Goal: Task Accomplishment & Management: Manage account settings

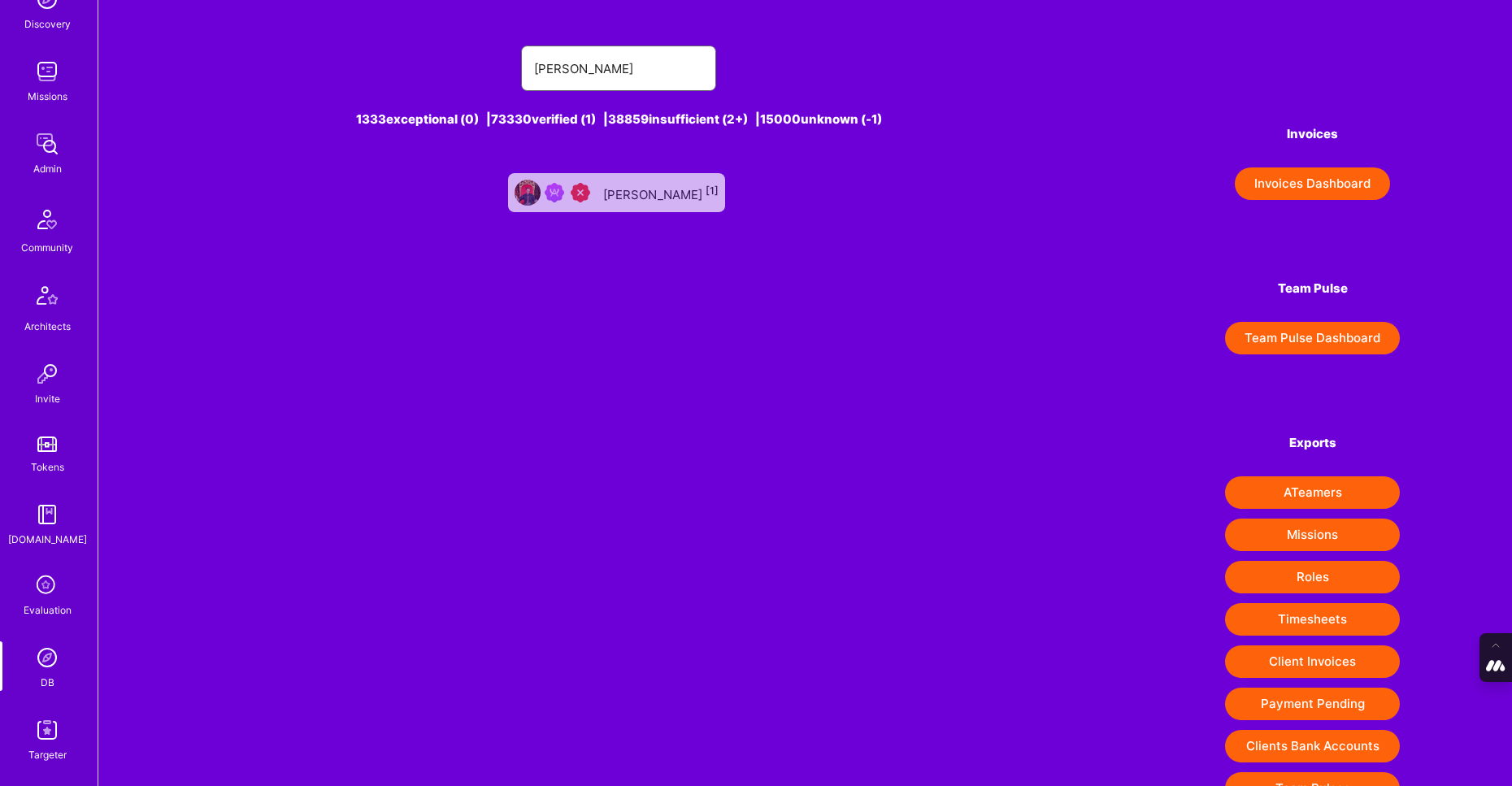
scroll to position [194, 0]
click at [50, 582] on icon at bounding box center [47, 579] width 31 height 31
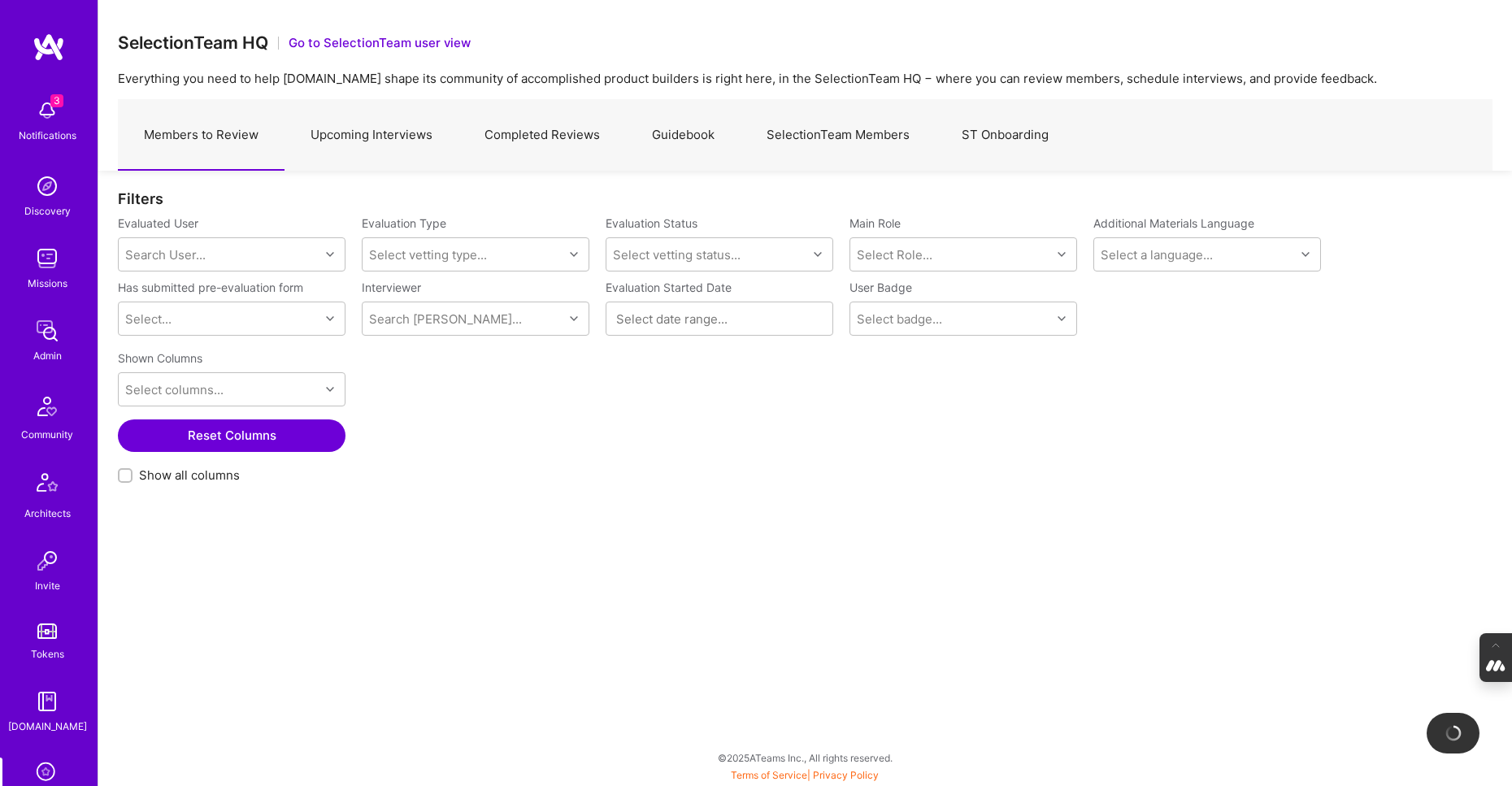
click at [541, 138] on link "Completed Reviews" at bounding box center [542, 136] width 168 height 71
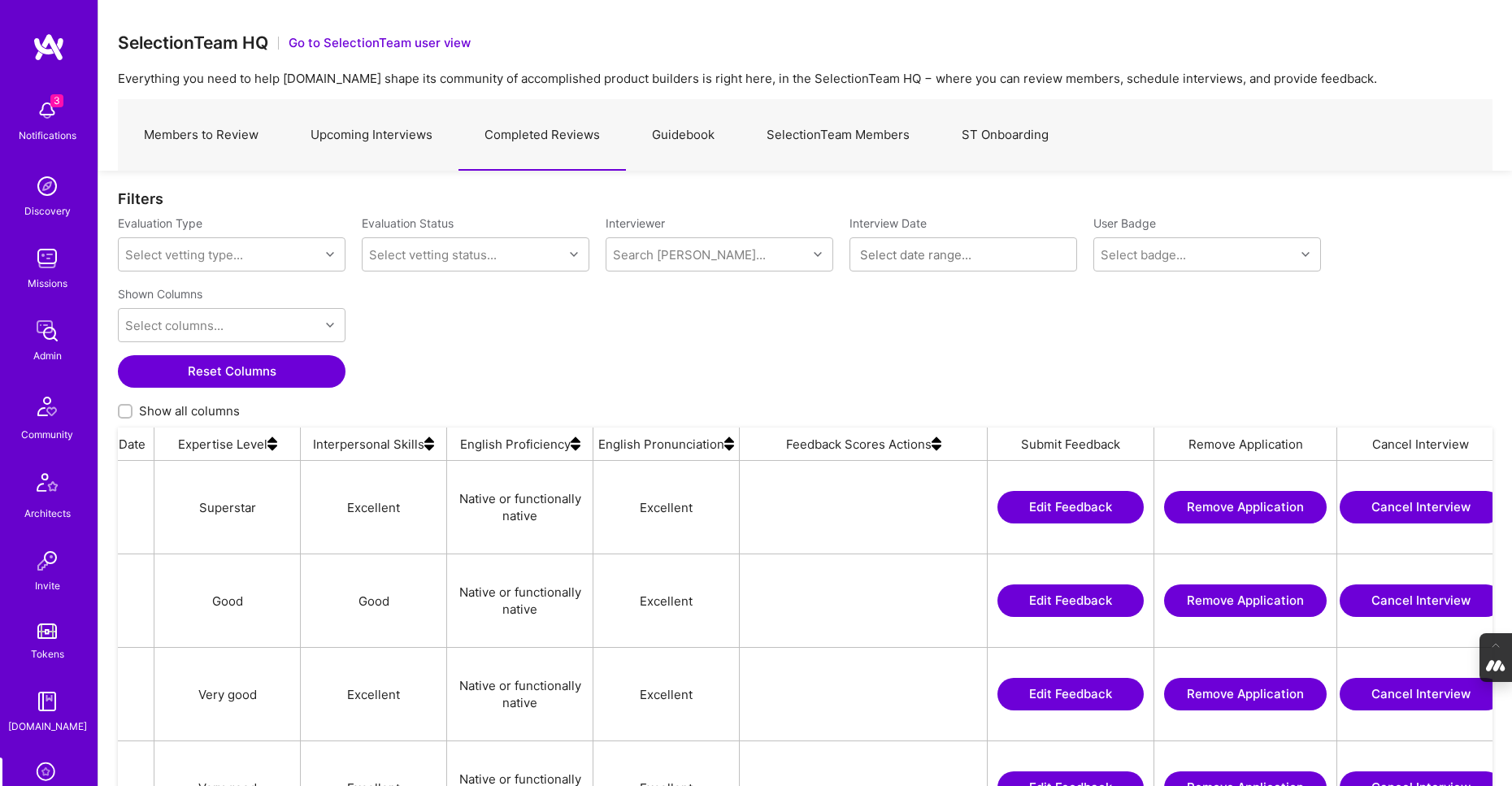
scroll to position [0, 1373]
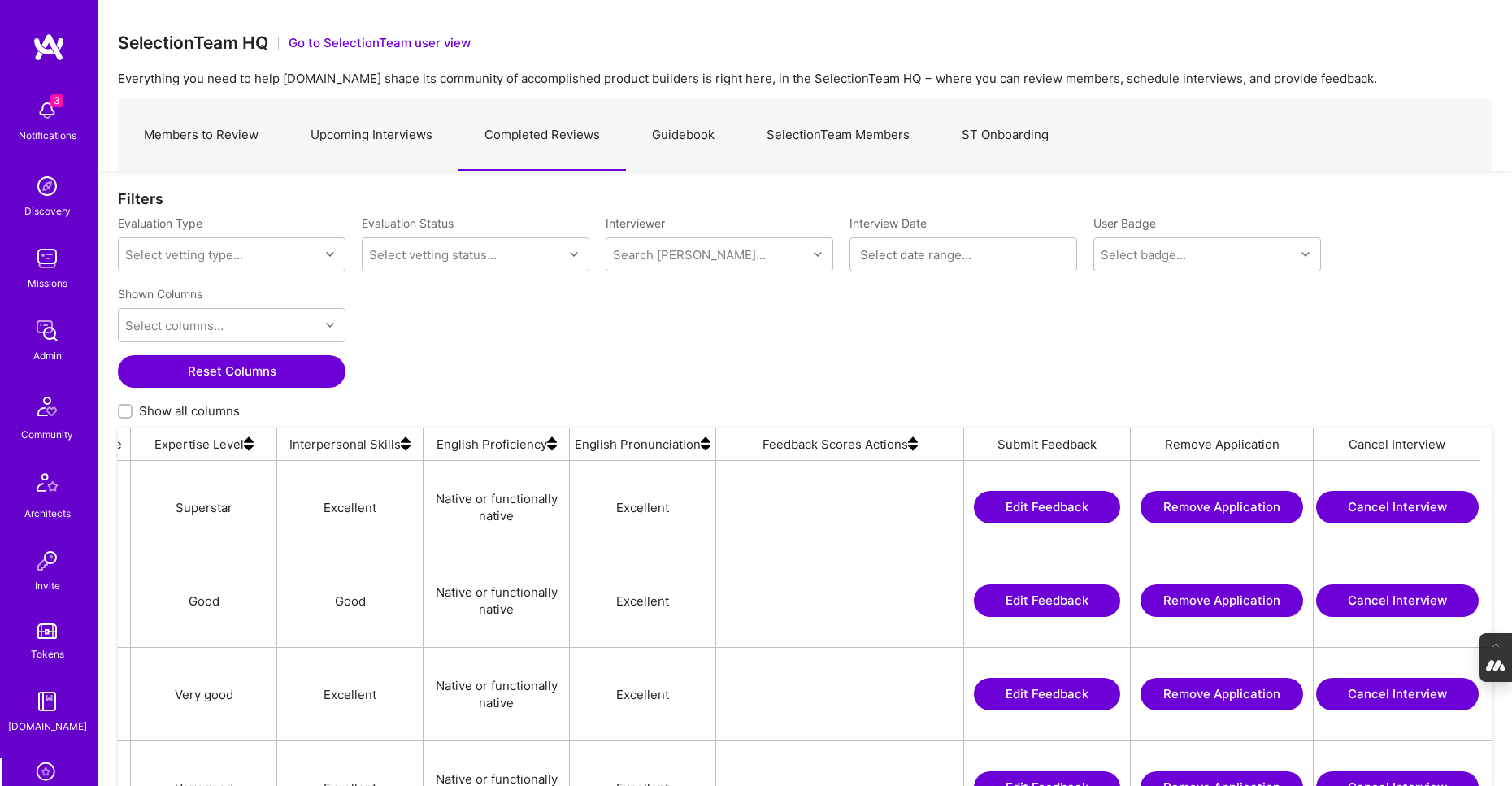
click at [1079, 502] on button "Edit Feedback" at bounding box center [1047, 506] width 146 height 33
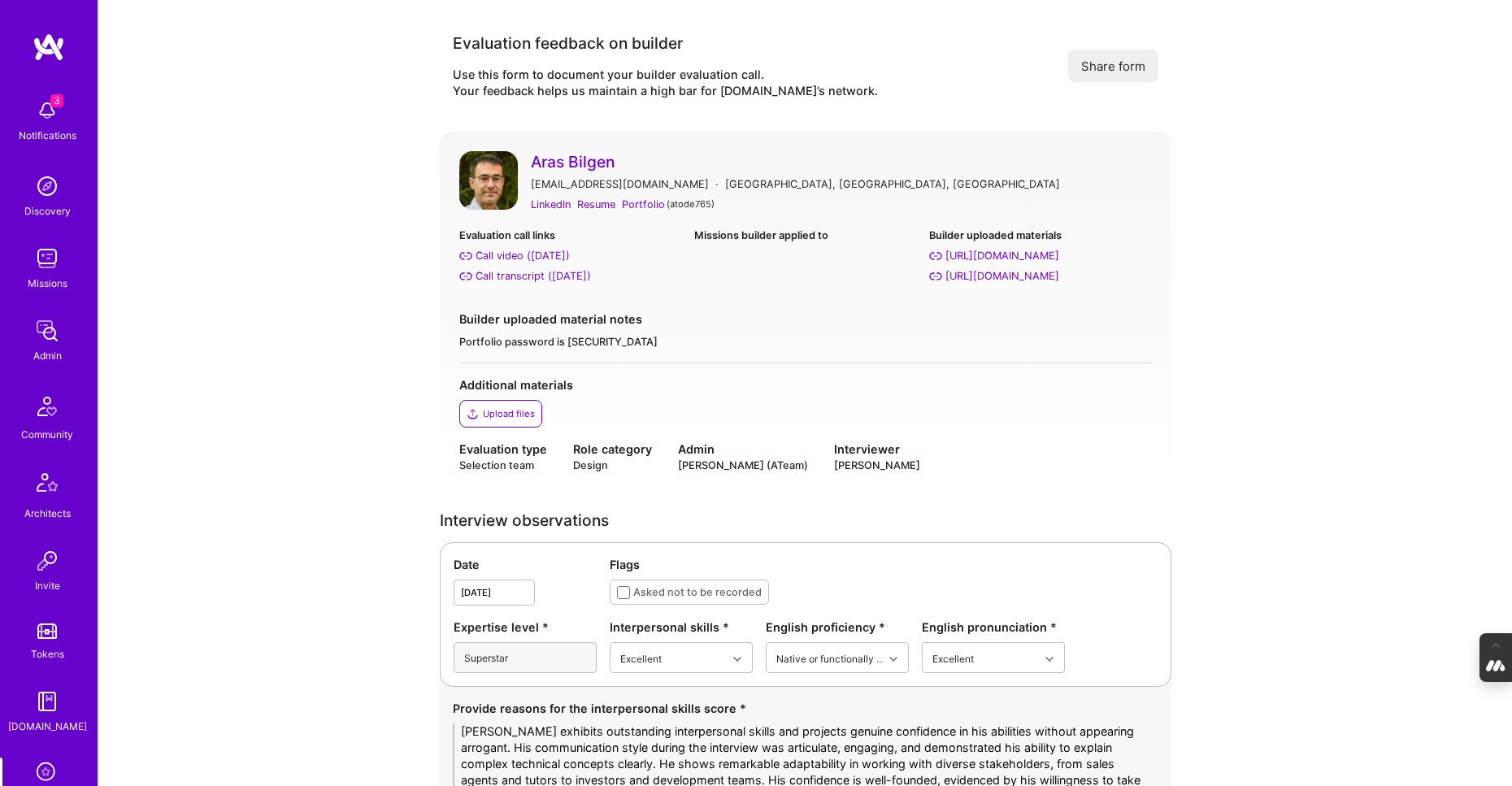
click at [563, 167] on link "Aras Bilgen" at bounding box center [841, 161] width 621 height 22
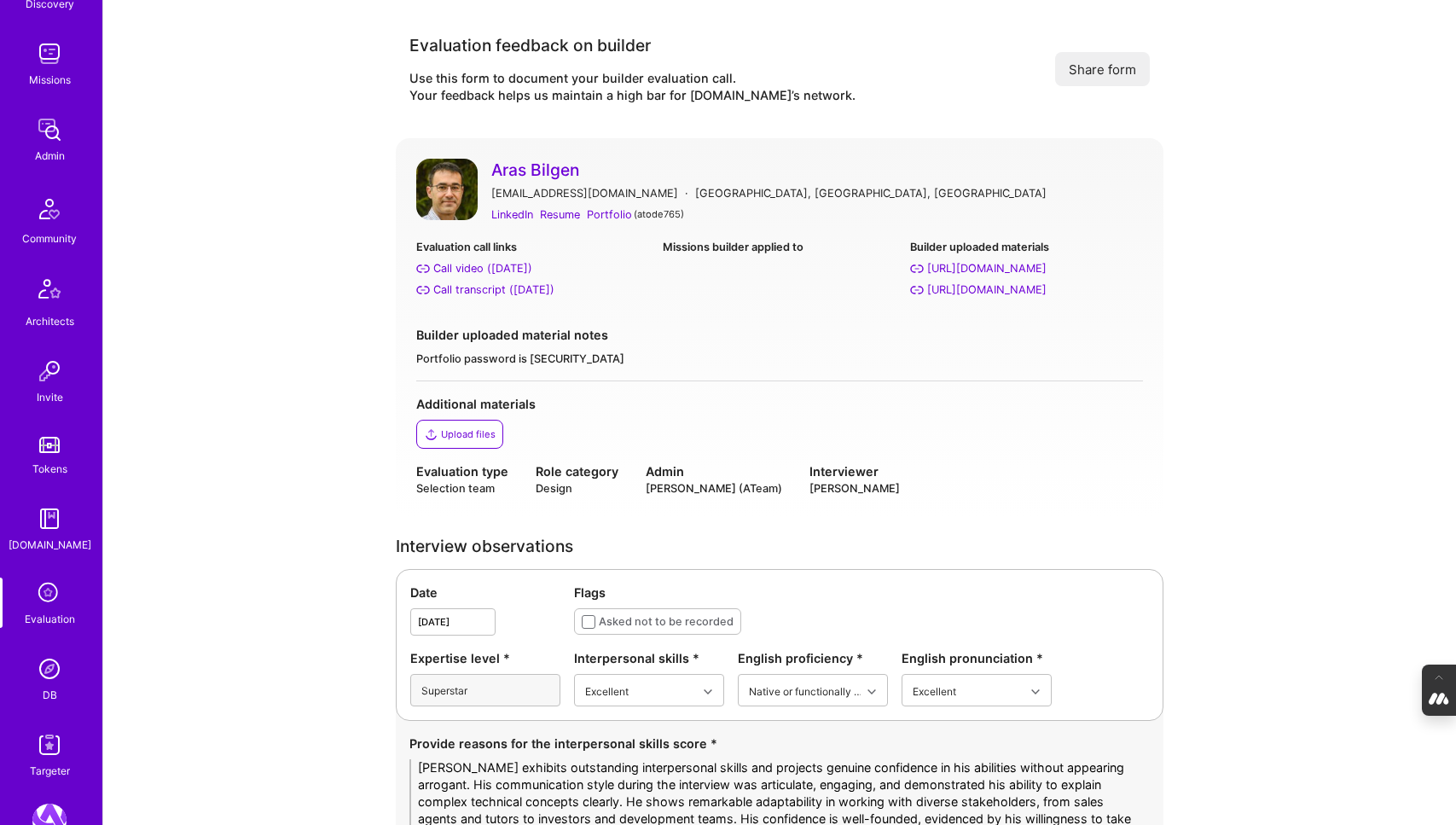
scroll to position [230, 0]
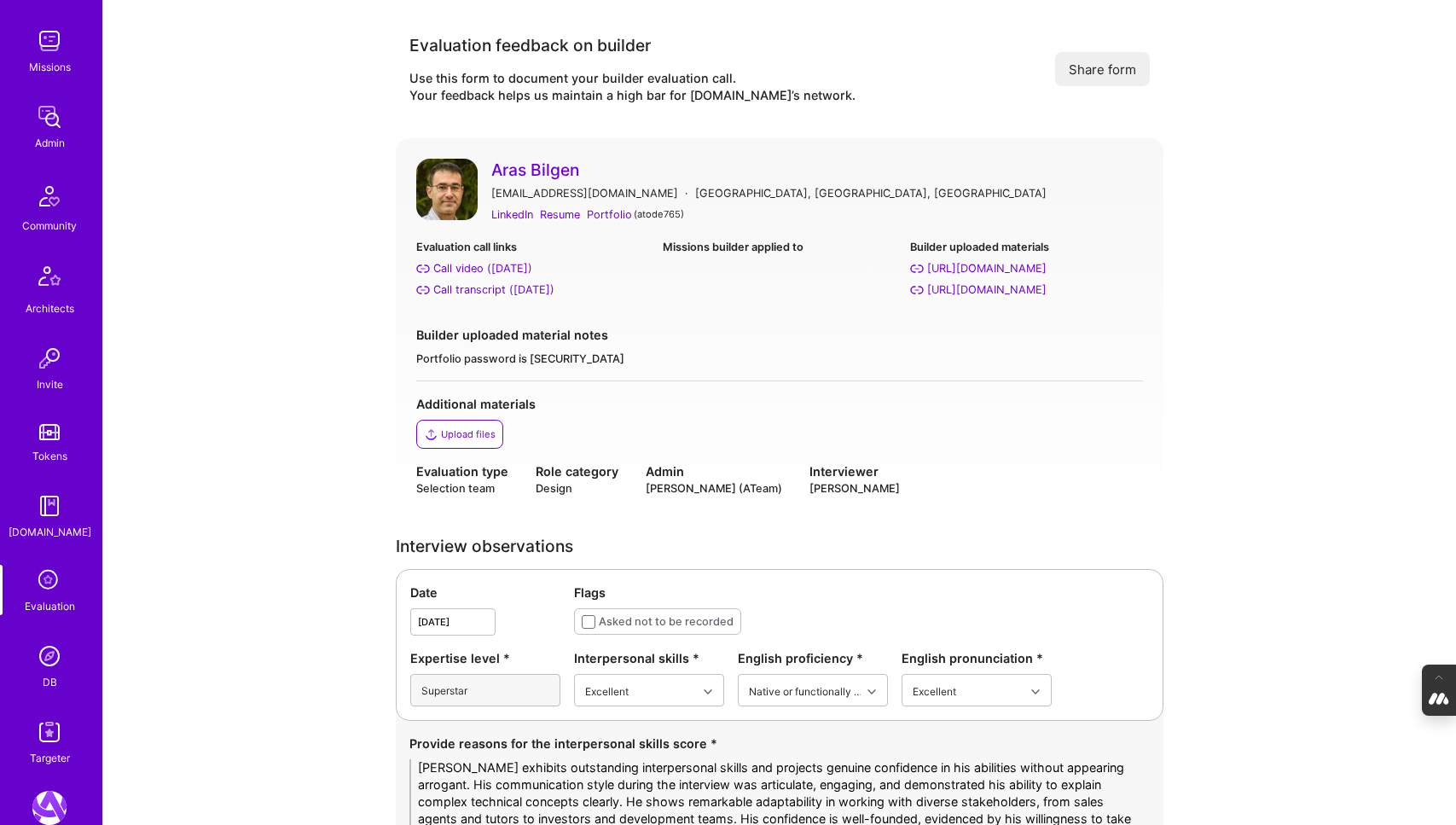
click at [45, 585] on icon at bounding box center [49, 580] width 32 height 32
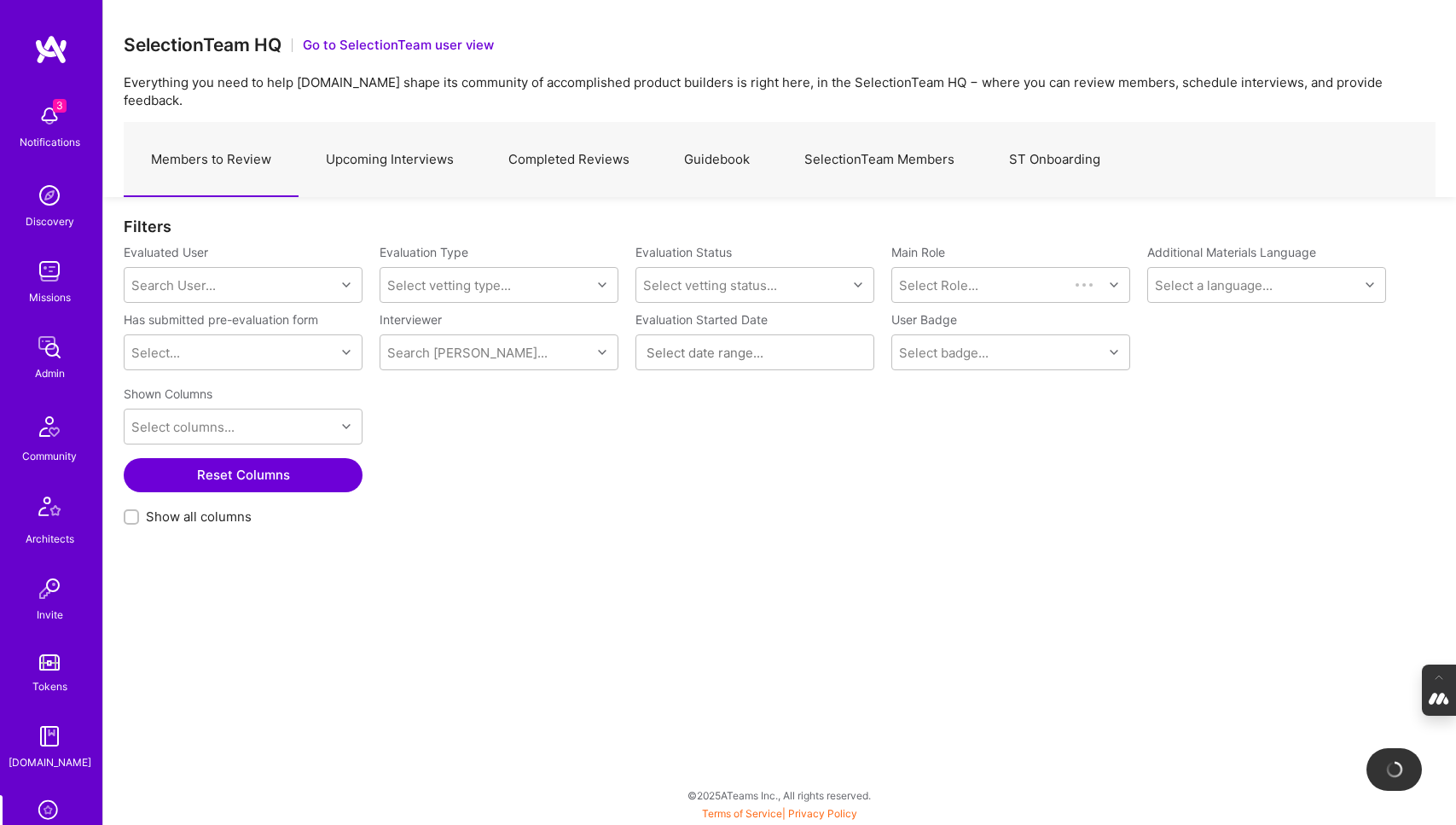
click at [551, 144] on link "Completed Reviews" at bounding box center [569, 160] width 176 height 75
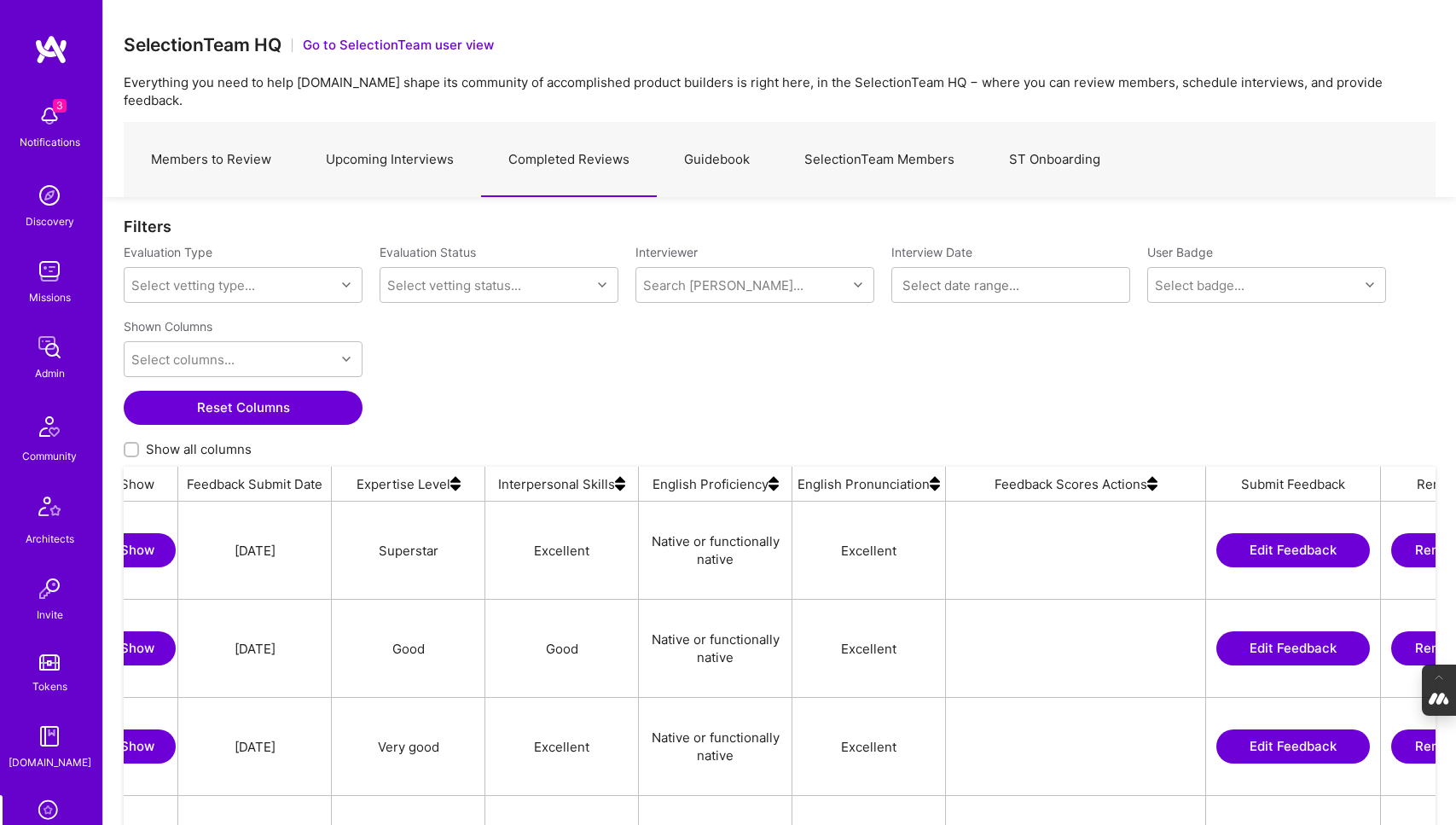
scroll to position [0, 1266]
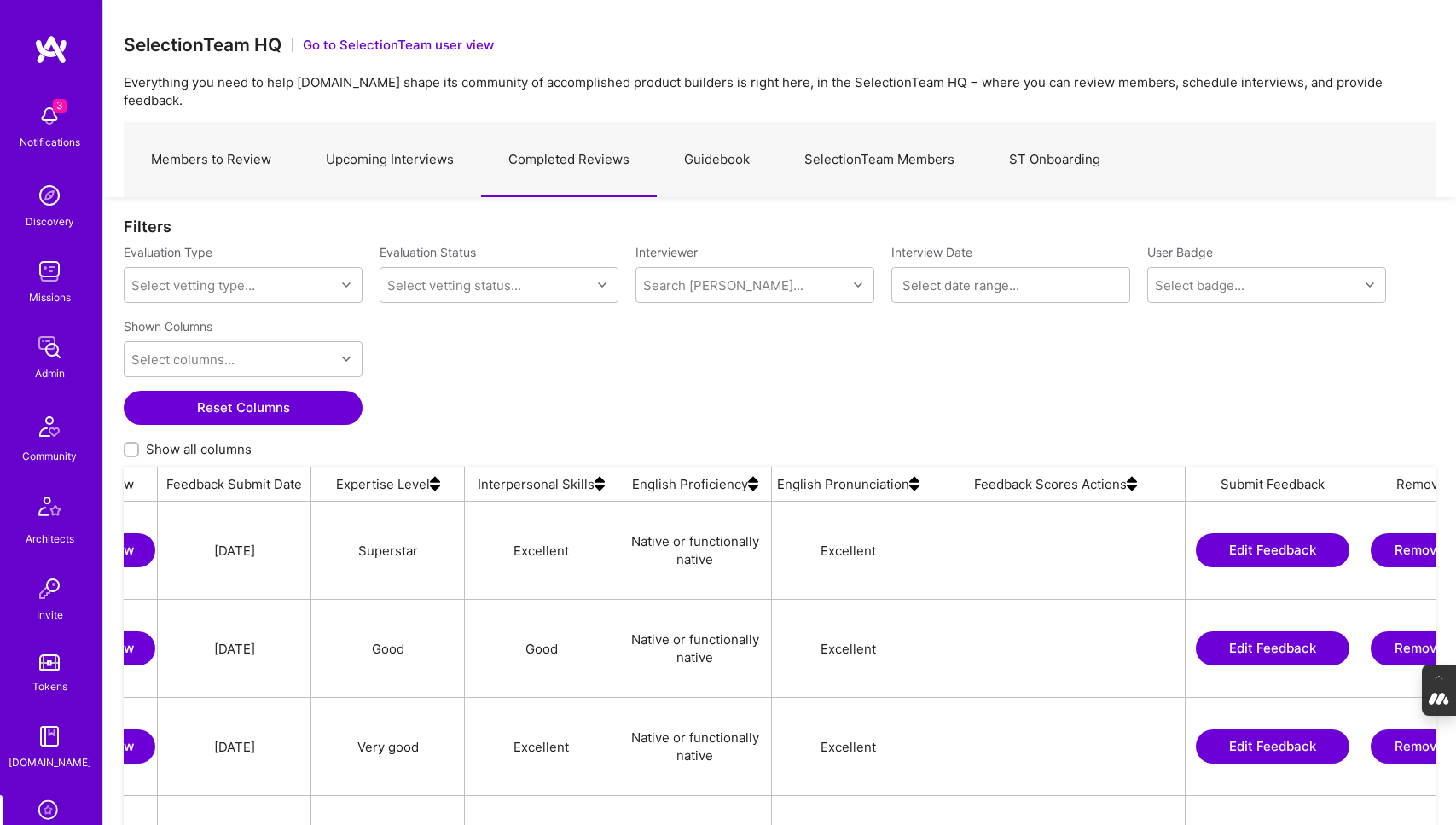
click at [1127, 472] on img at bounding box center [1132, 483] width 10 height 34
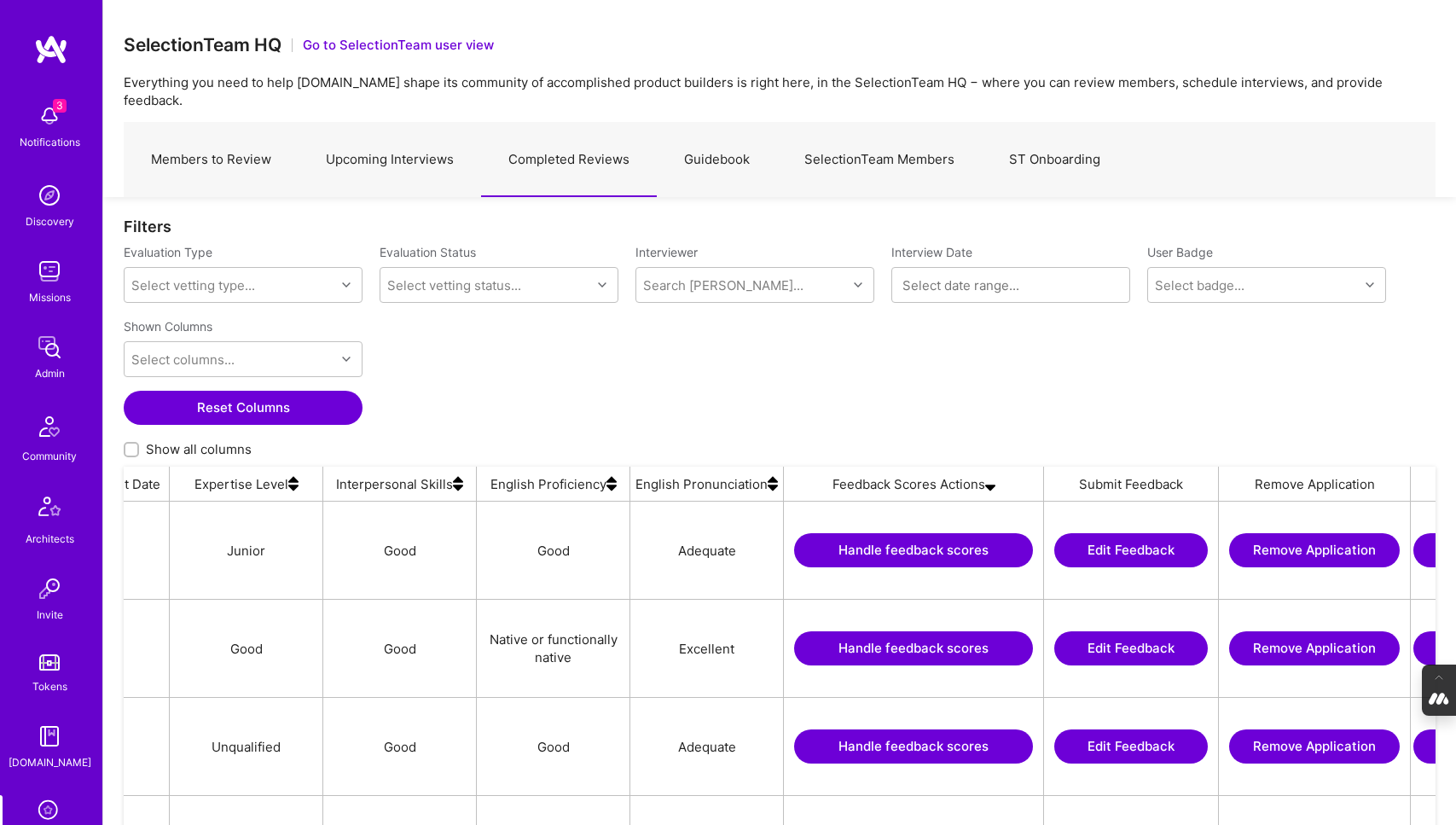
scroll to position [0, 1571]
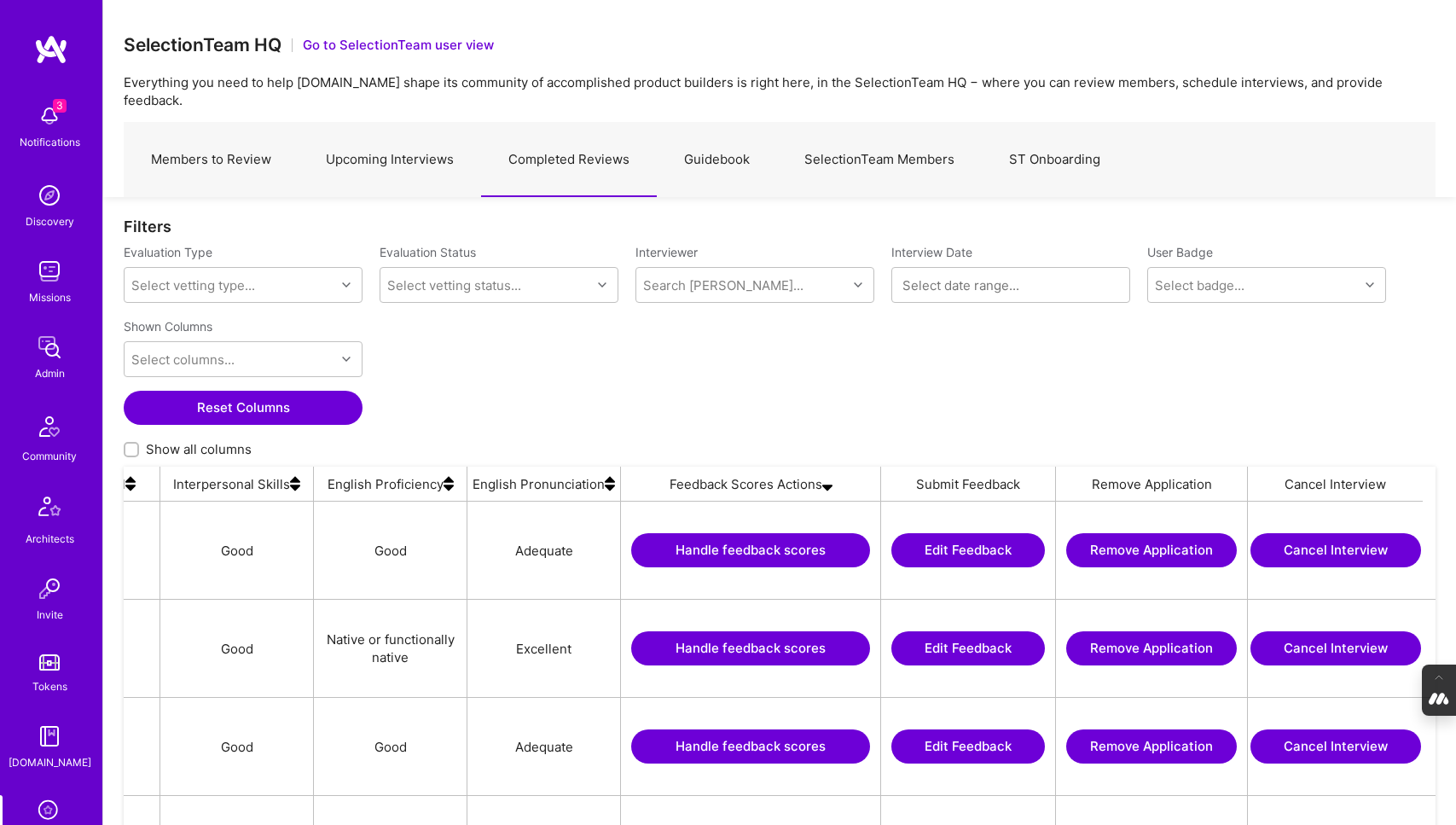
click at [780, 533] on button "Handle feedback scores" at bounding box center [751, 550] width 239 height 34
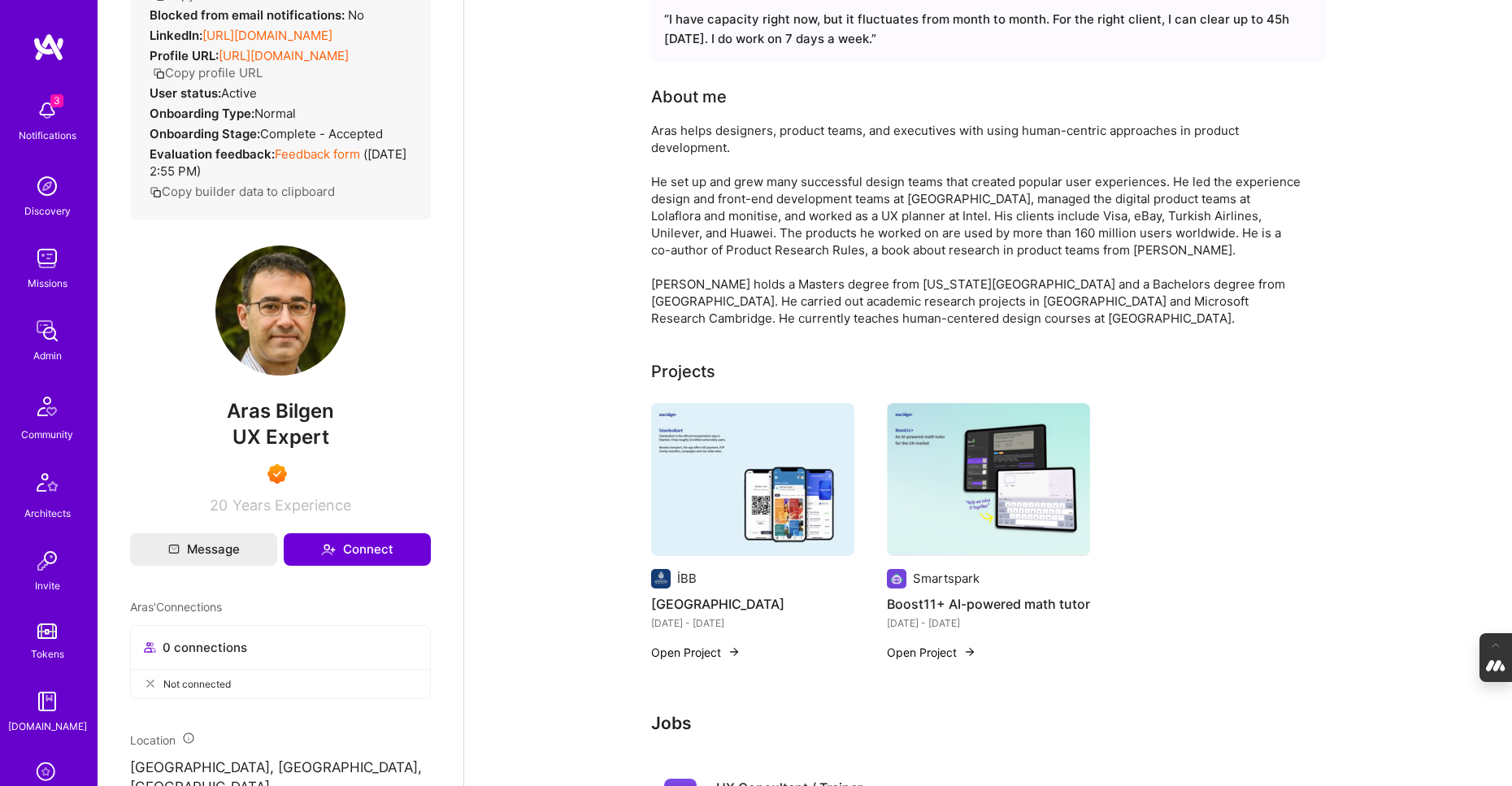
scroll to position [123, 0]
click at [708, 644] on button "Open Project" at bounding box center [696, 649] width 90 height 17
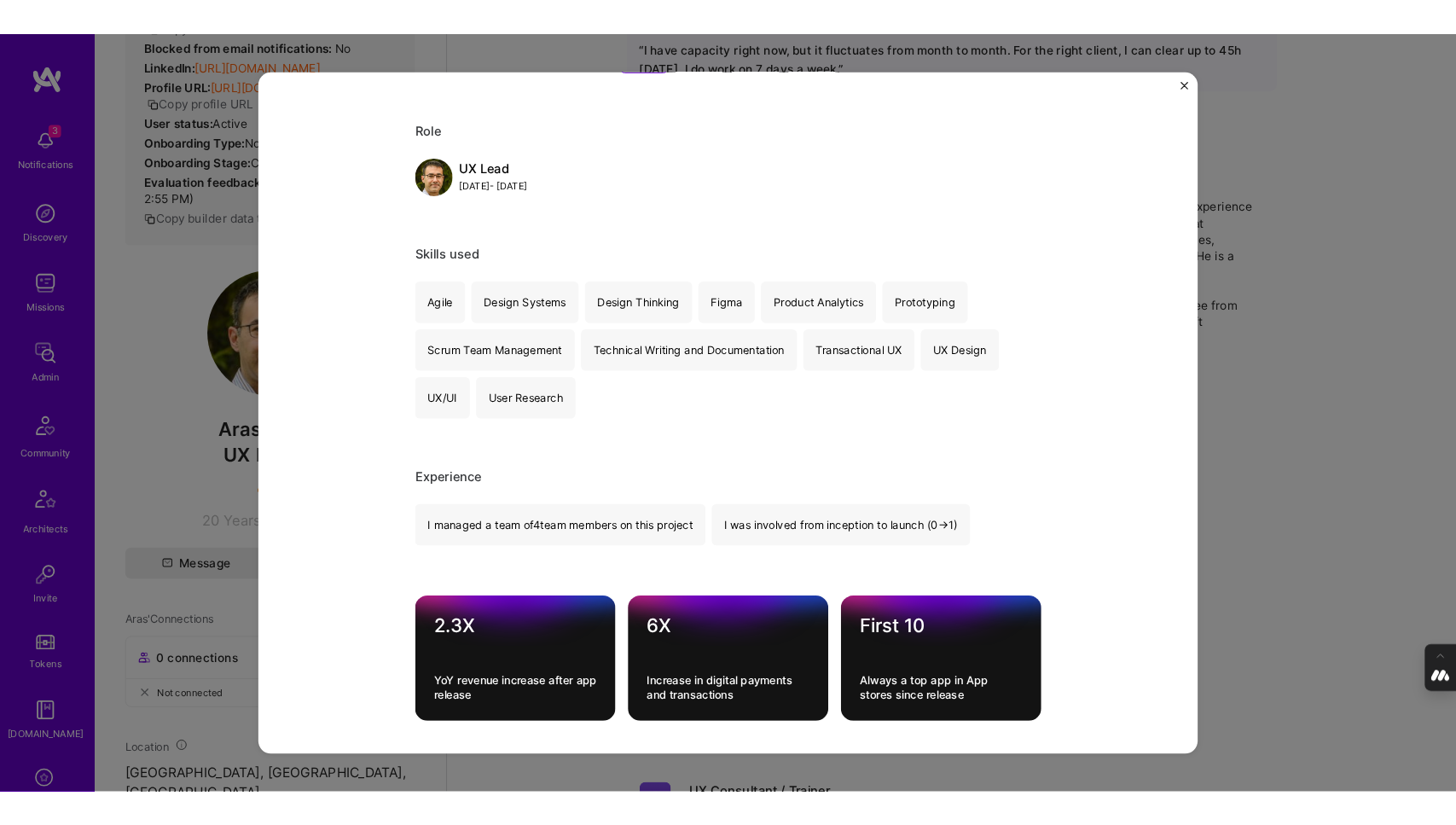
scroll to position [759, 0]
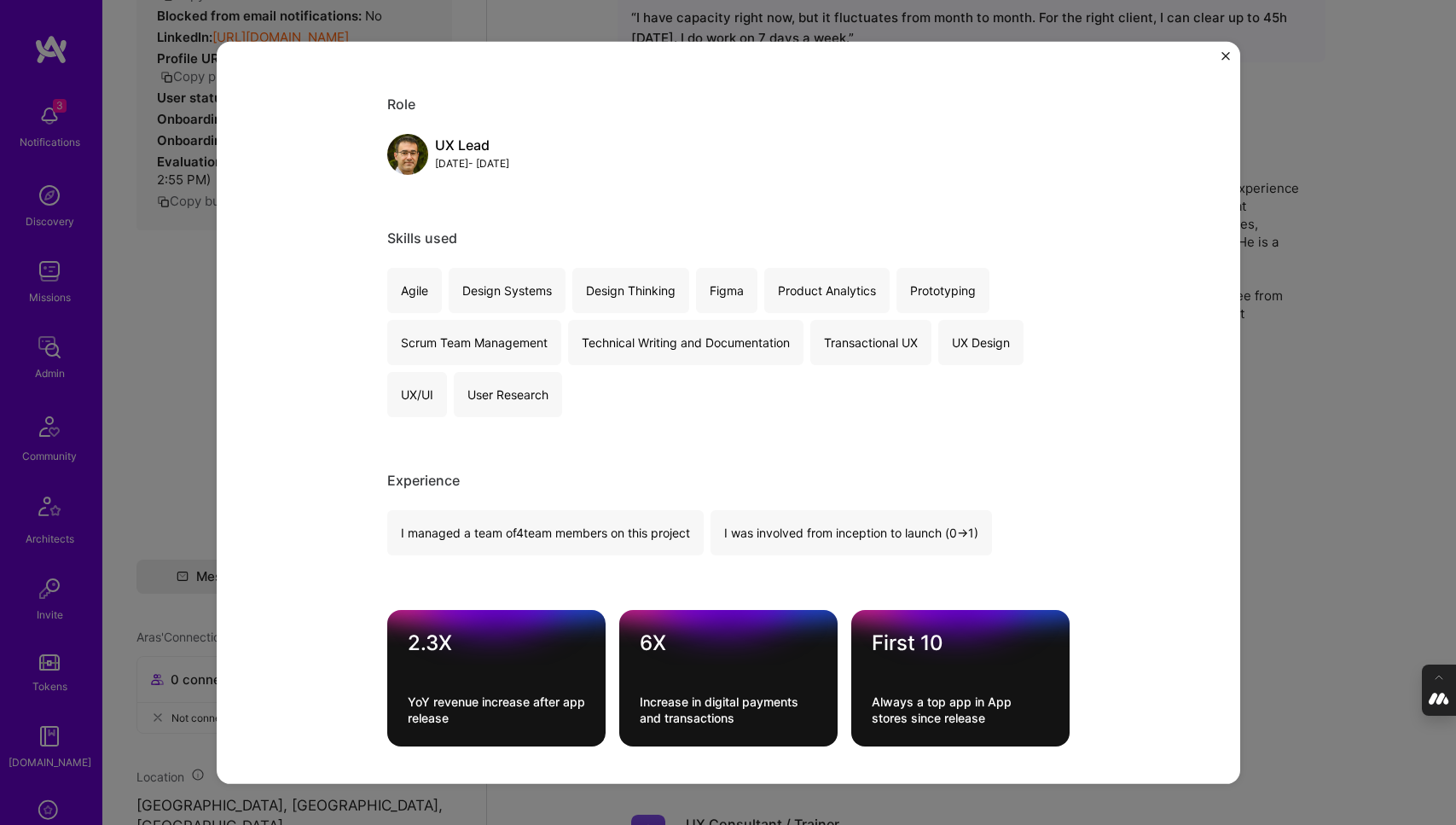
click at [1224, 57] on img "Close" at bounding box center [1225, 55] width 9 height 9
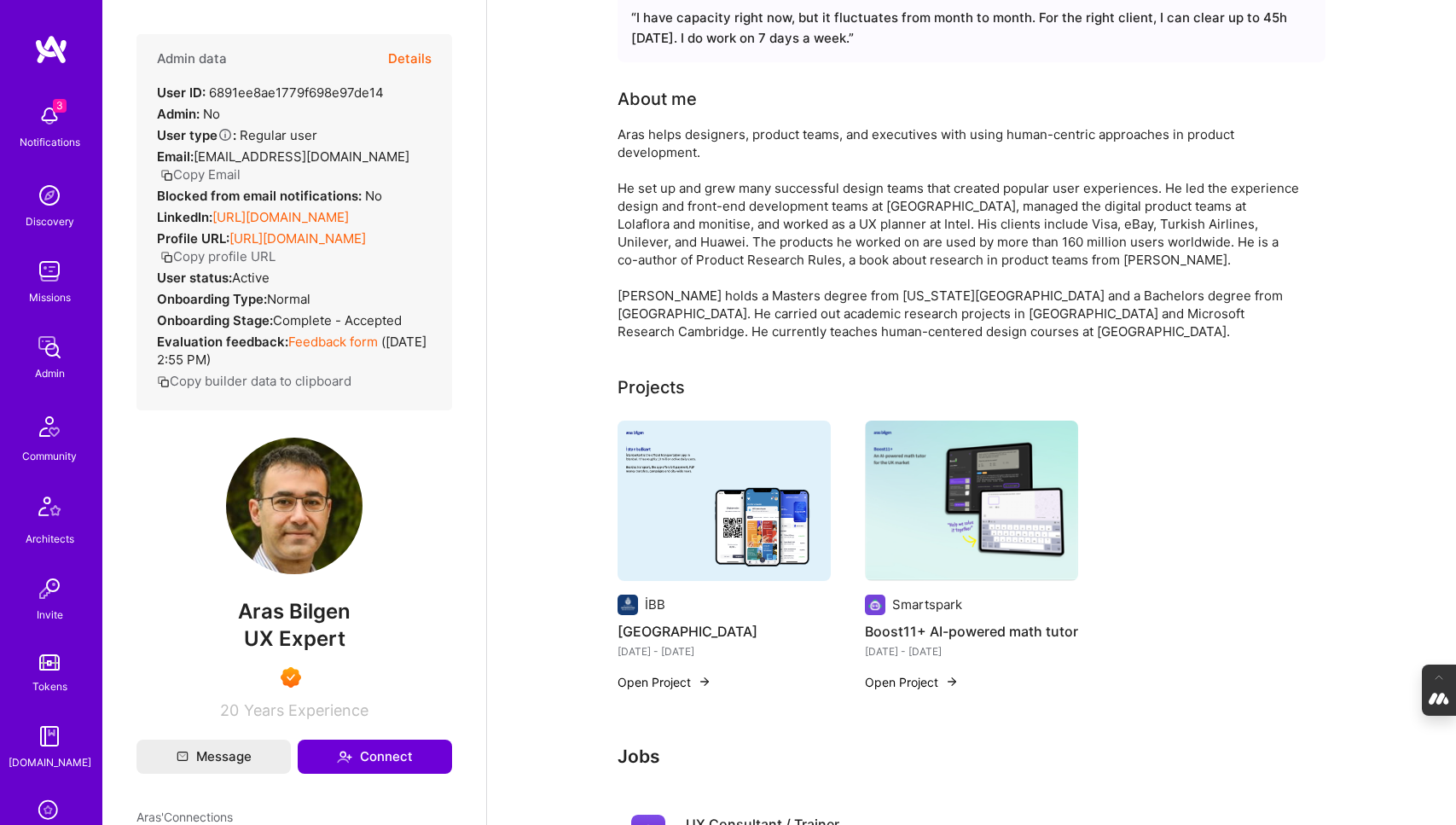
click at [416, 55] on button "Details" at bounding box center [410, 59] width 43 height 49
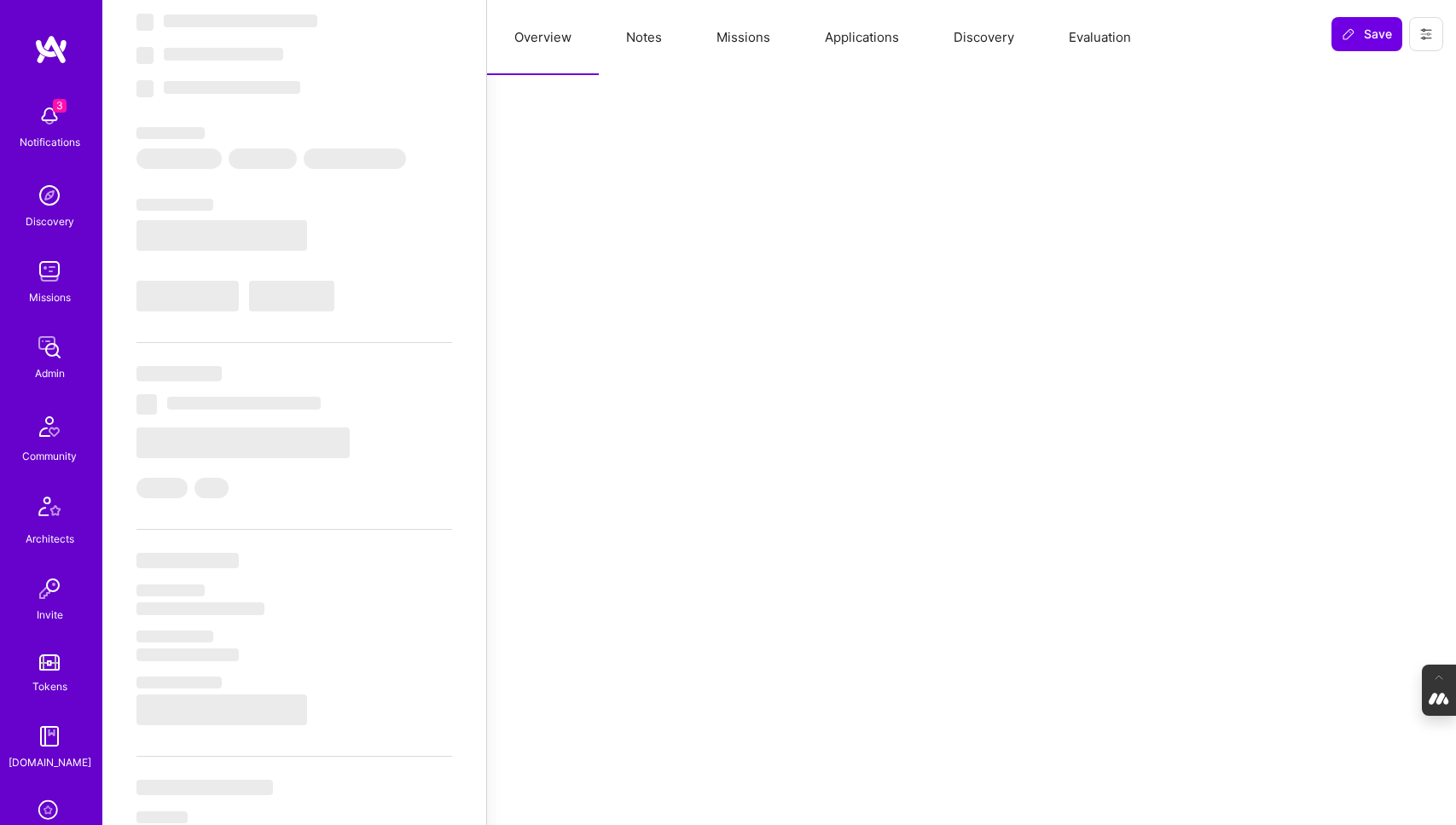
click at [1119, 43] on button "Evaluation" at bounding box center [1099, 37] width 117 height 75
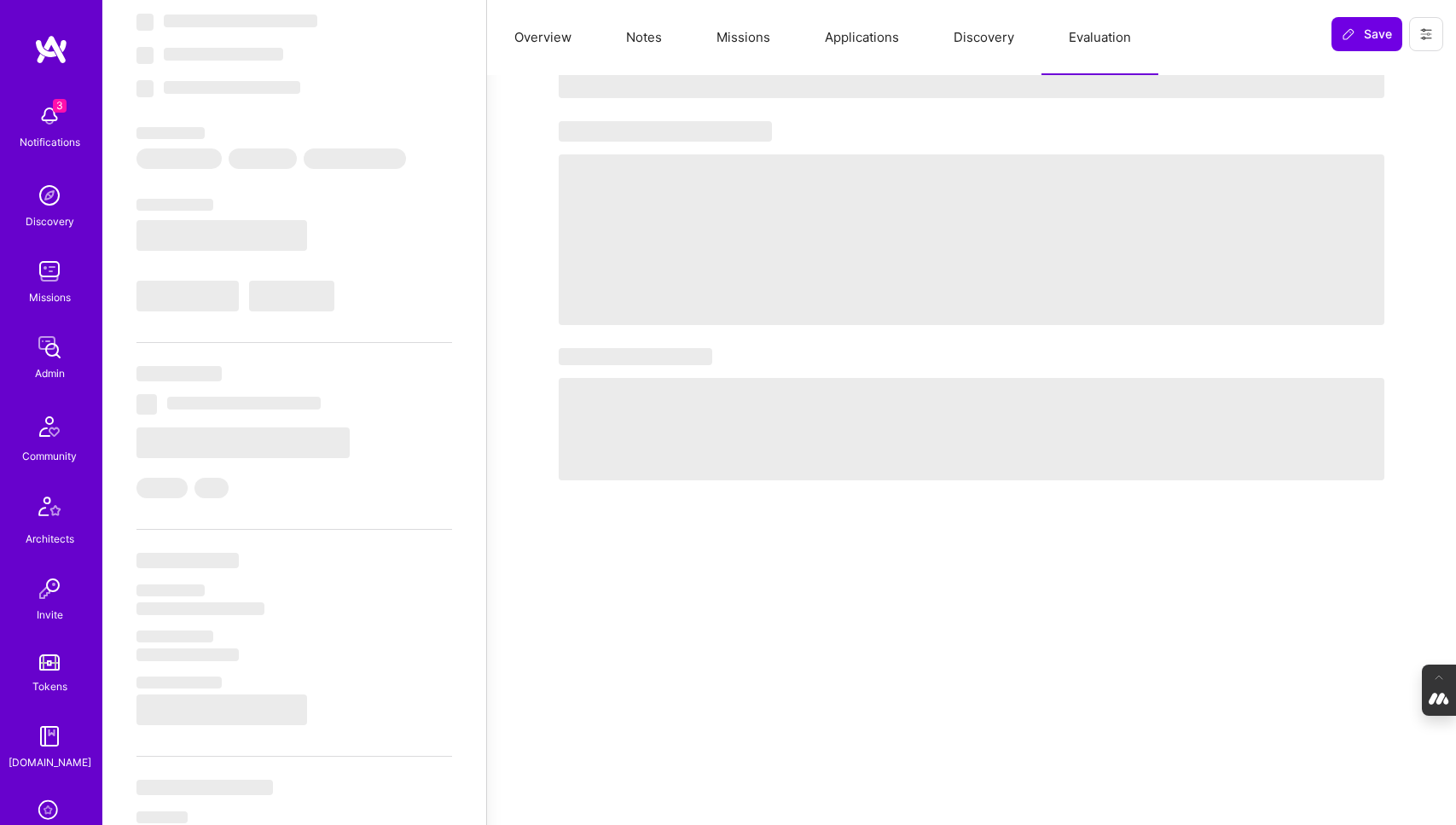
select select "Right Now"
select select "7"
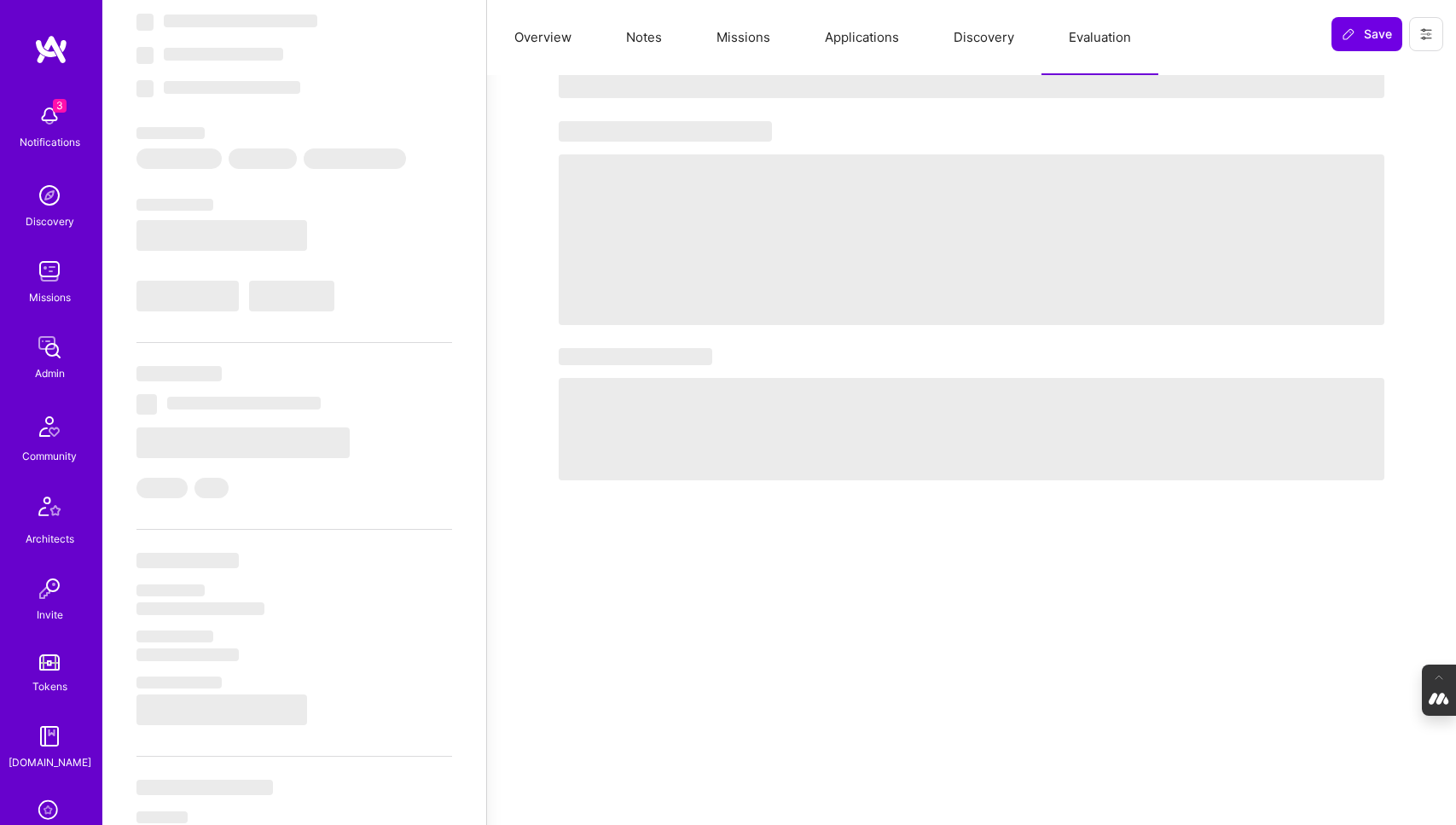
select select "TR"
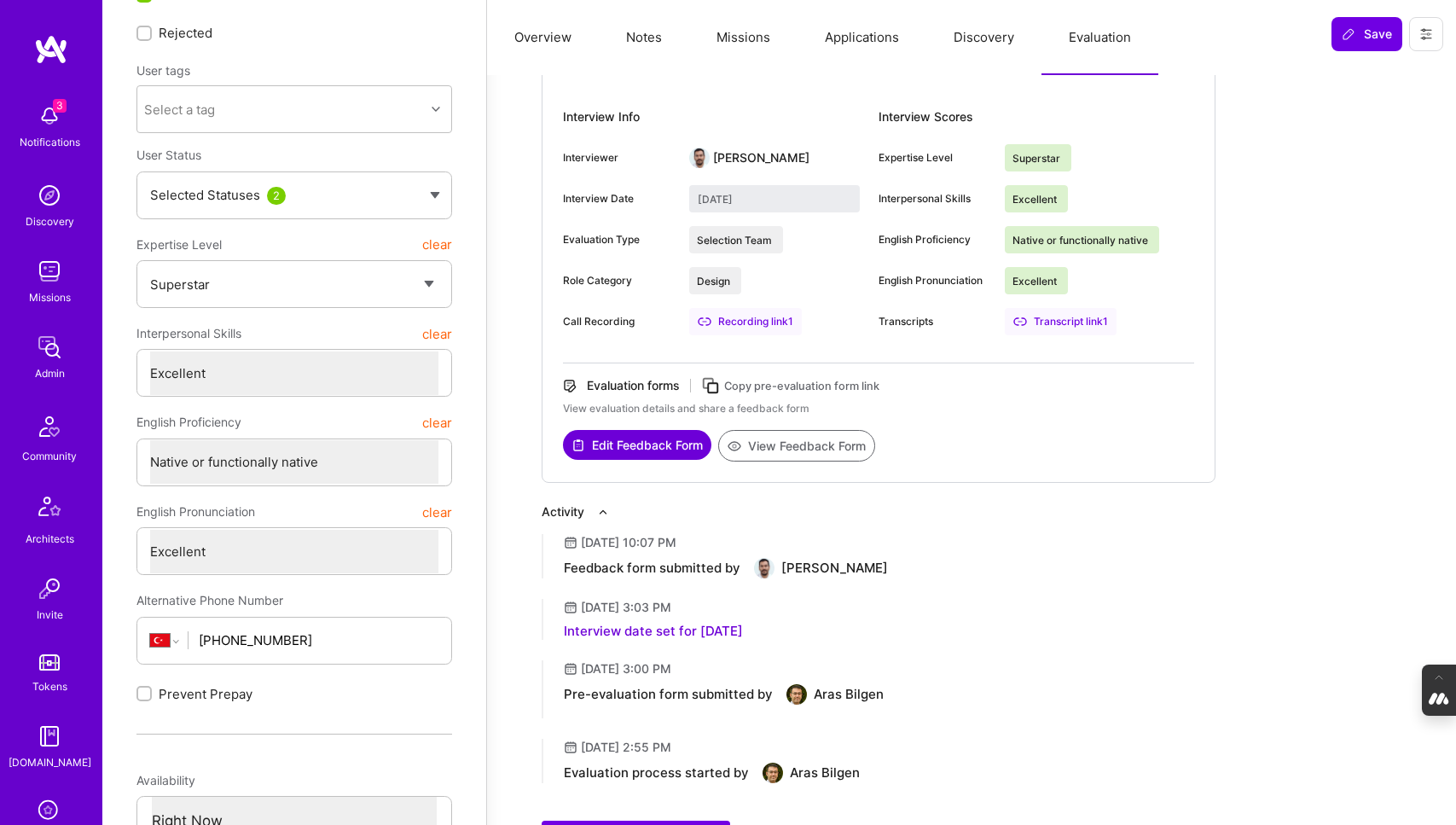
click at [789, 444] on button "View Feedback Form" at bounding box center [797, 446] width 157 height 31
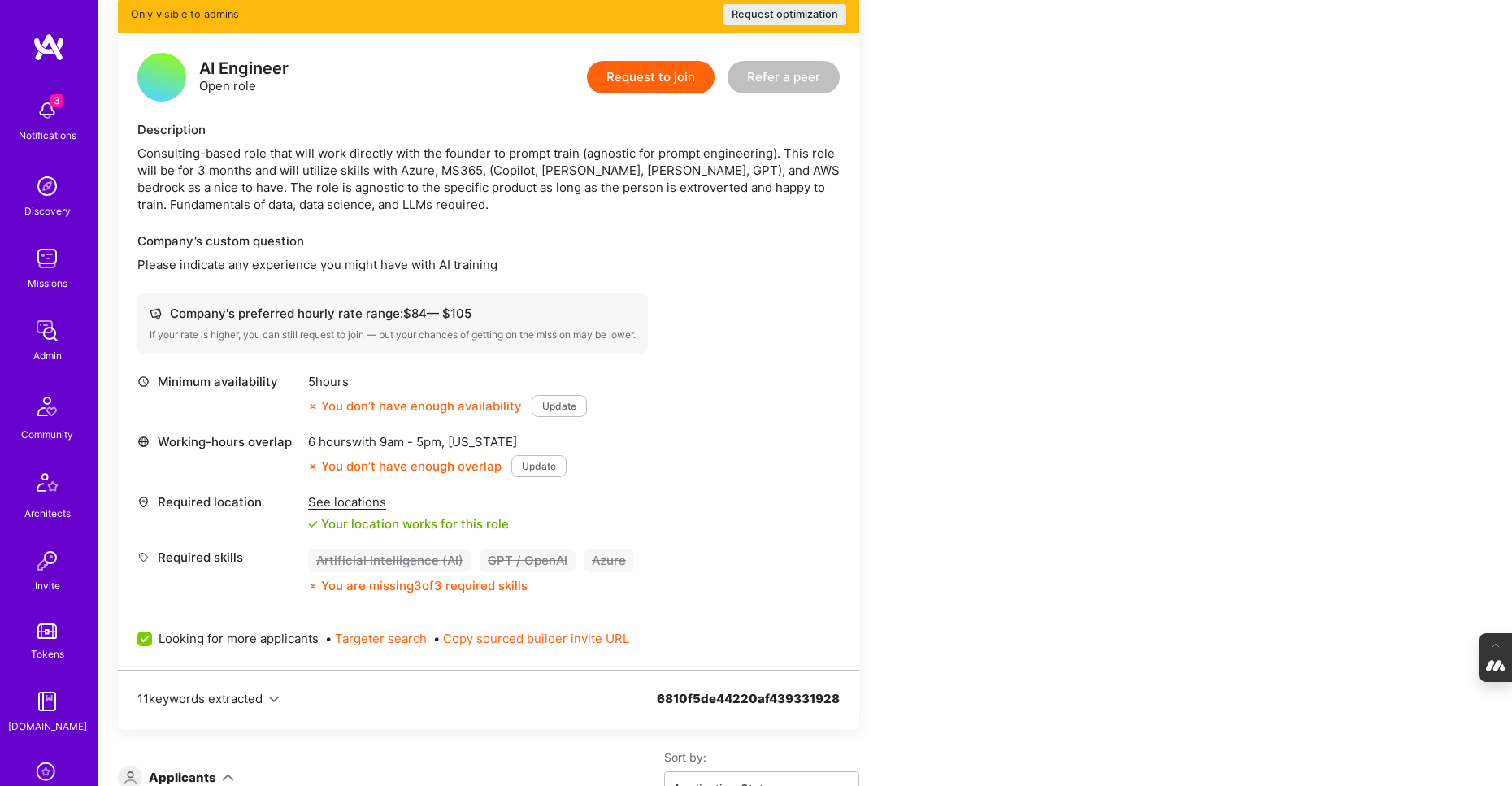
scroll to position [358, 0]
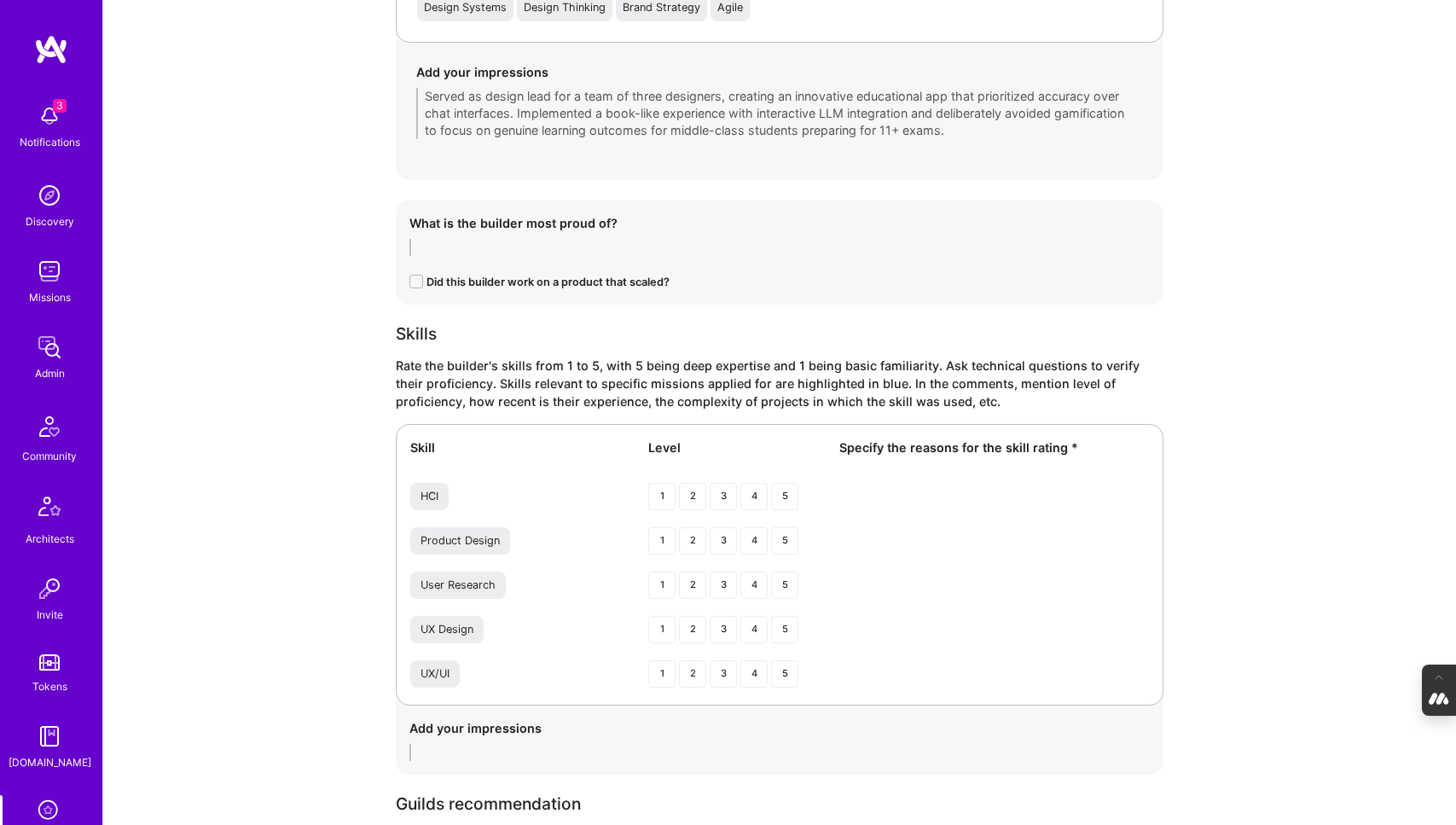
scroll to position [2026, 0]
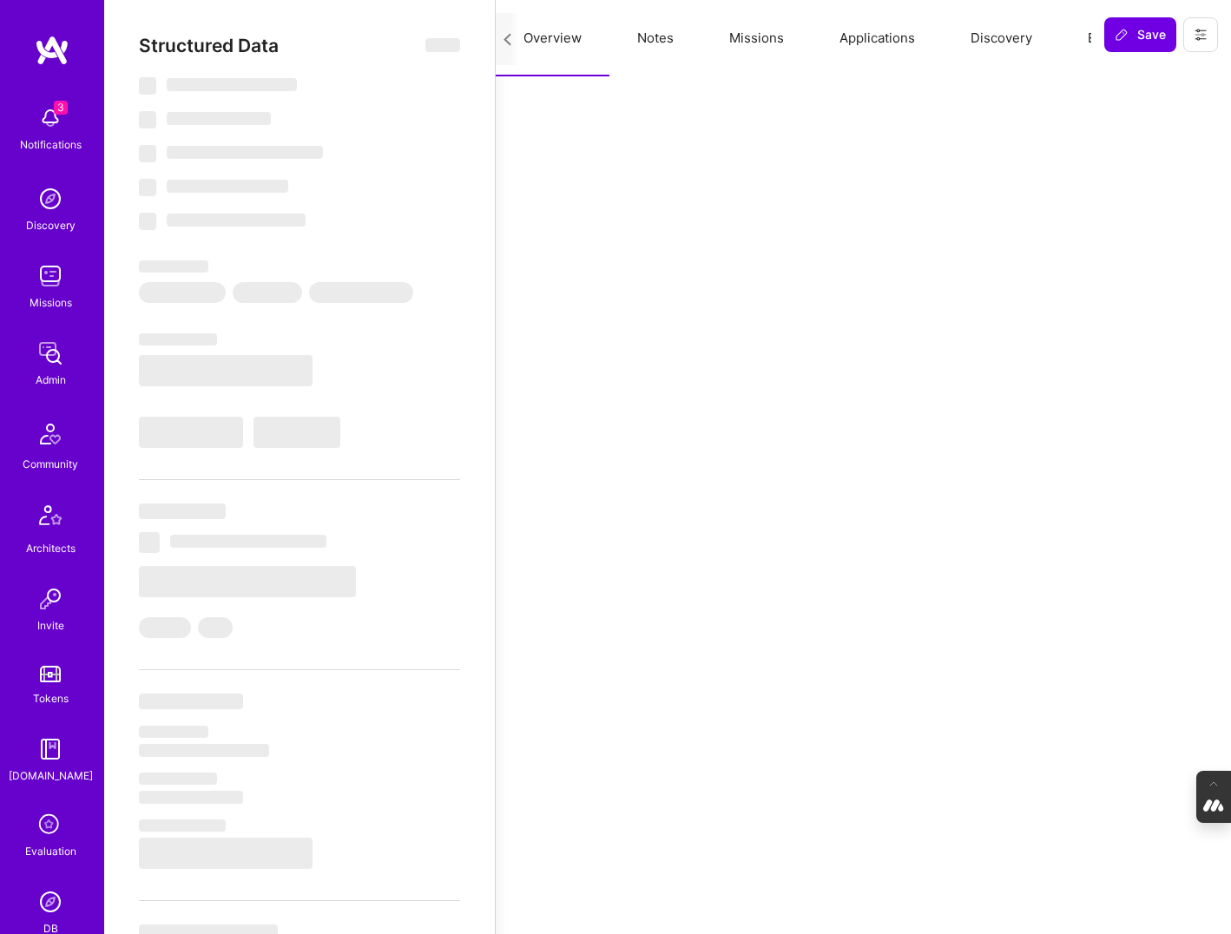
scroll to position [0, 86]
click at [1032, 31] on button "Evaluation" at bounding box center [1033, 38] width 119 height 76
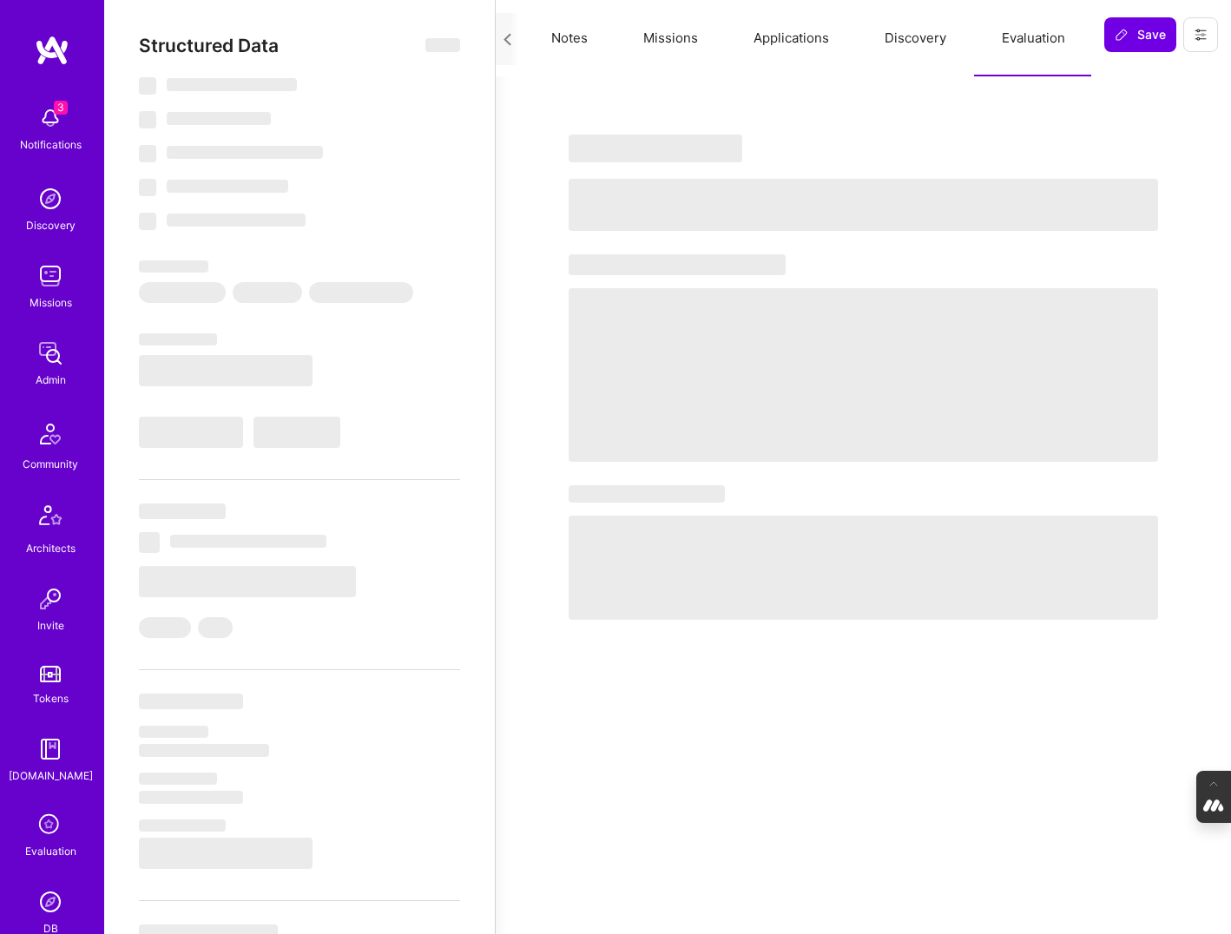
select select "Right Now"
select select "5"
select select "4"
select select "6"
select select "7"
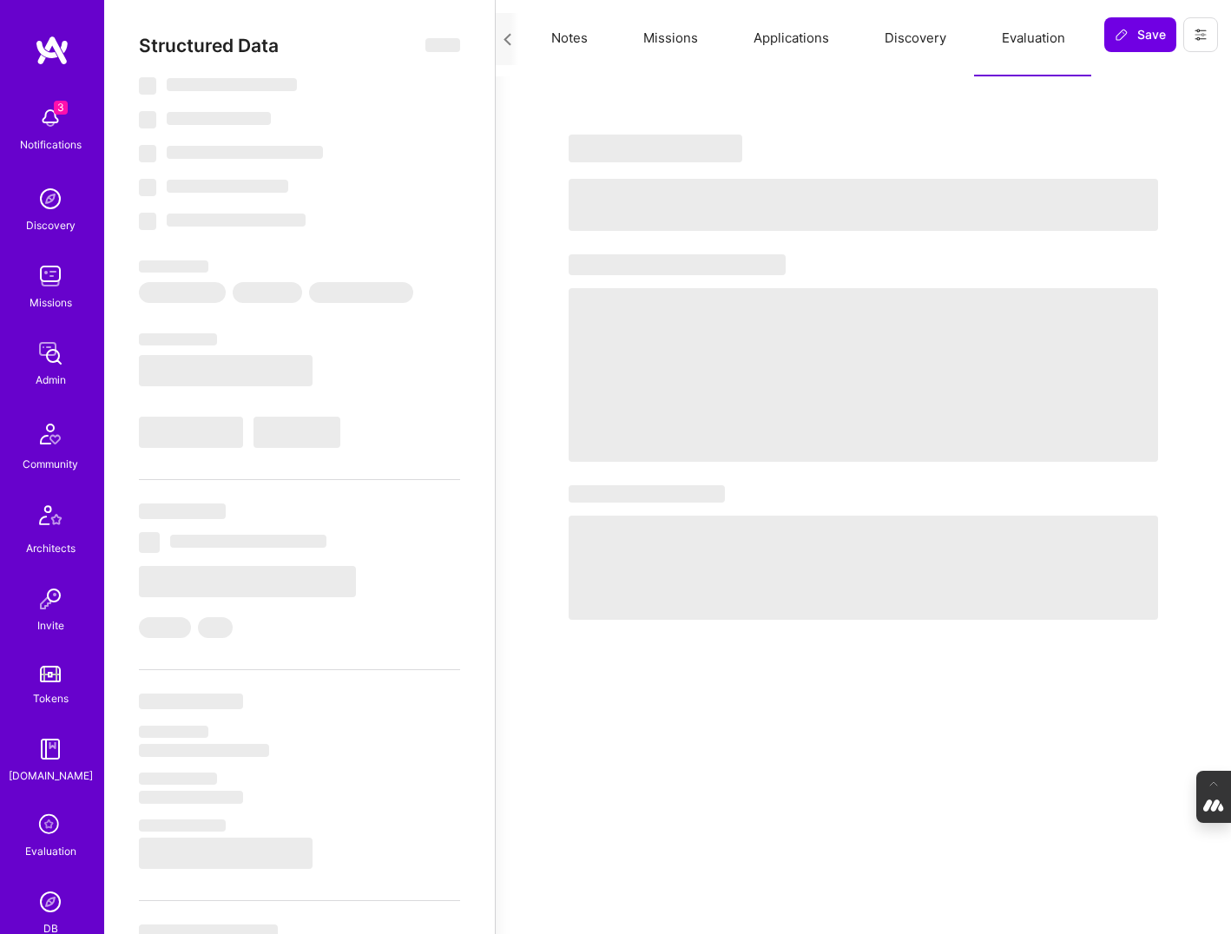
select select "GB"
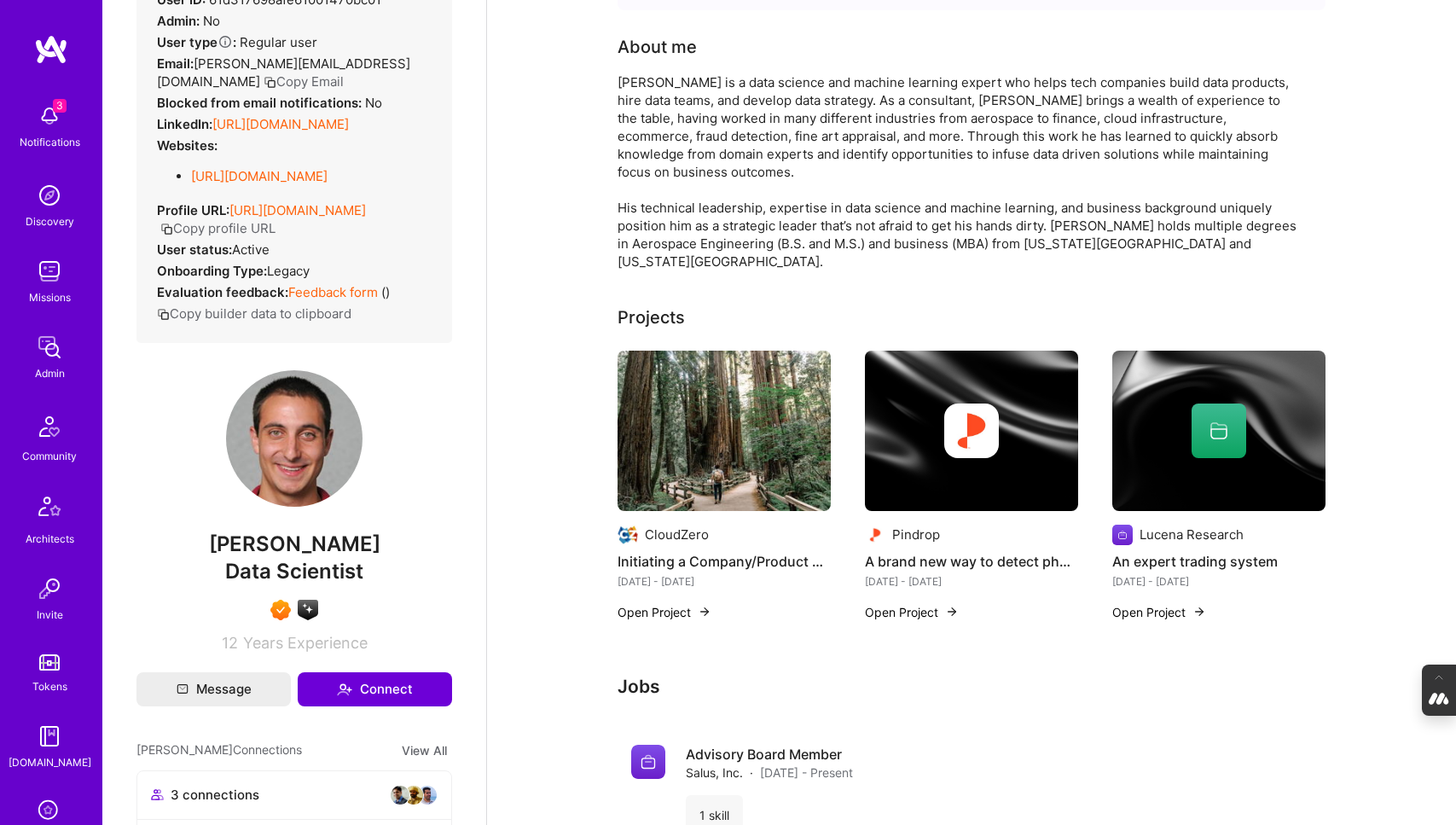
scroll to position [127, 0]
click at [729, 401] on img at bounding box center [724, 430] width 213 height 160
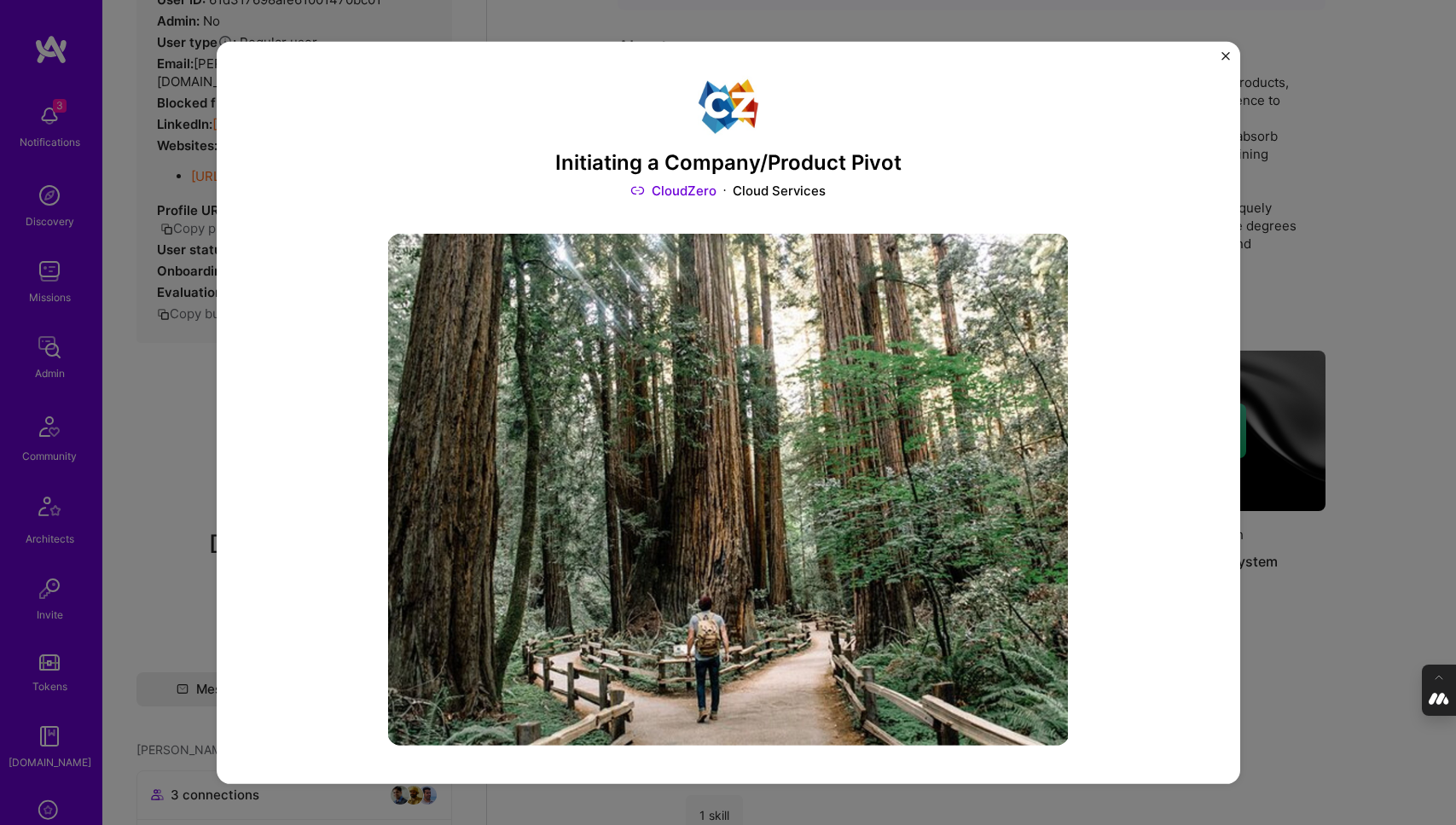
click at [1226, 55] on img "Close" at bounding box center [1225, 55] width 9 height 9
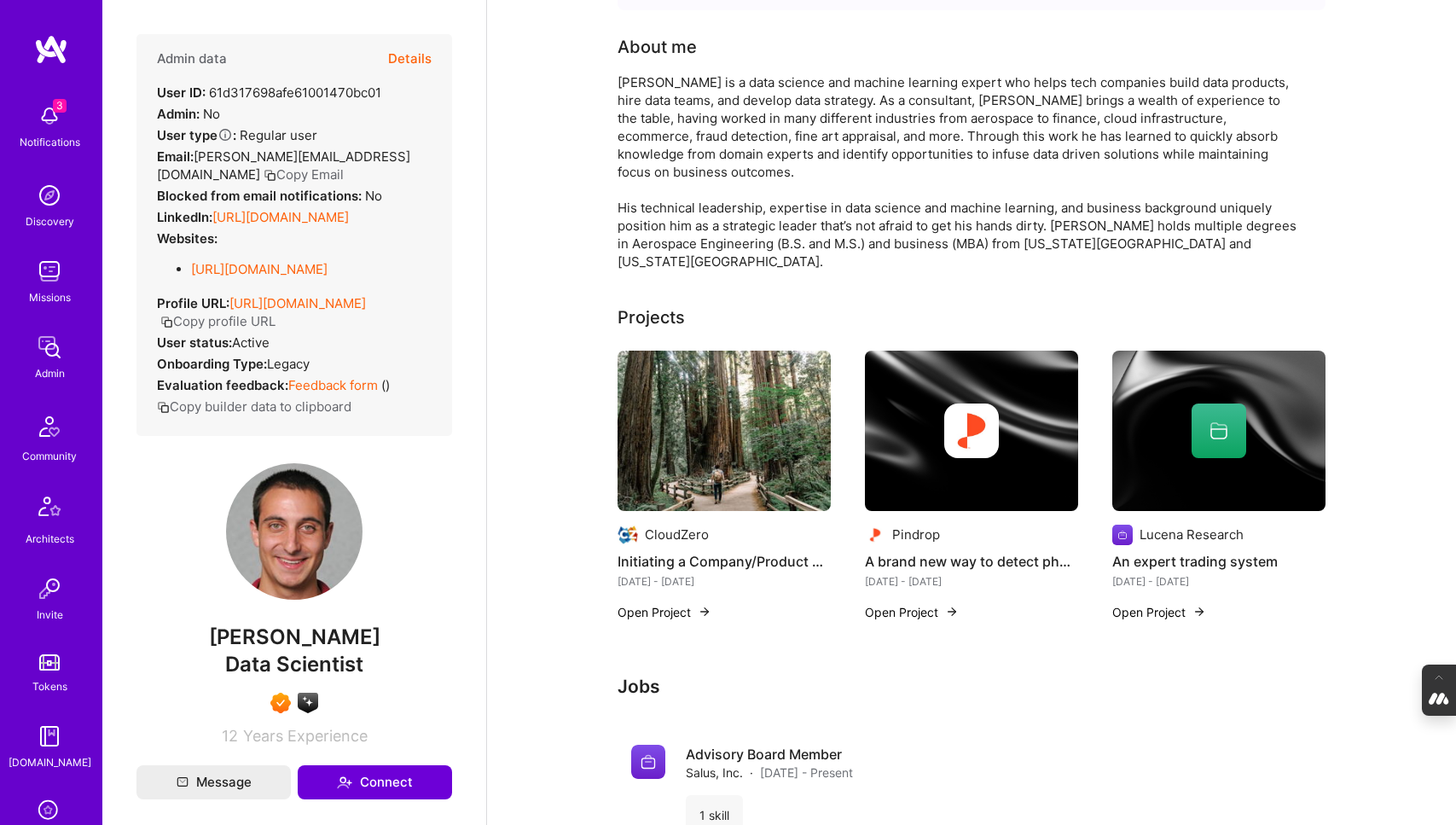
click at [419, 43] on button "Details" at bounding box center [410, 59] width 43 height 49
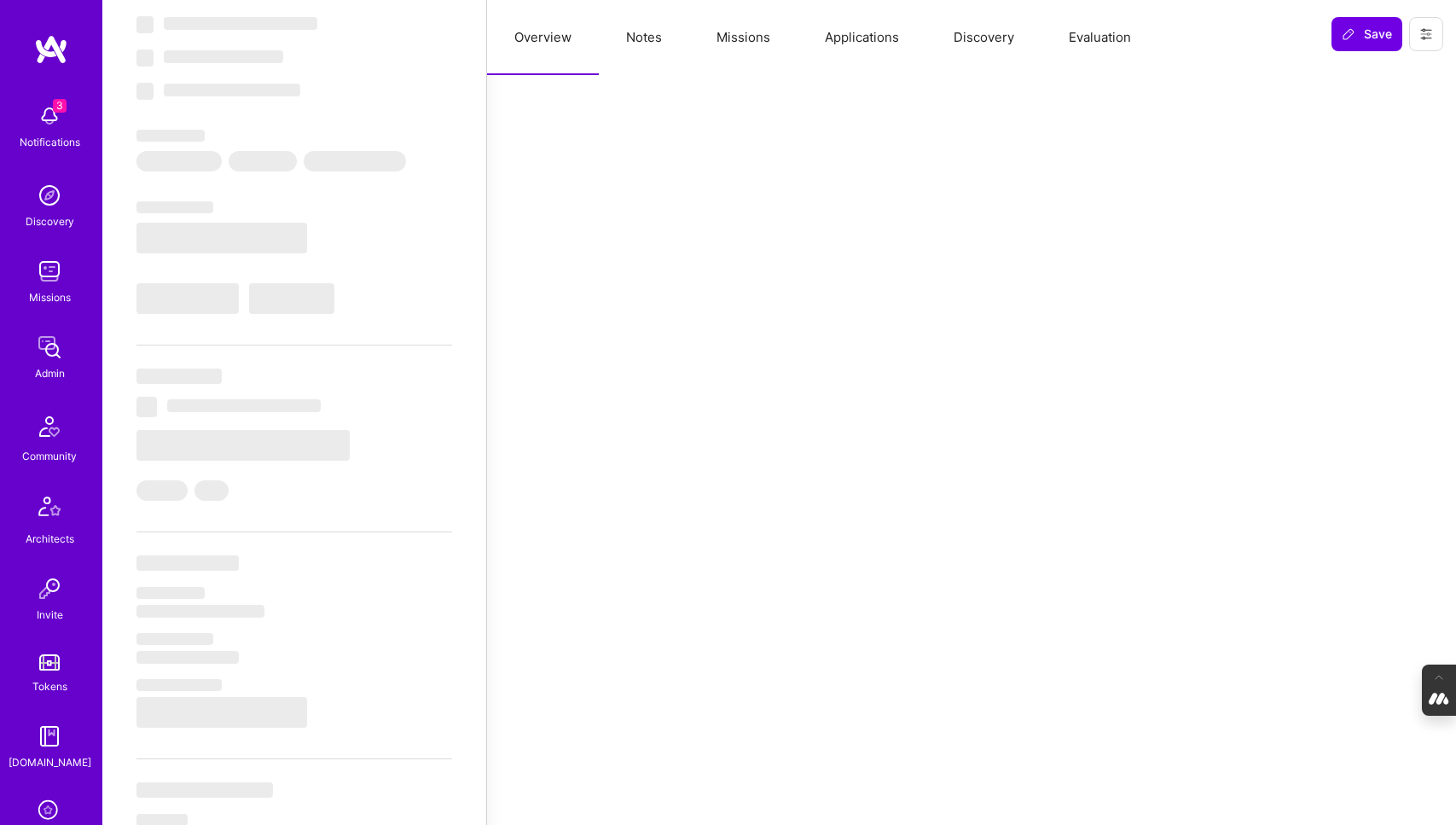
click at [1104, 35] on button "Evaluation" at bounding box center [1099, 37] width 117 height 75
select select "Right Now"
select select "7"
select select "4"
select select "7"
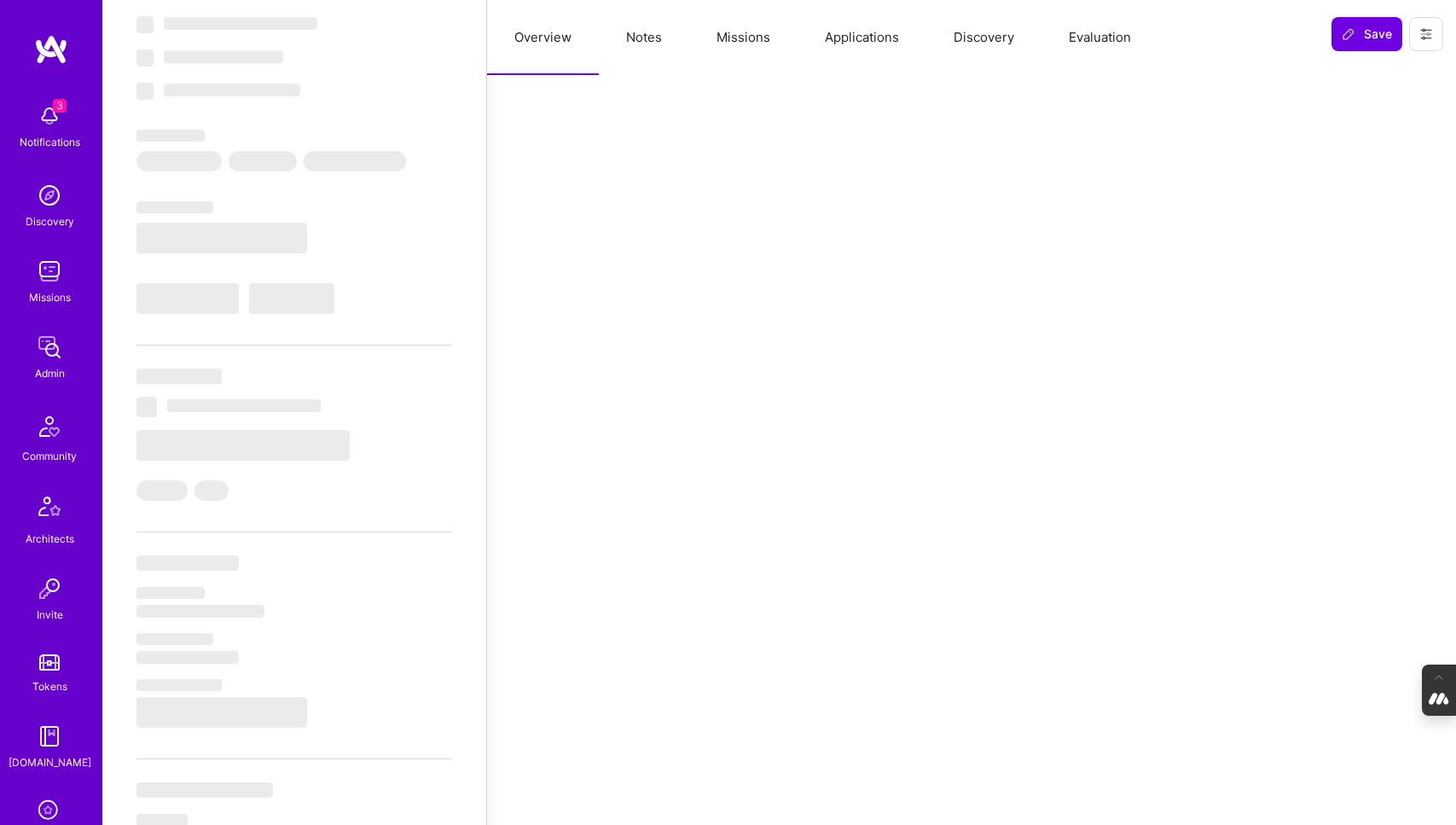
select select "7"
select select "US"
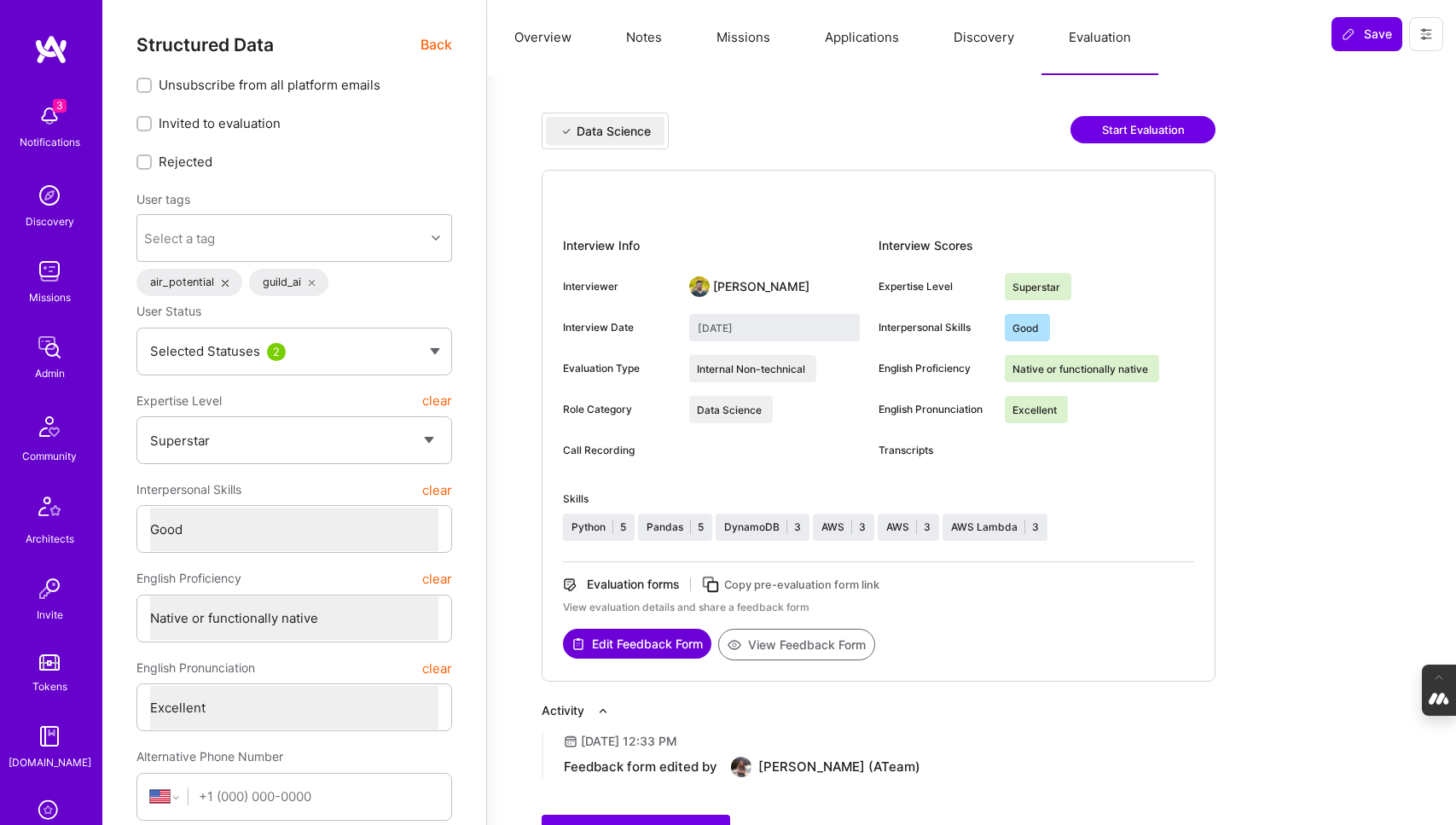
click at [789, 646] on button "View Feedback Form" at bounding box center [797, 644] width 157 height 31
click at [839, 28] on button "Applications" at bounding box center [862, 37] width 129 height 75
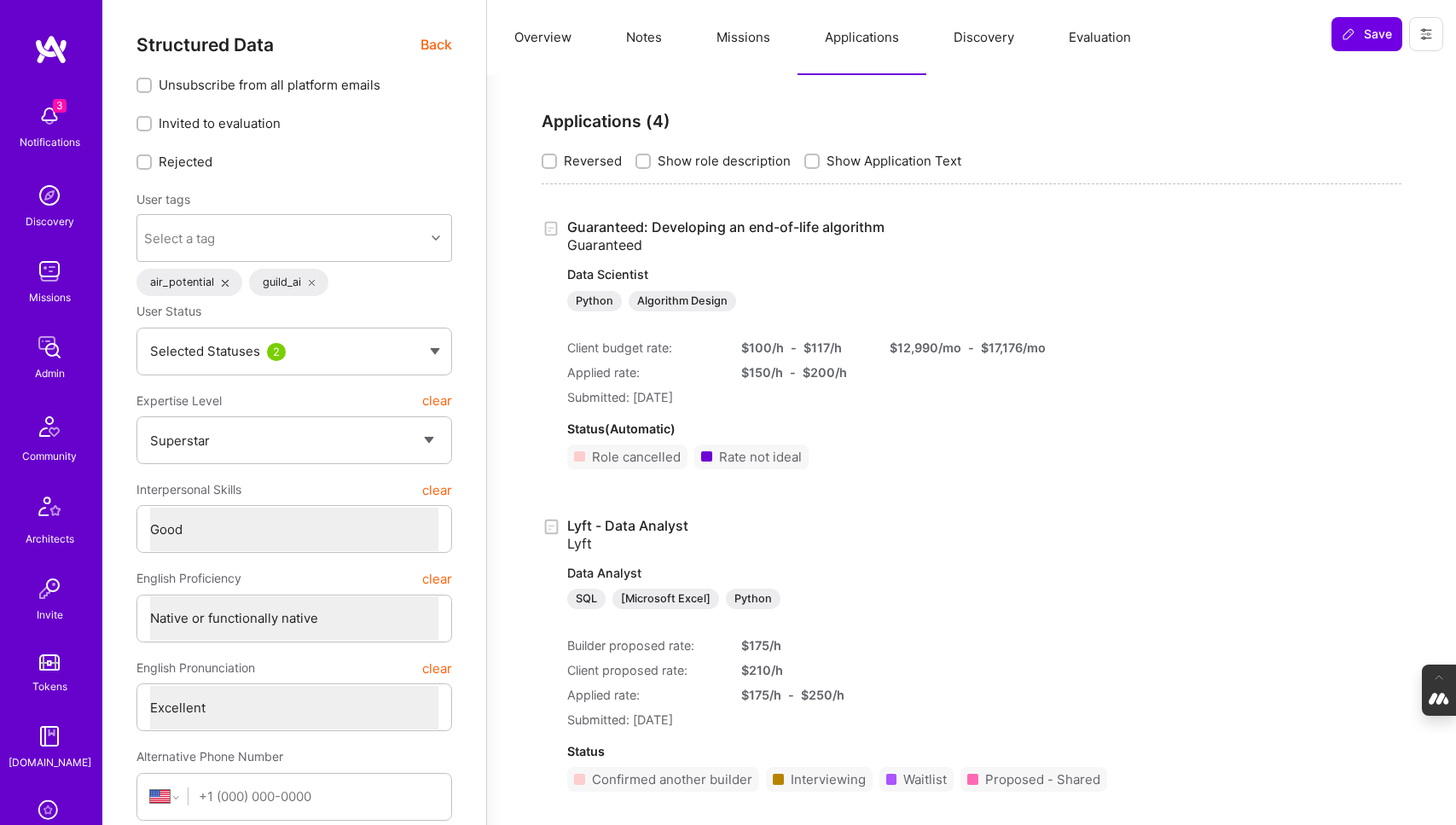
click at [662, 41] on button "Notes" at bounding box center [644, 37] width 90 height 75
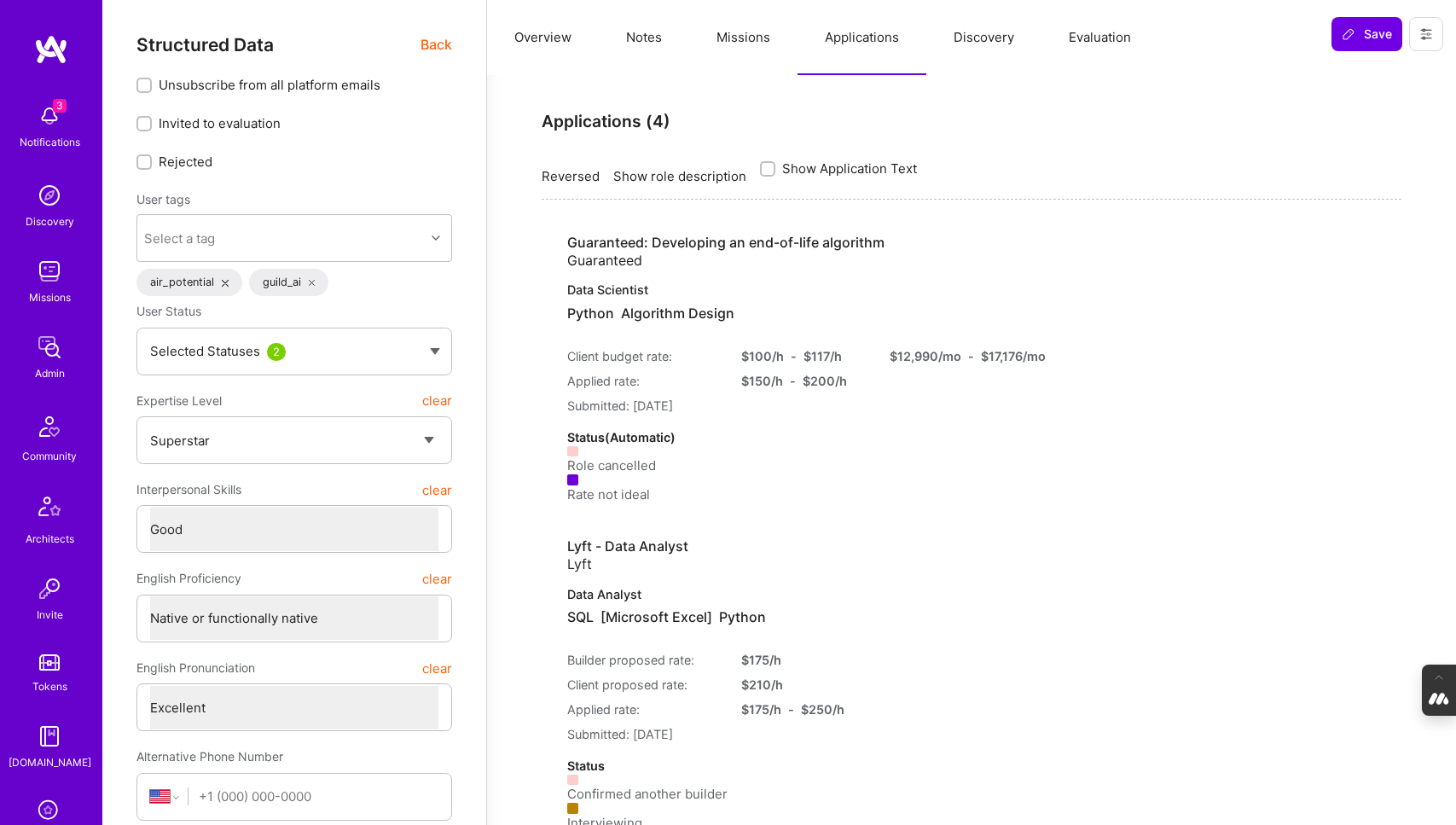
type textarea "x"
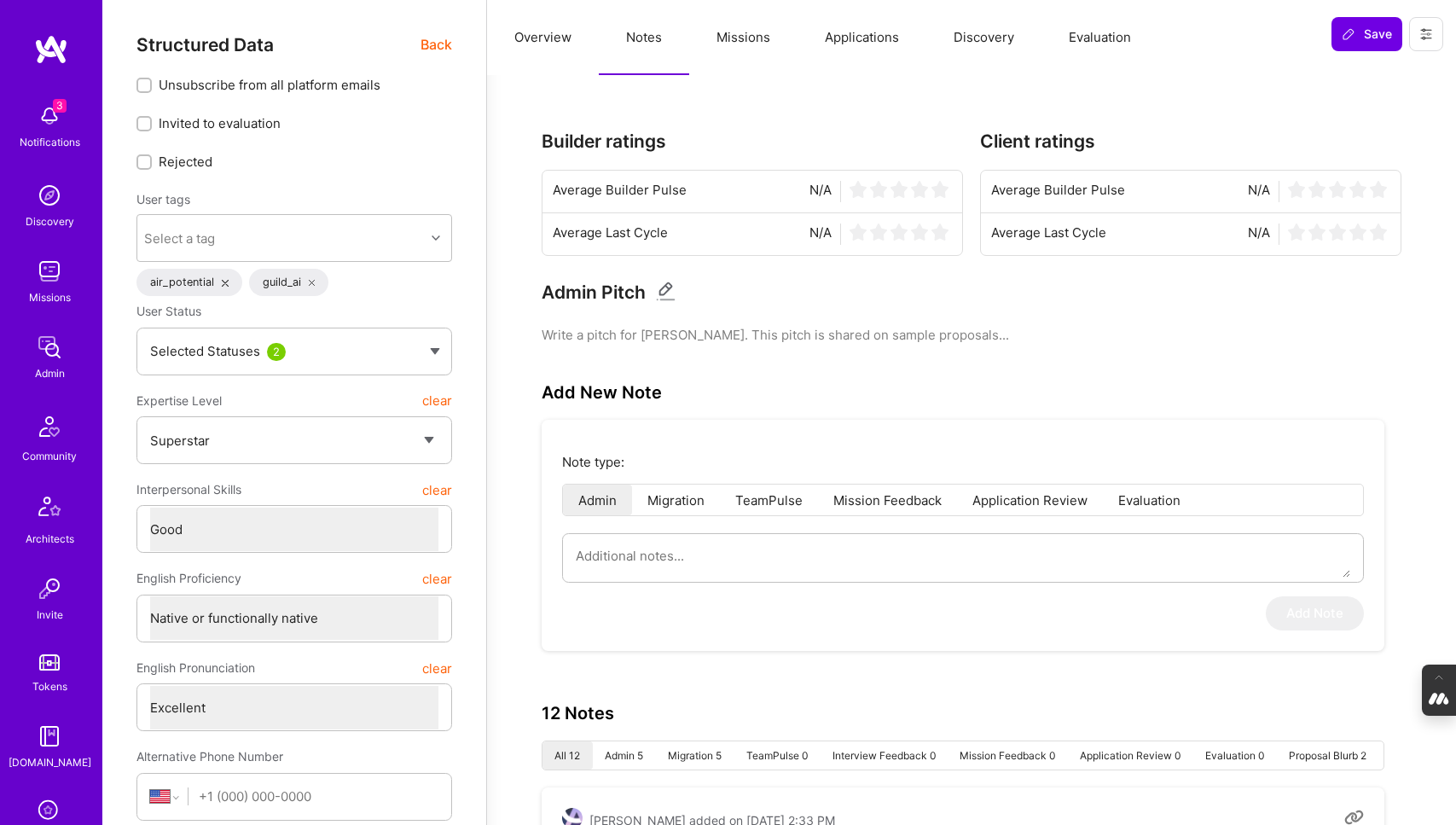
click at [548, 40] on button "Overview" at bounding box center [543, 37] width 112 height 75
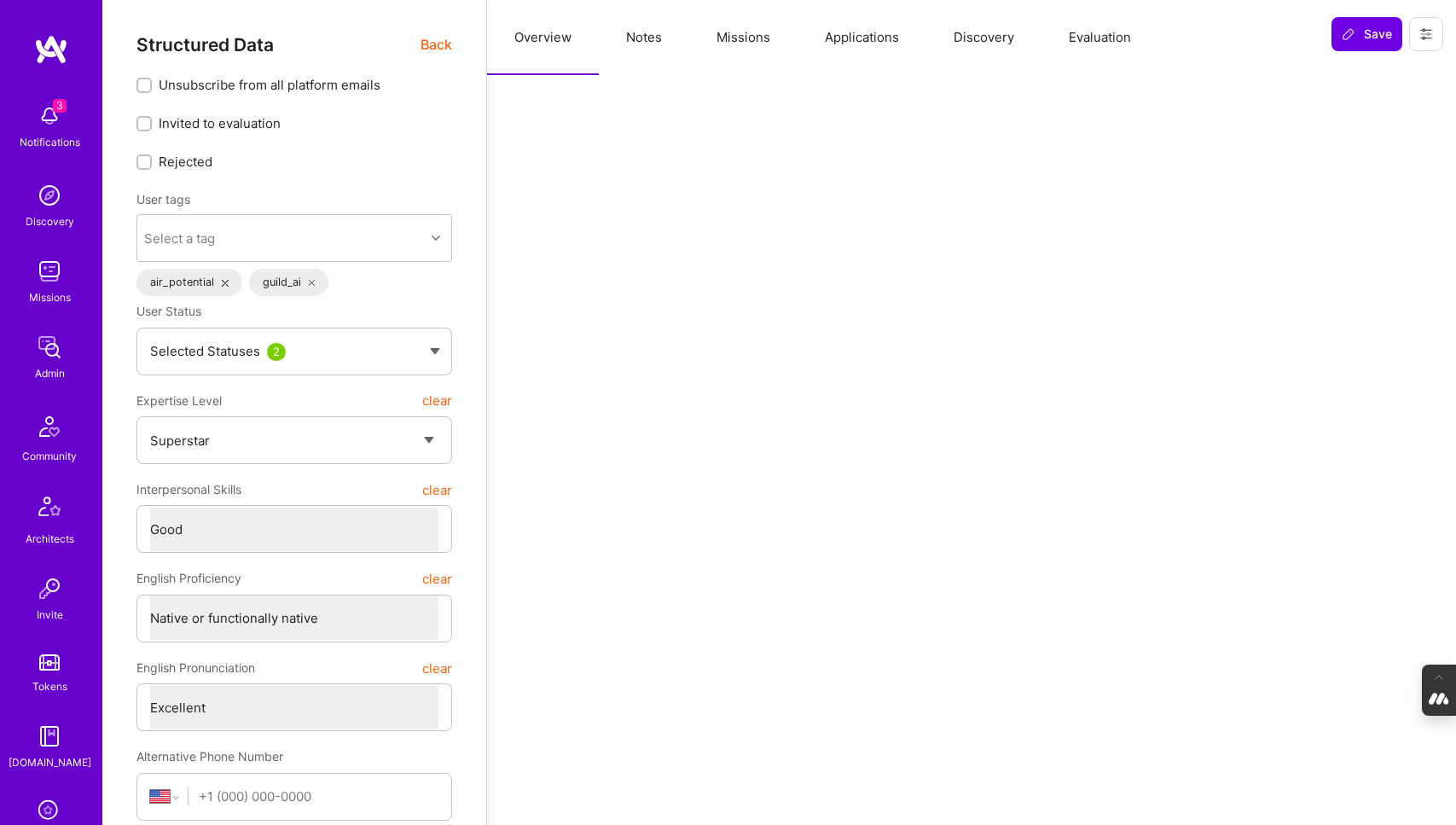
click at [427, 42] on span "Back" at bounding box center [436, 45] width 31 height 22
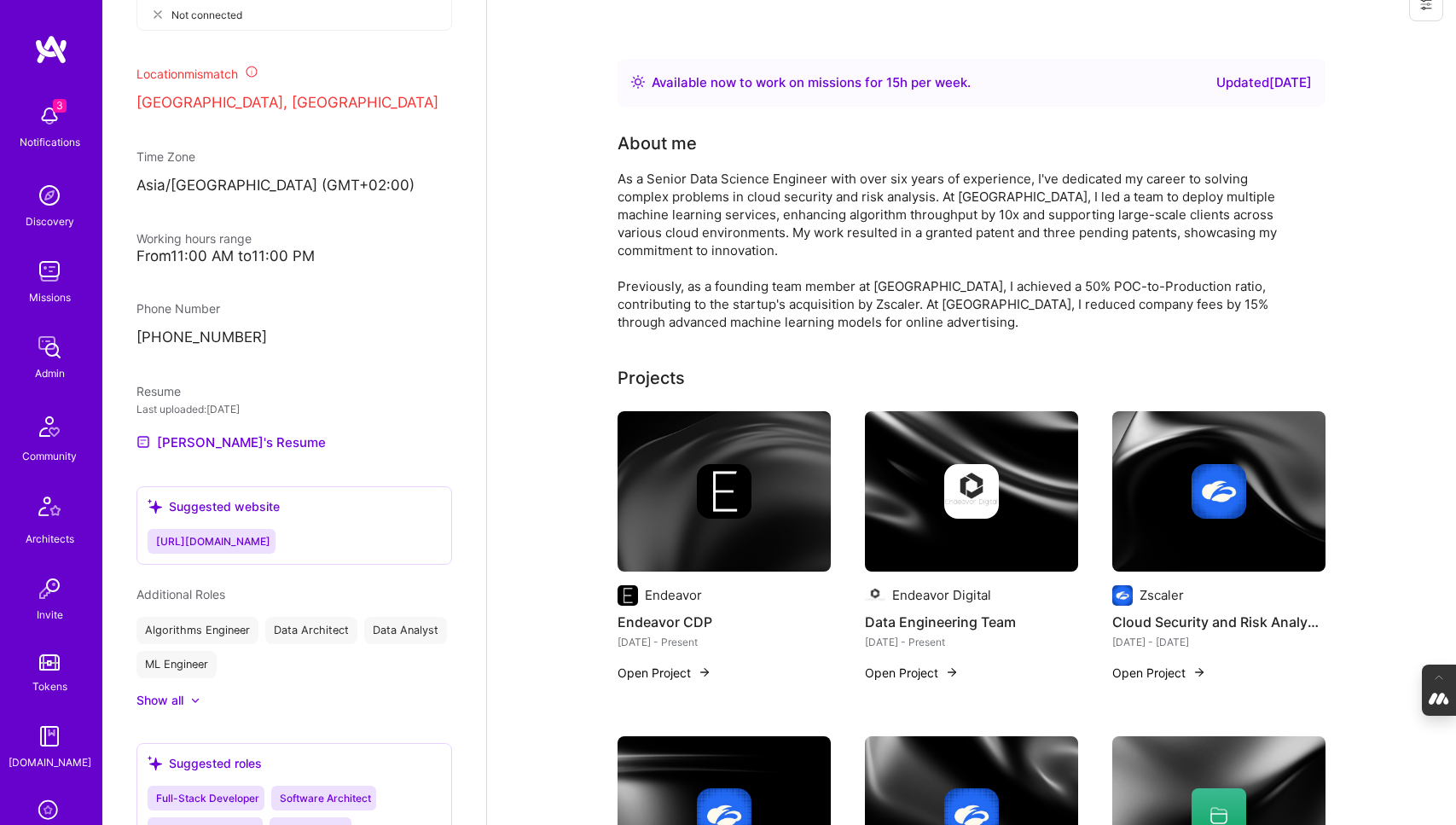
scroll to position [922, 0]
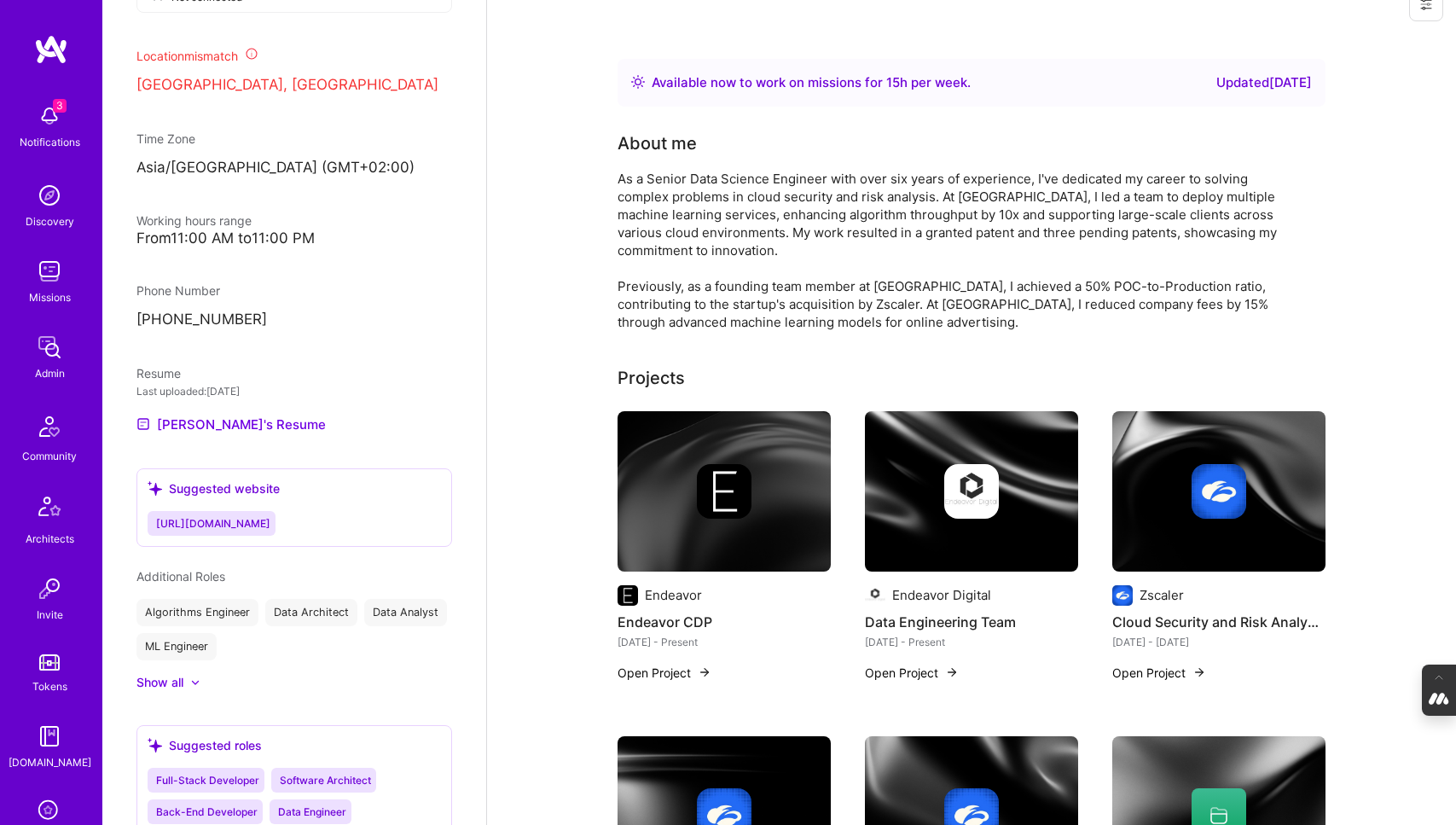
click at [164, 677] on div "Show all" at bounding box center [160, 682] width 47 height 17
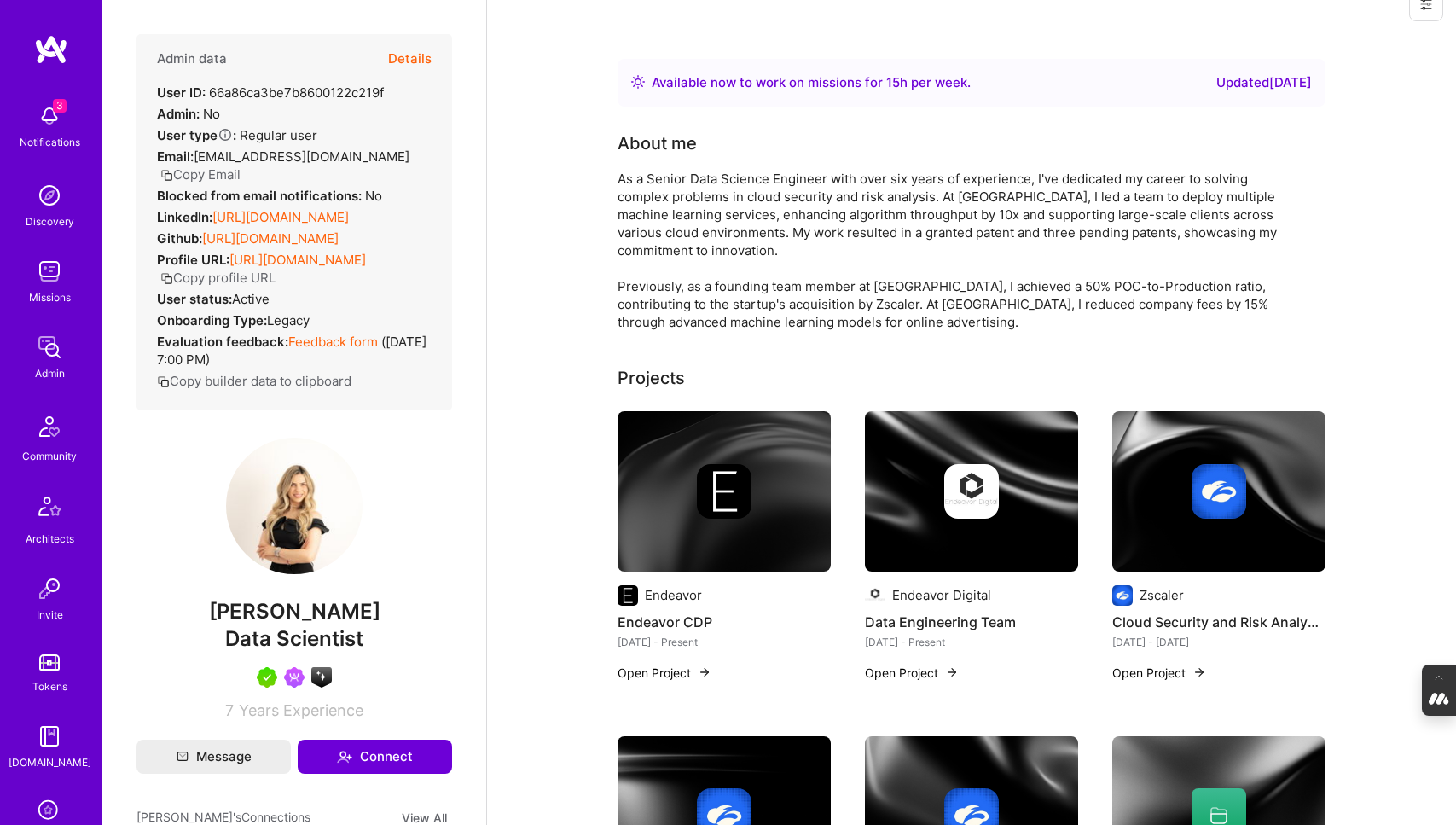
scroll to position [0, 0]
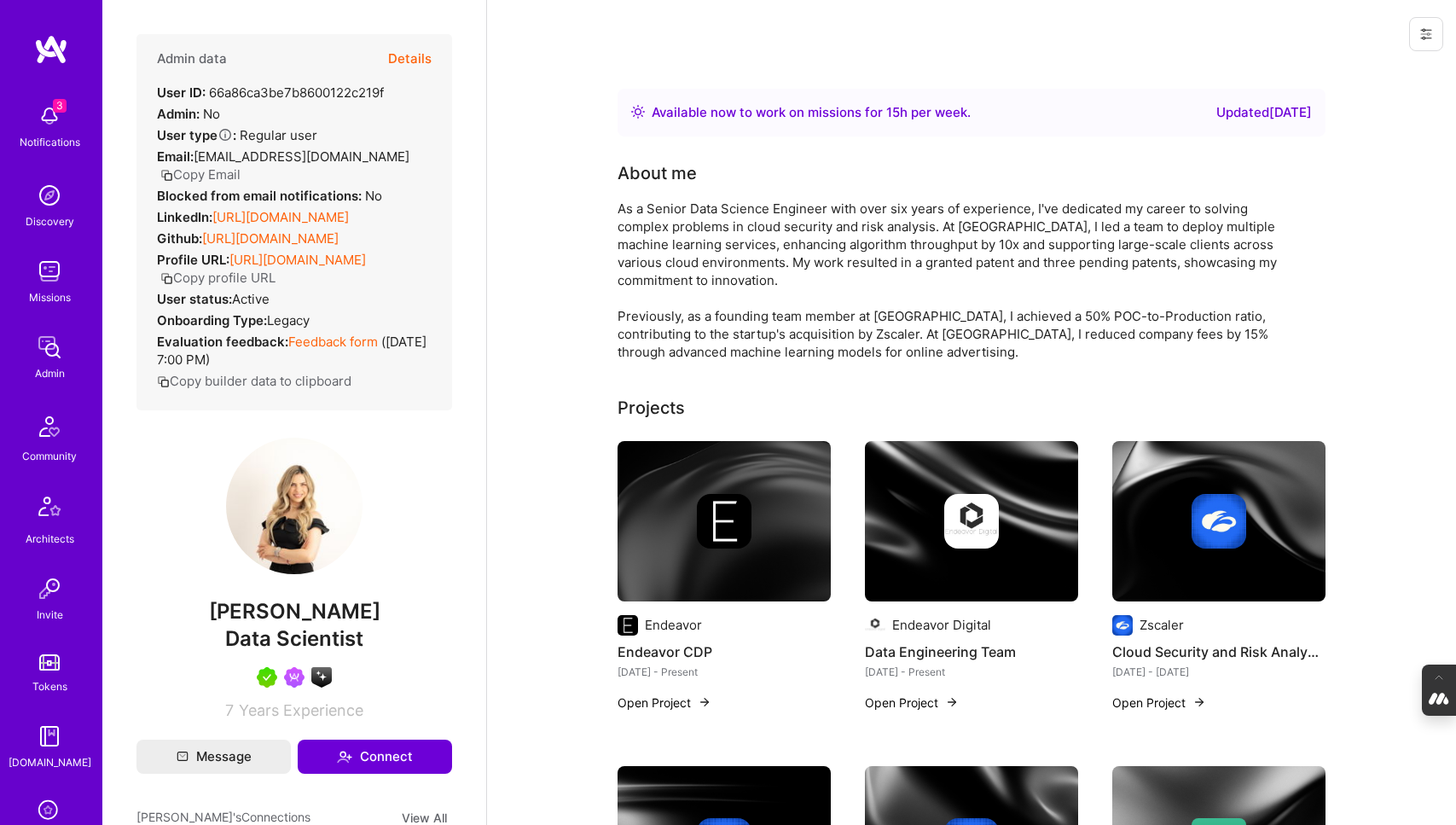
click at [397, 62] on button "Details" at bounding box center [410, 59] width 43 height 49
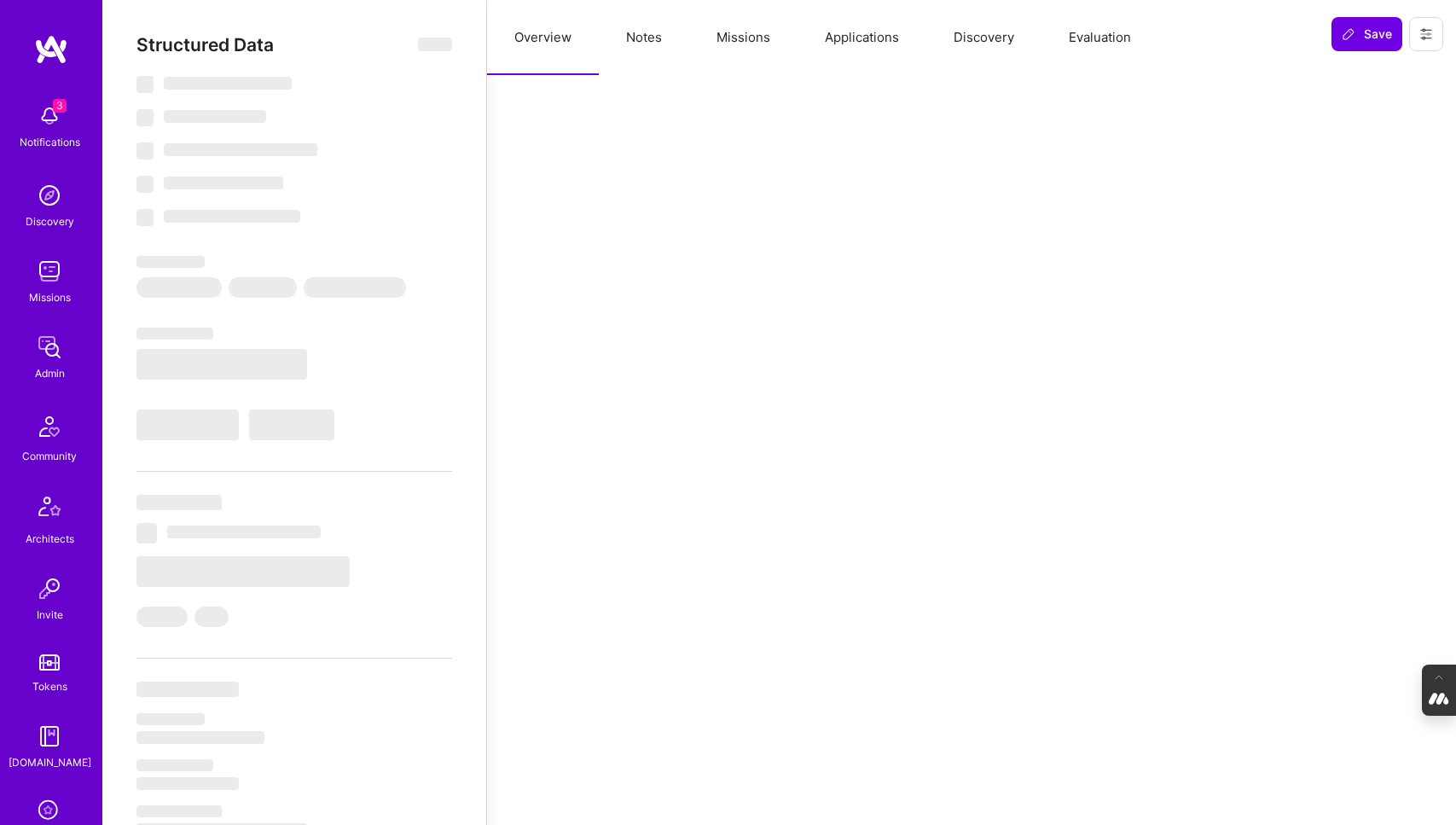
click at [1077, 45] on button "Evaluation" at bounding box center [1099, 37] width 117 height 75
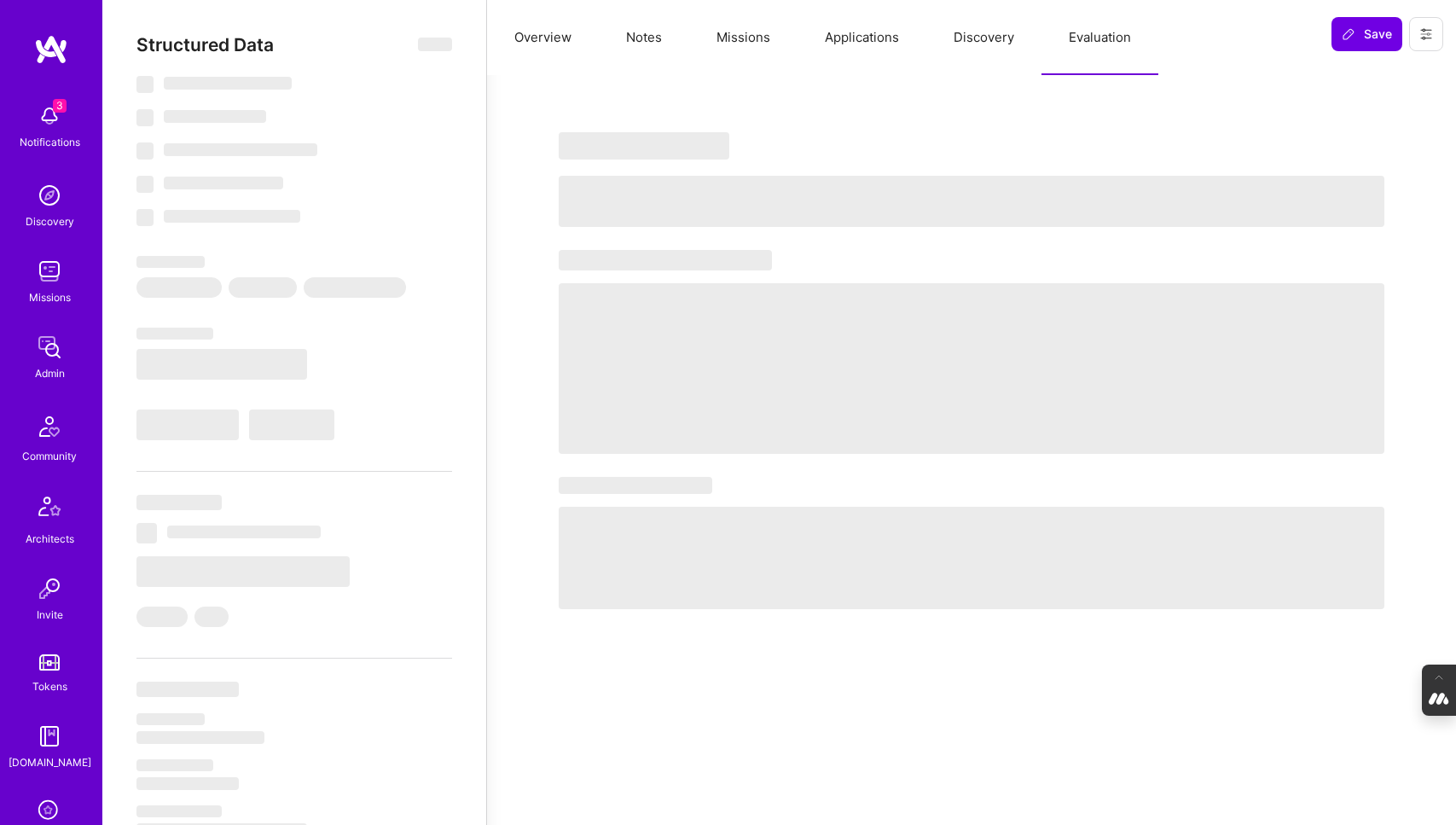
select select "Right Now"
select select "5"
select select "7"
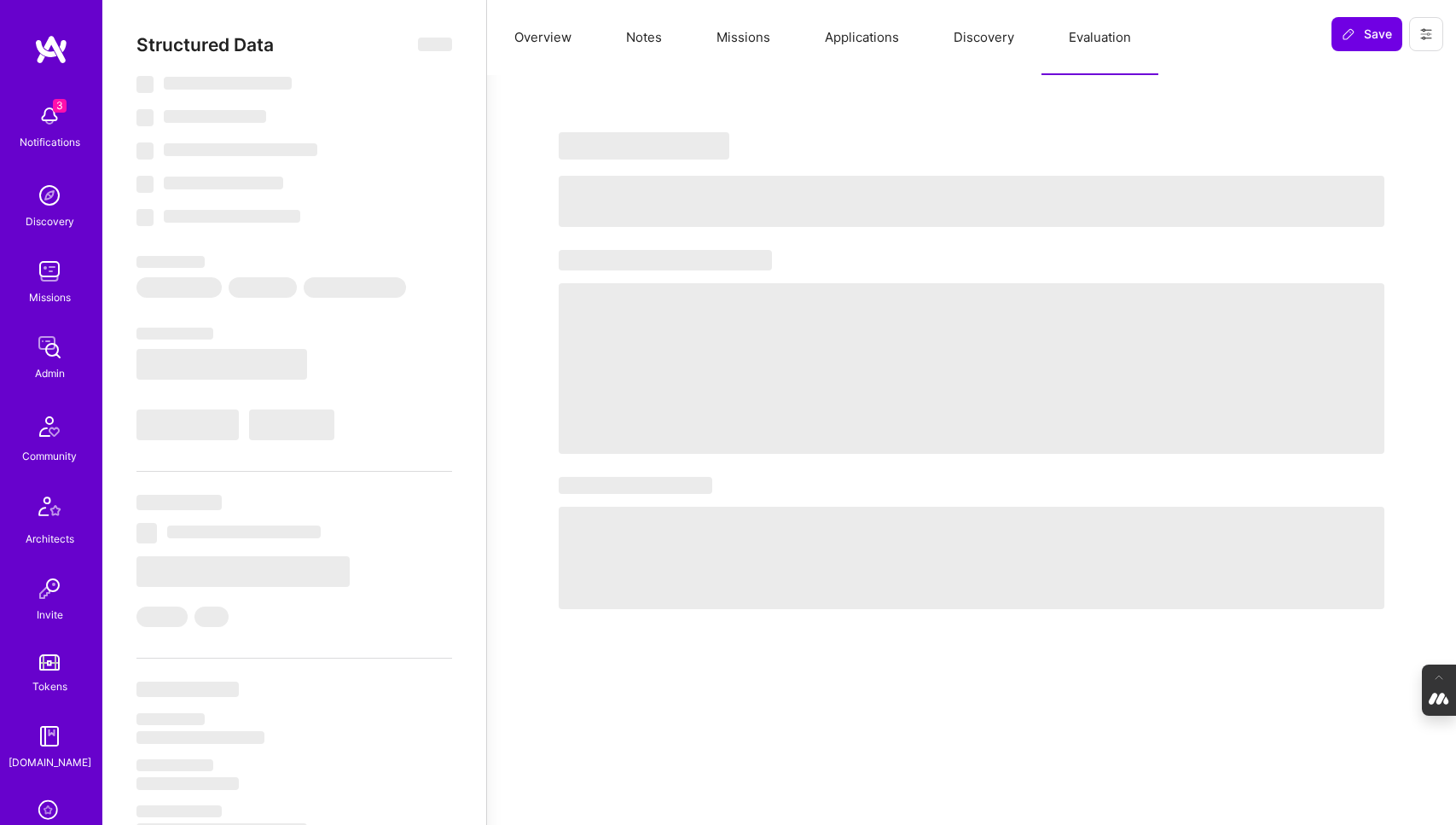
select select "IL"
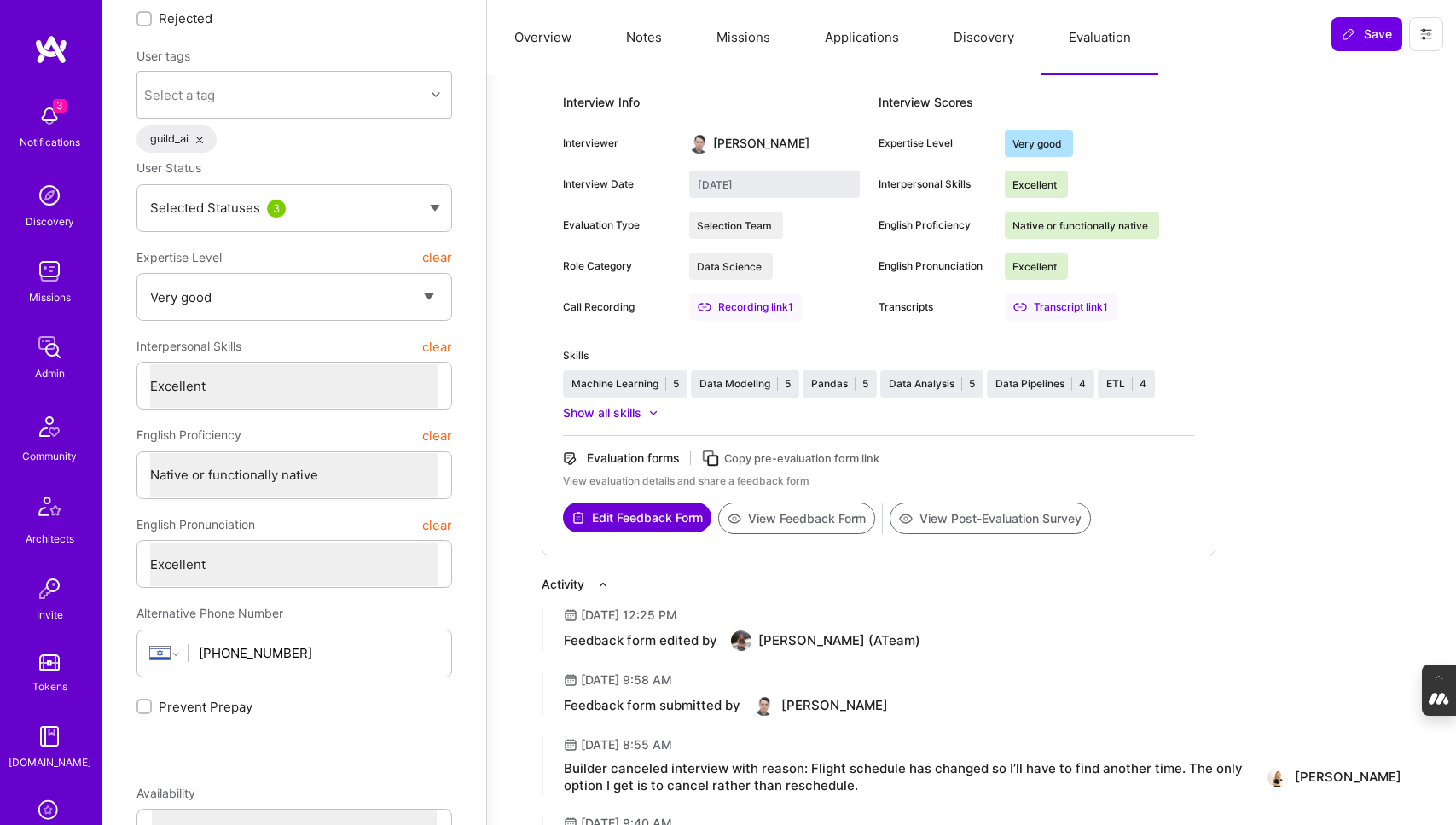
scroll to position [175, 0]
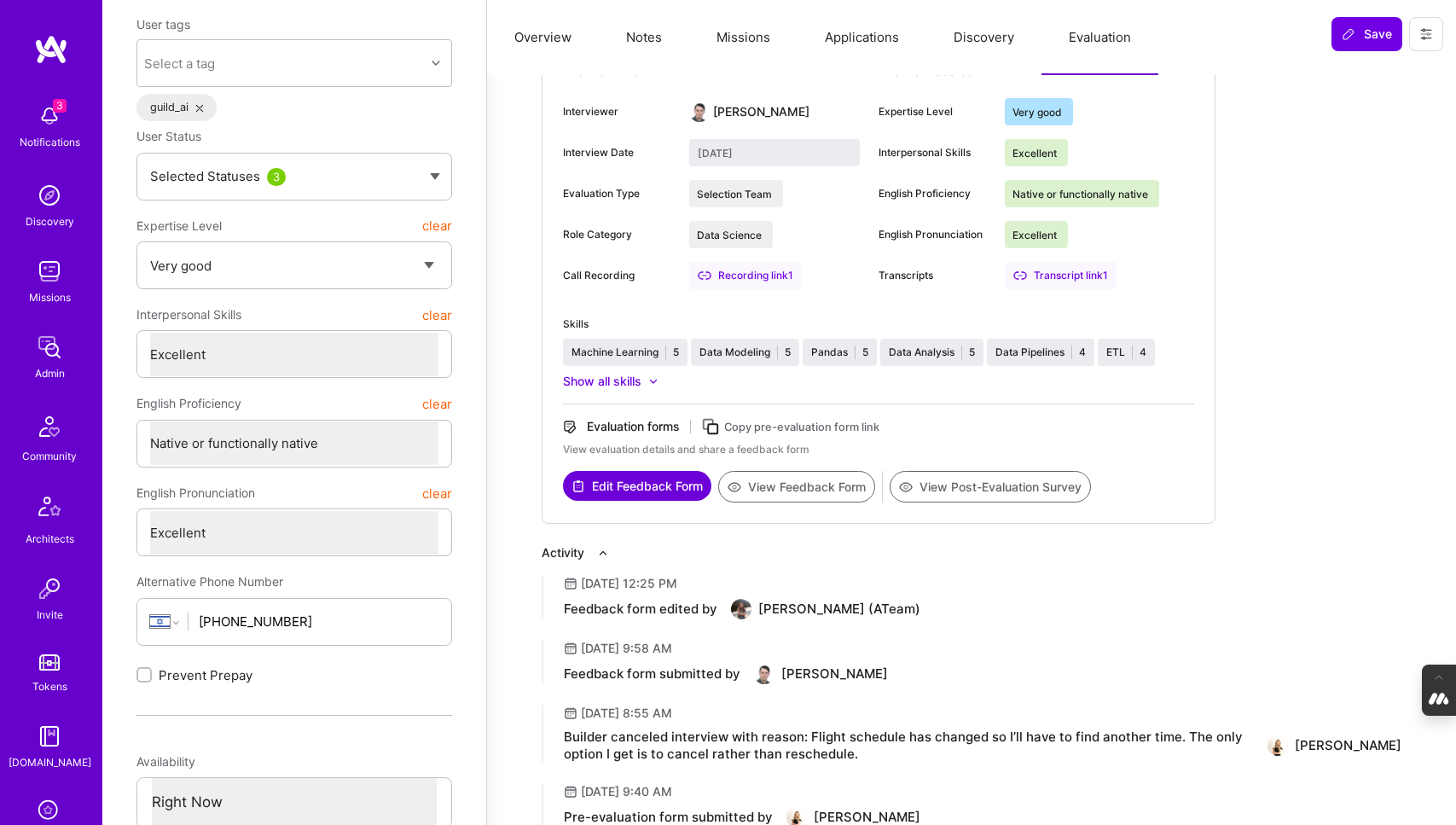
click at [807, 490] on button "View Feedback Form" at bounding box center [797, 486] width 157 height 31
click at [737, 35] on button "Missions" at bounding box center [744, 37] width 108 height 75
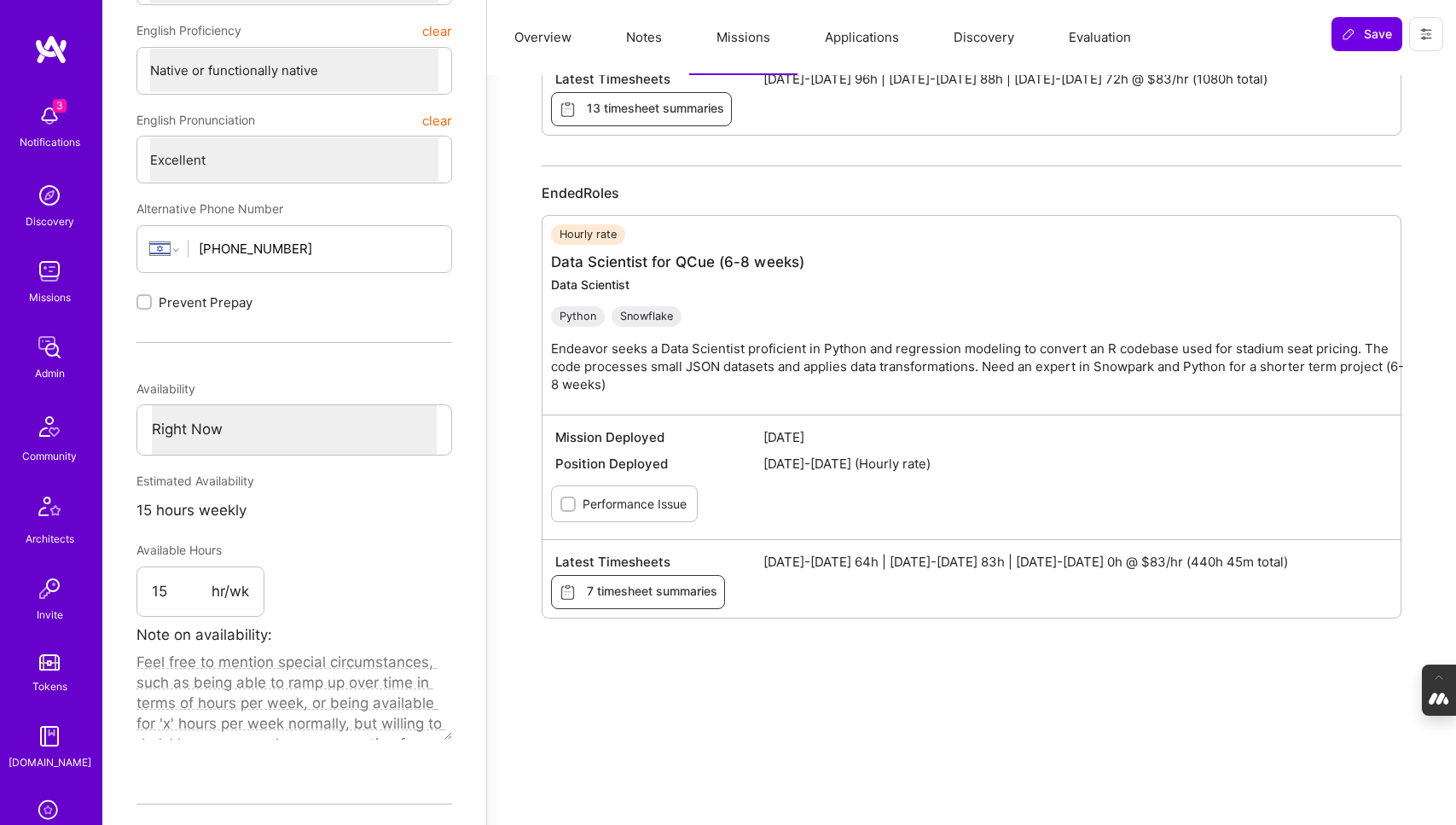
scroll to position [0, 0]
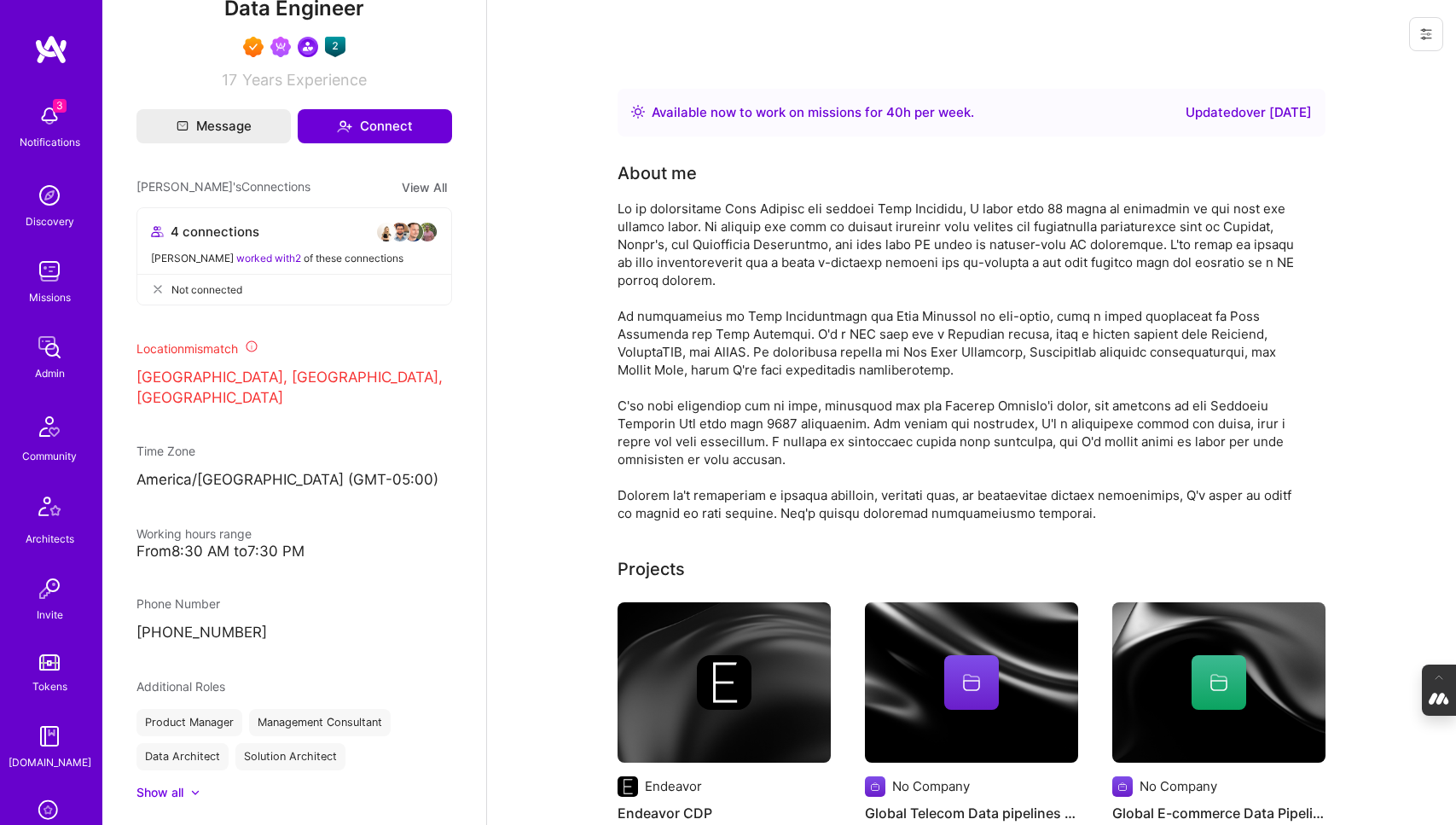
scroll to position [617, 0]
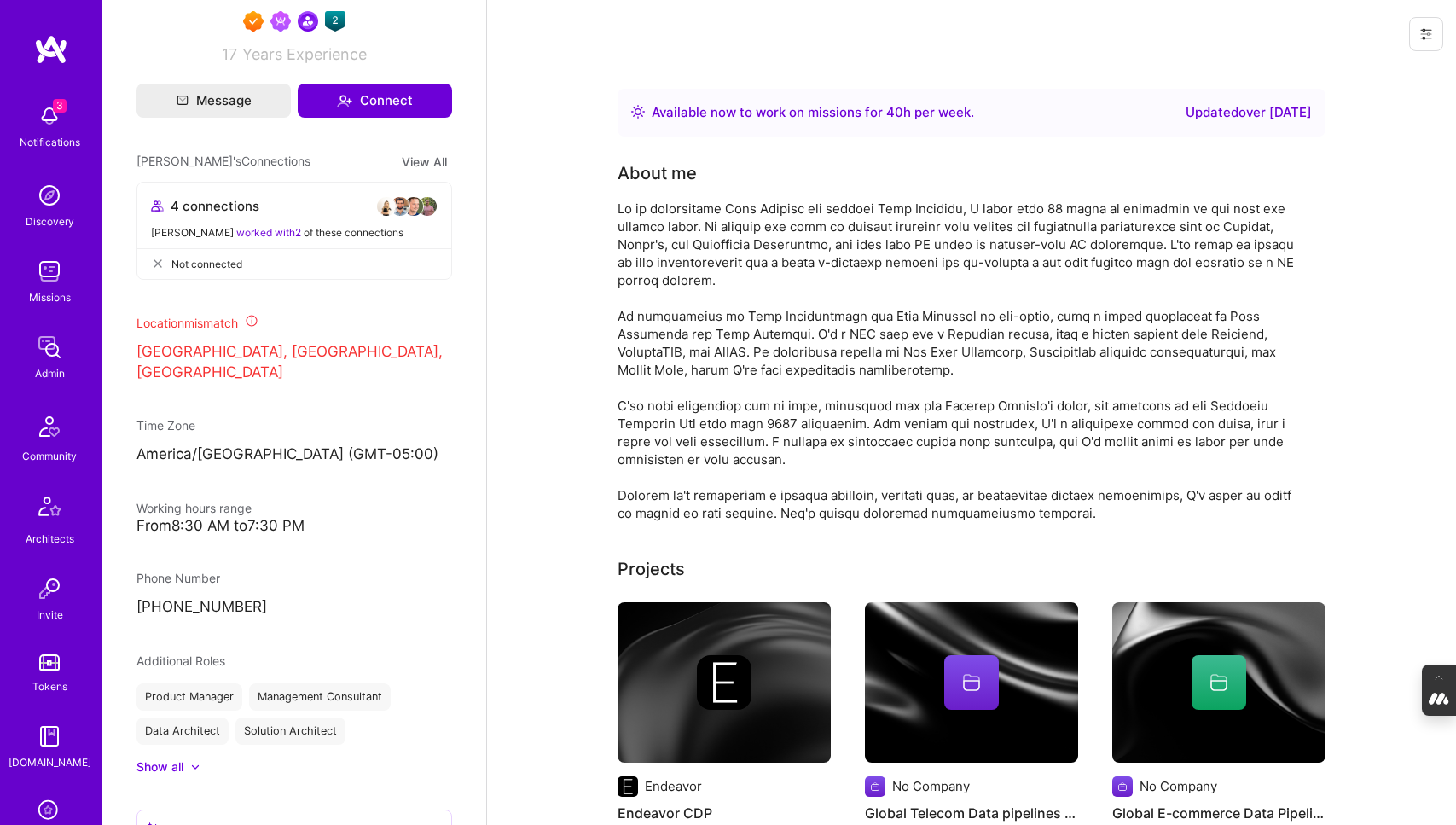
click at [185, 758] on div at bounding box center [187, 766] width 7 height 17
click at [781, 465] on div at bounding box center [959, 360] width 683 height 322
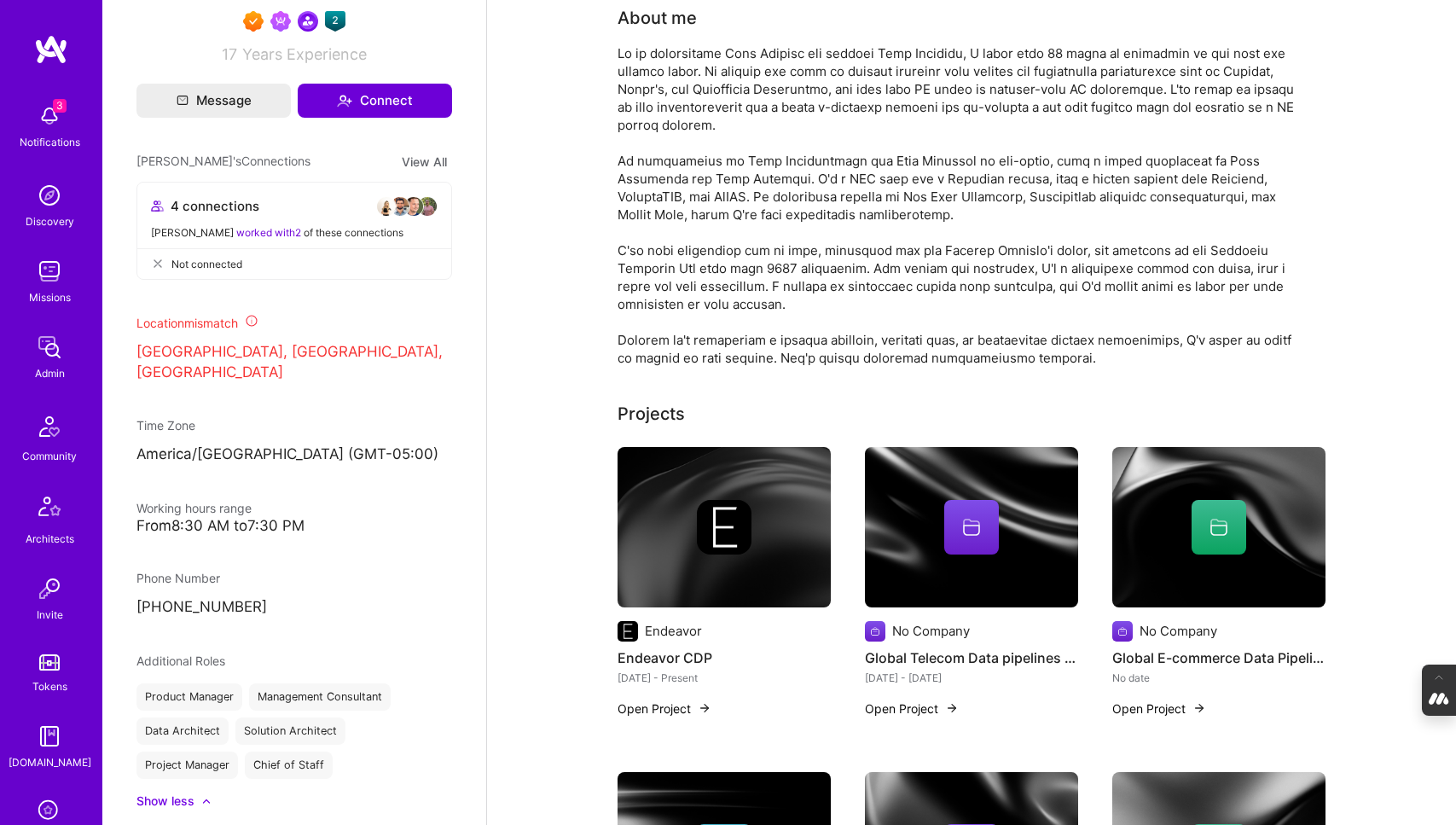
scroll to position [179, 0]
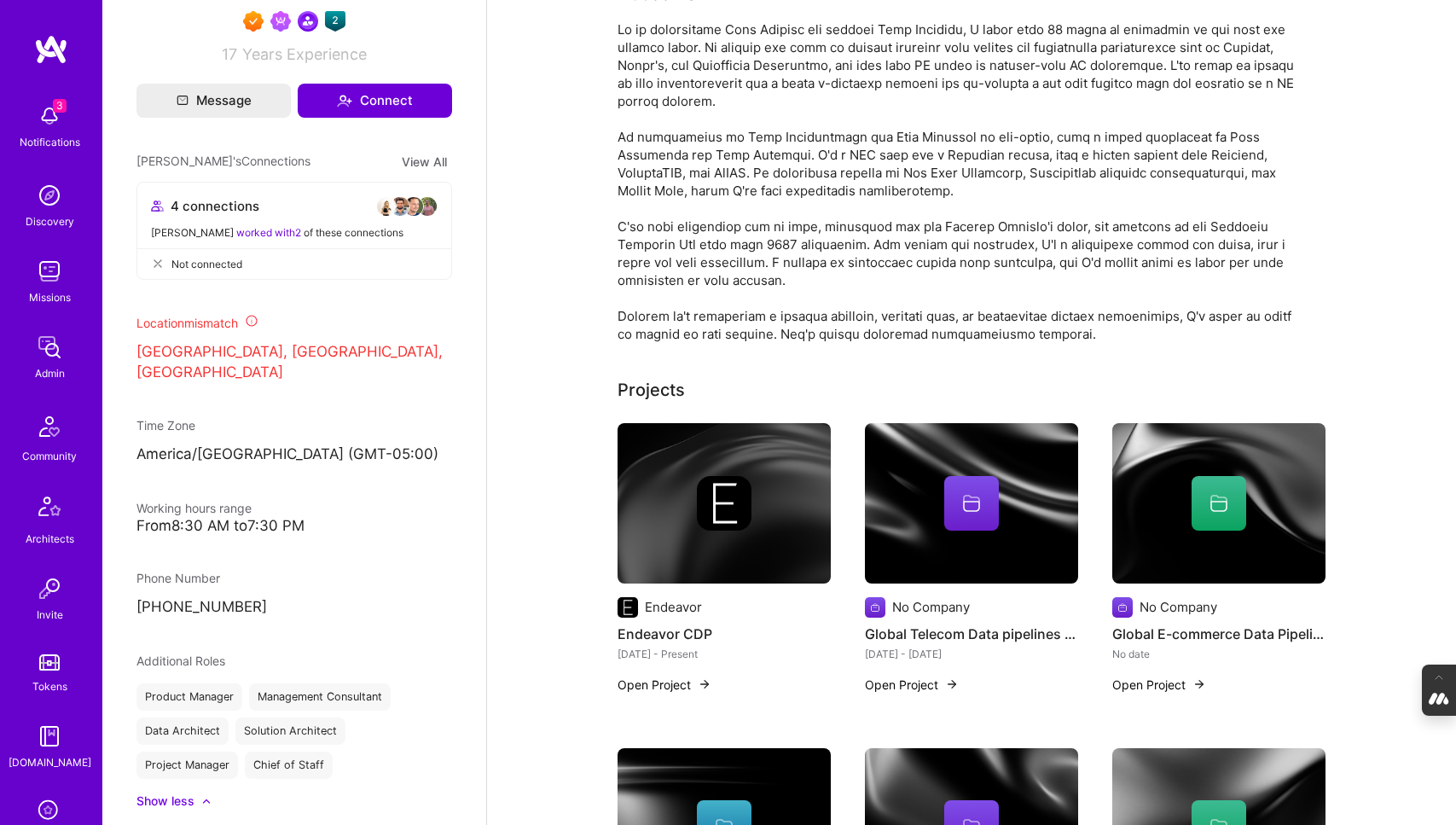
click at [684, 512] on div at bounding box center [724, 503] width 213 height 55
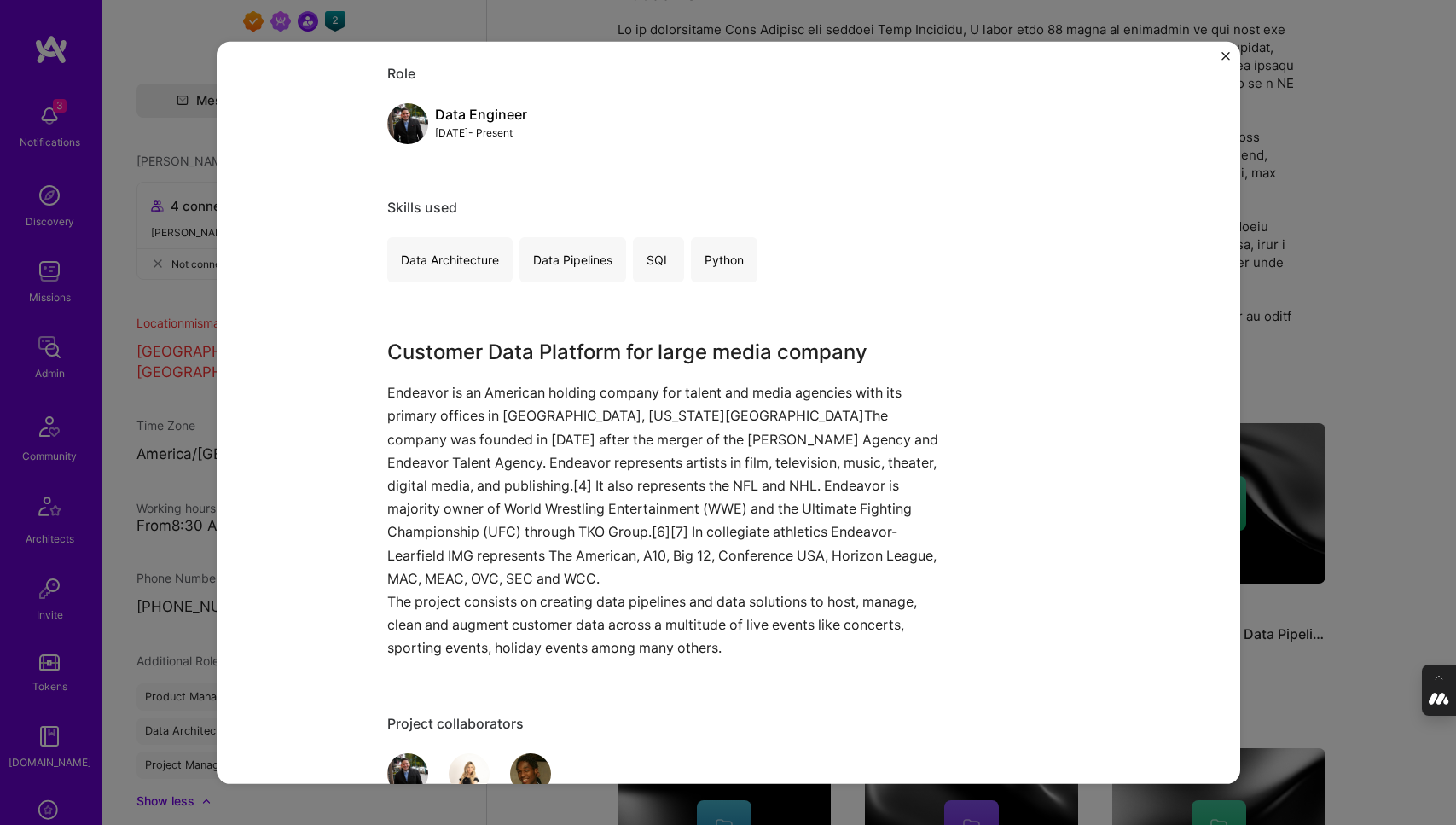
scroll to position [192, 0]
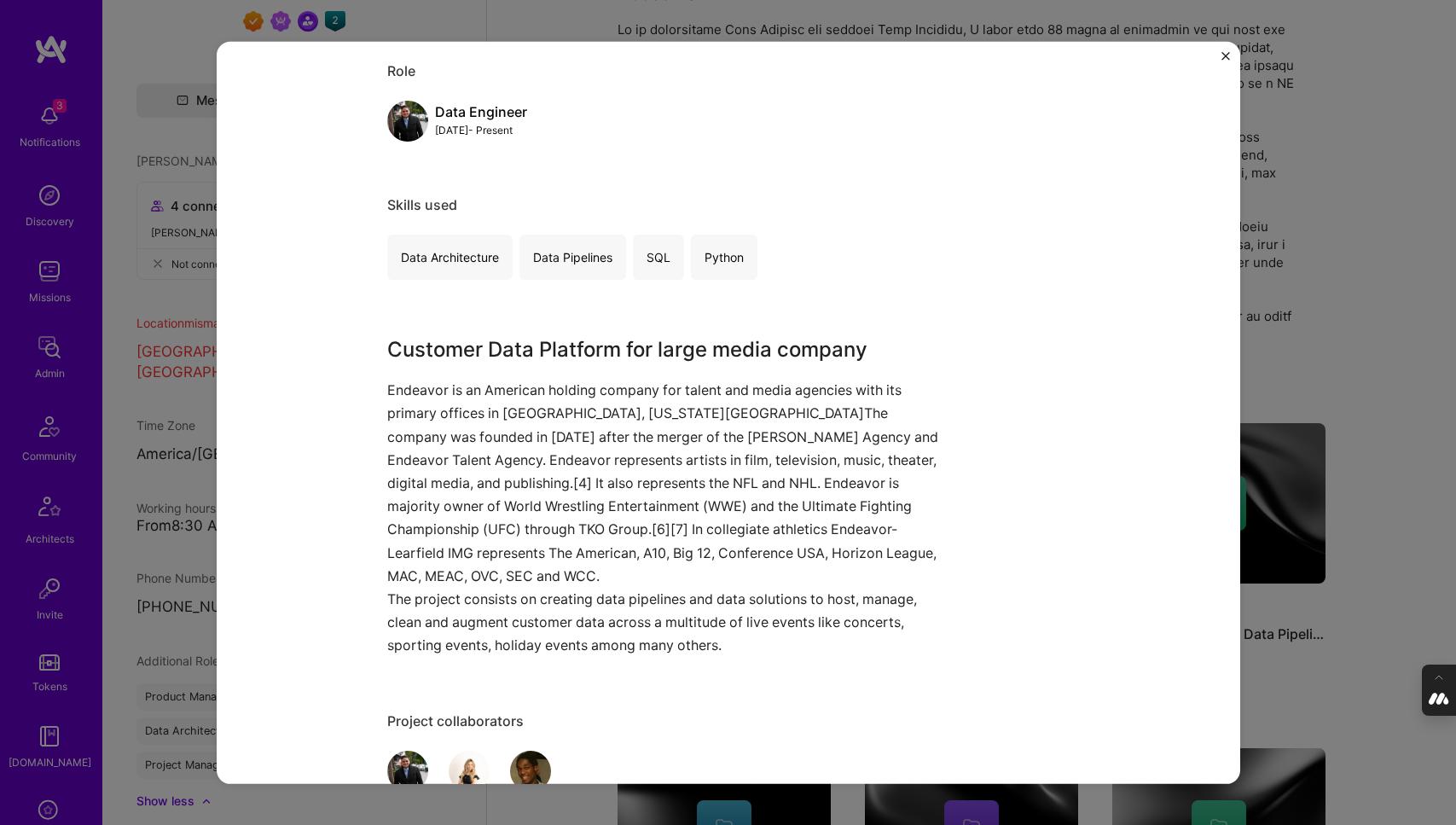
click at [1314, 81] on div "Endeavor CDP Endeavor Advertising & AdTech, Arts / Culture Role Data Engineer […" at bounding box center [728, 412] width 1456 height 825
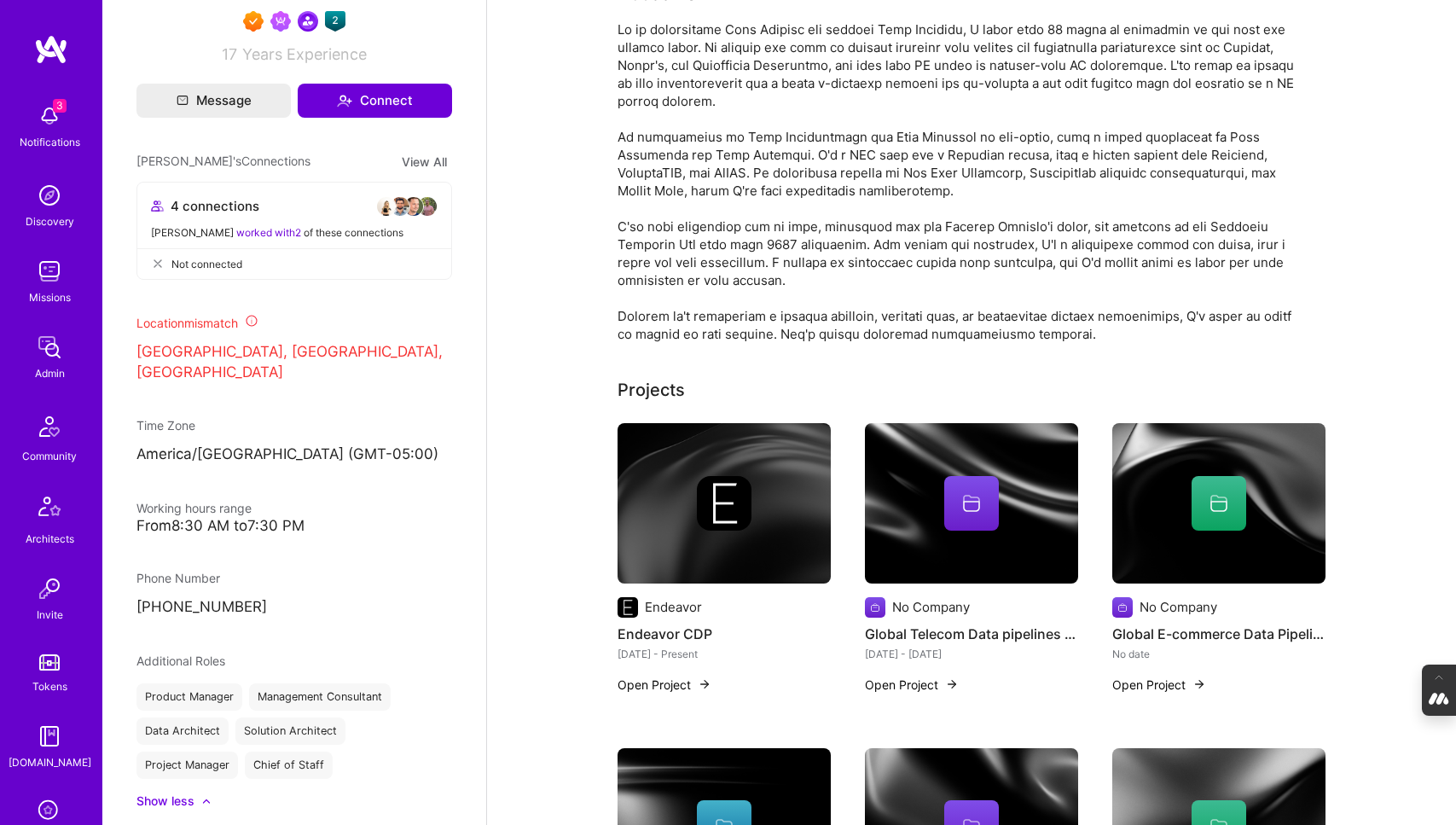
click at [932, 560] on img at bounding box center [971, 503] width 213 height 160
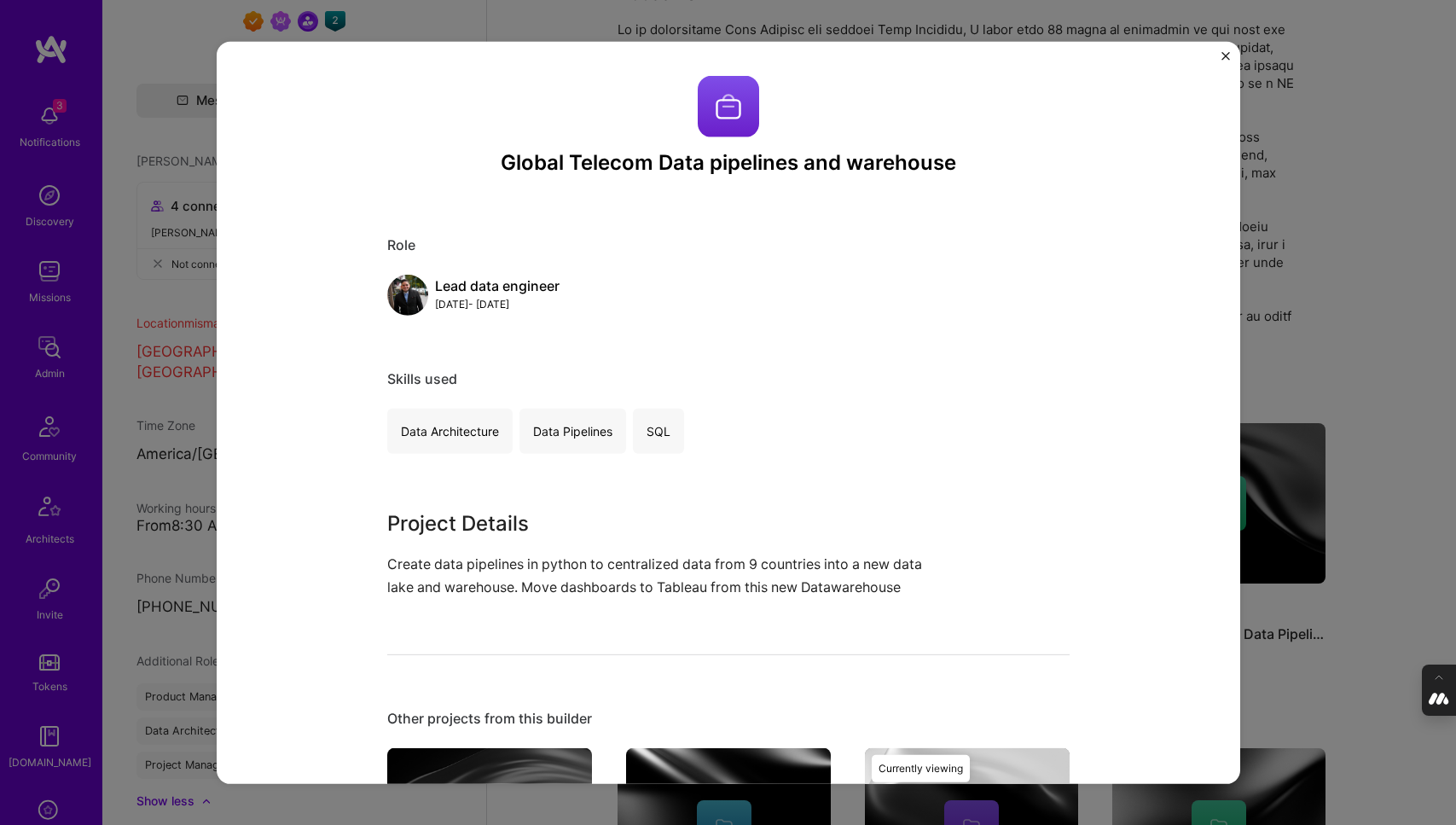
click at [1402, 228] on div "Global Telecom Data pipelines and warehouse Role Lead data engineer [DATE] - [D…" at bounding box center [728, 412] width 1456 height 825
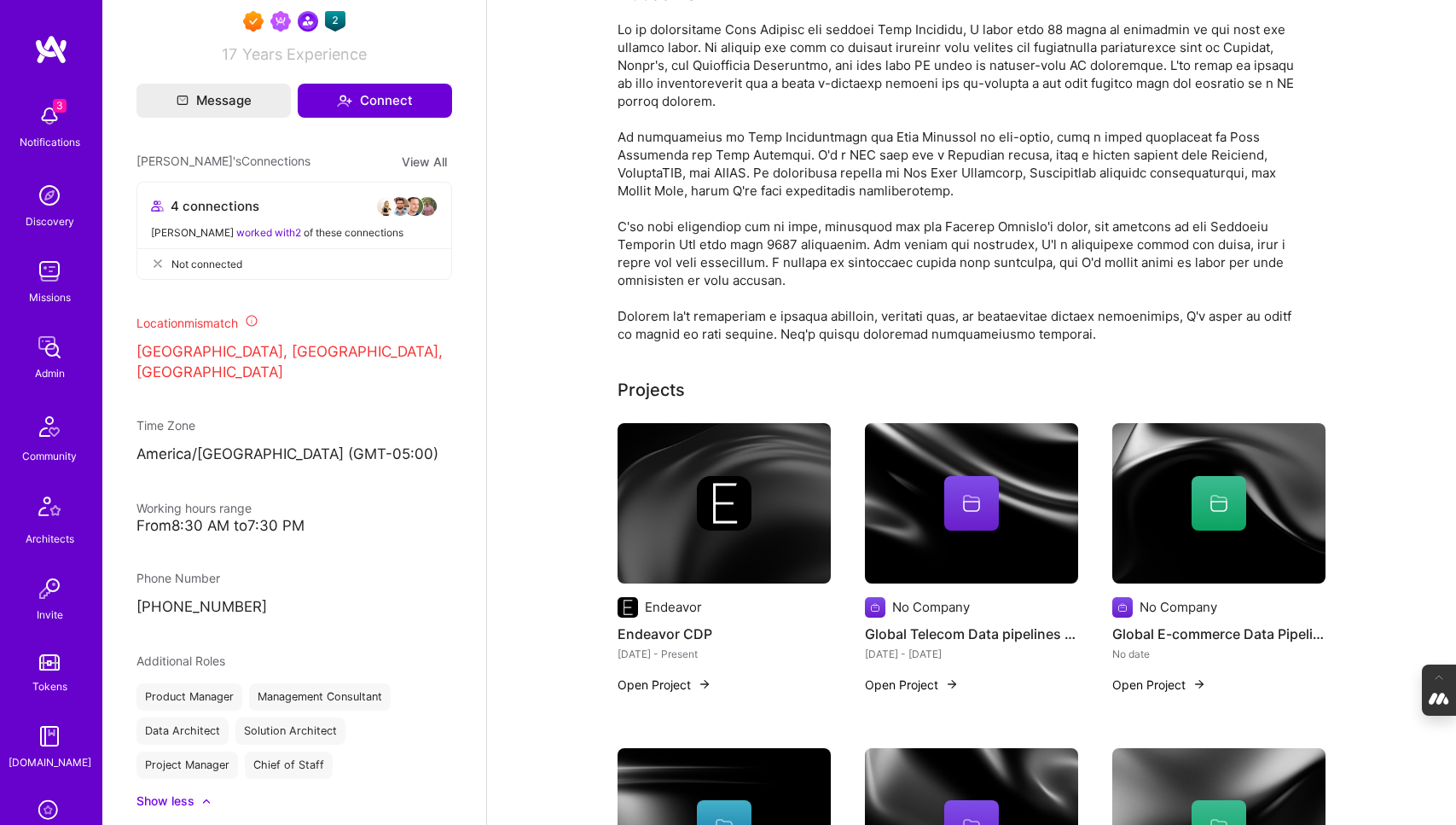
click at [1198, 557] on img at bounding box center [1218, 503] width 213 height 160
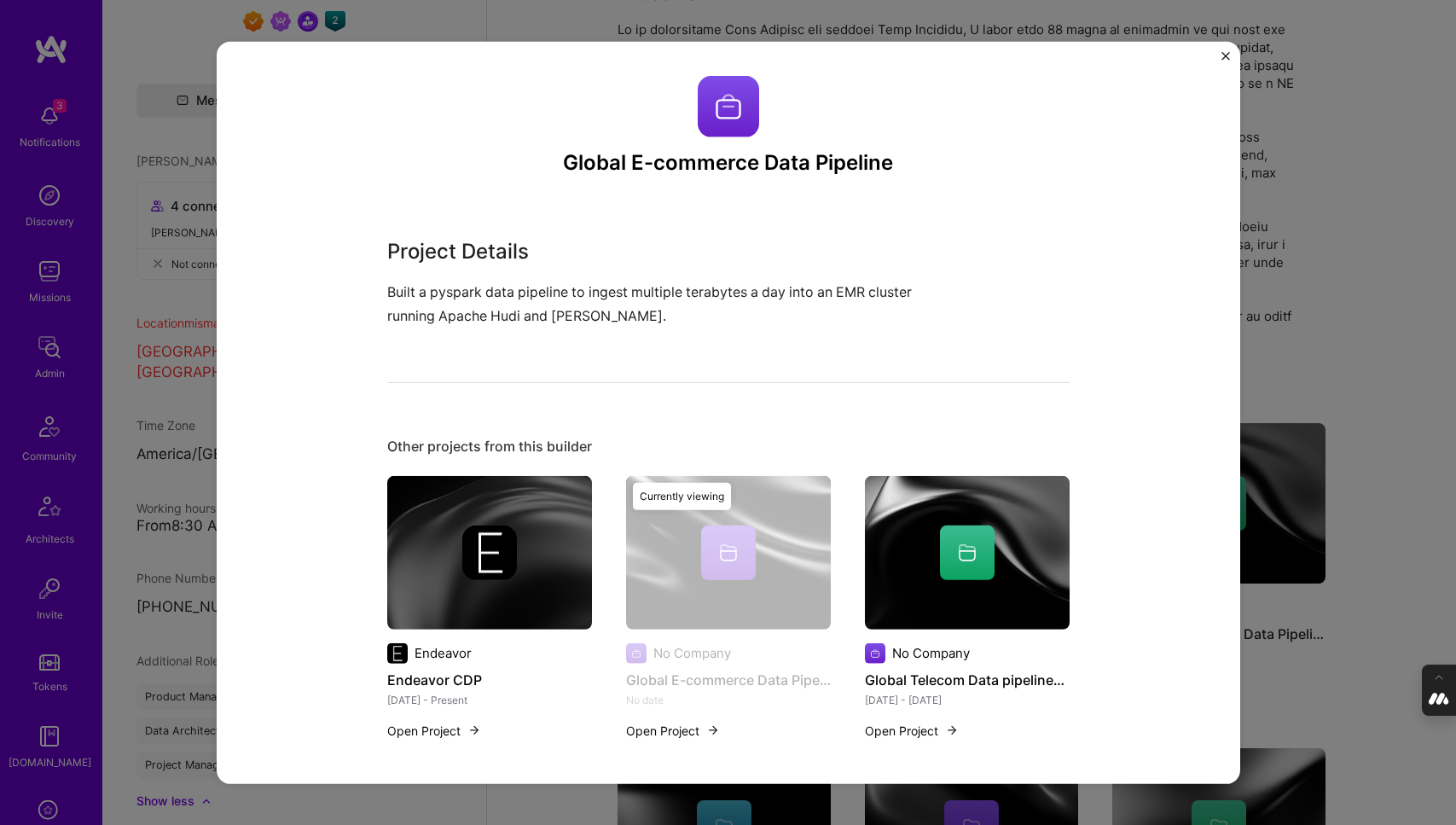
click at [1286, 324] on div "Global E-commerce Data Pipeline Project Details Built a pyspark data pipeline t…" at bounding box center [728, 412] width 1456 height 825
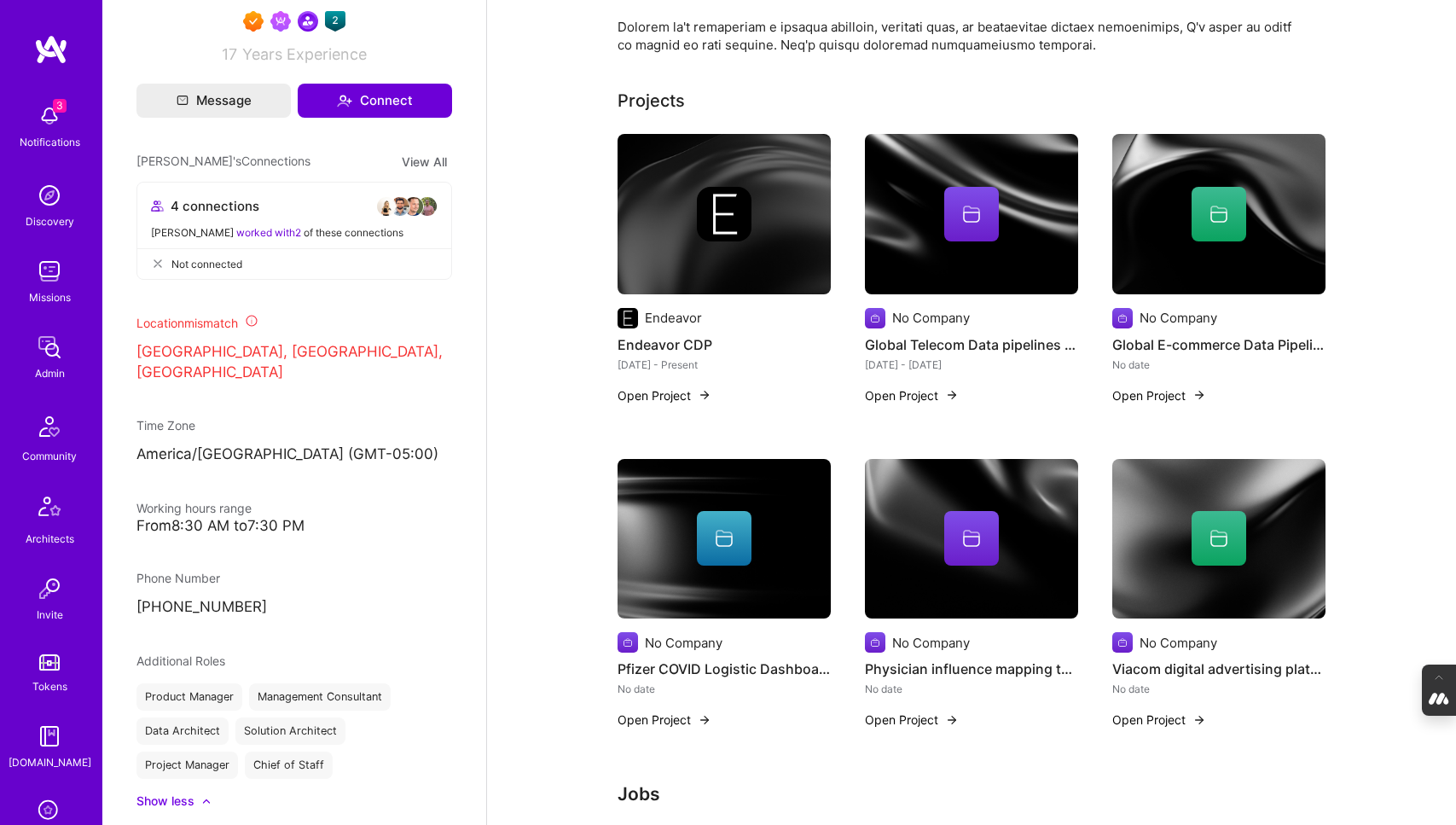
scroll to position [475, 0]
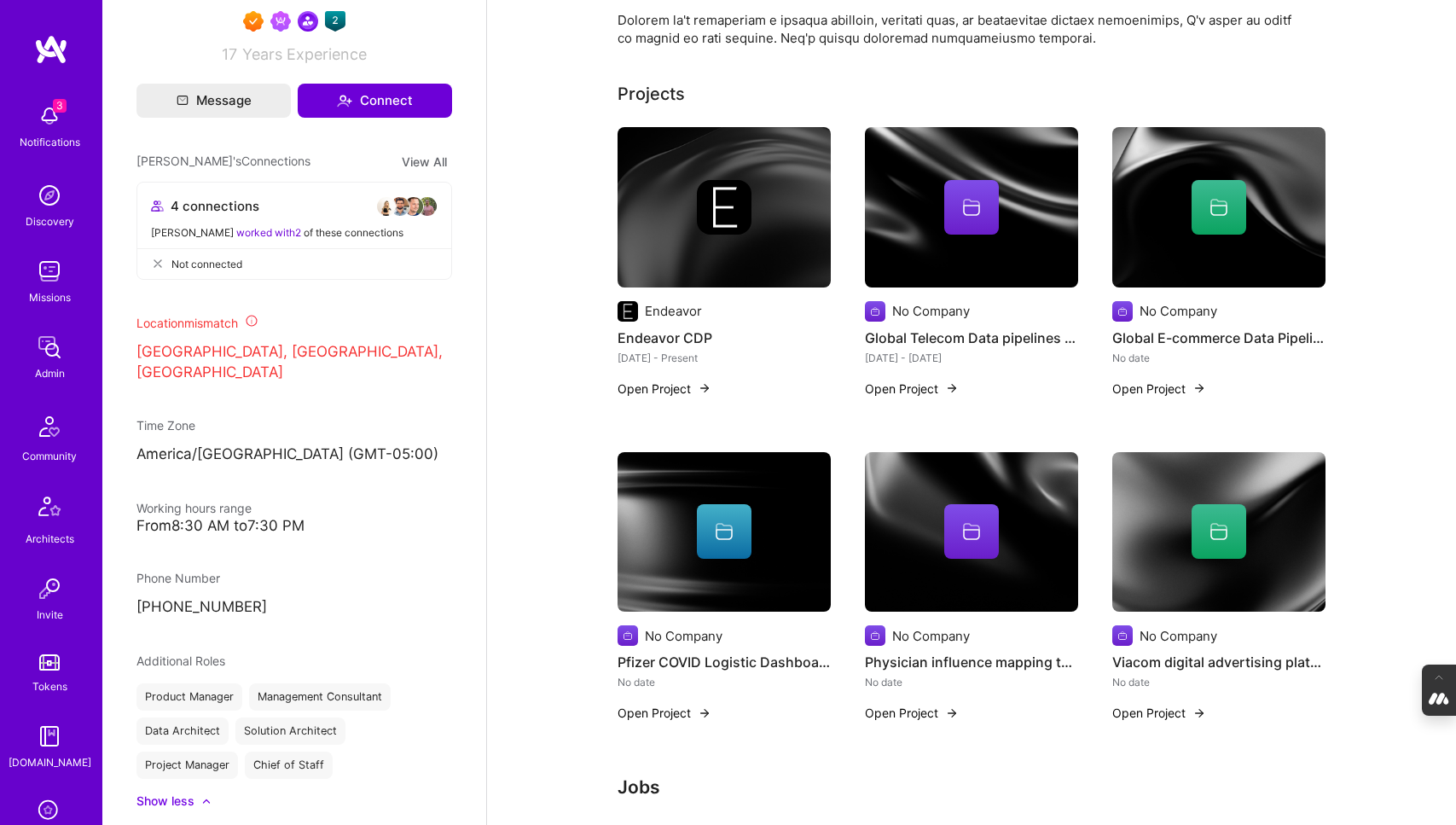
click at [745, 541] on div at bounding box center [724, 531] width 55 height 55
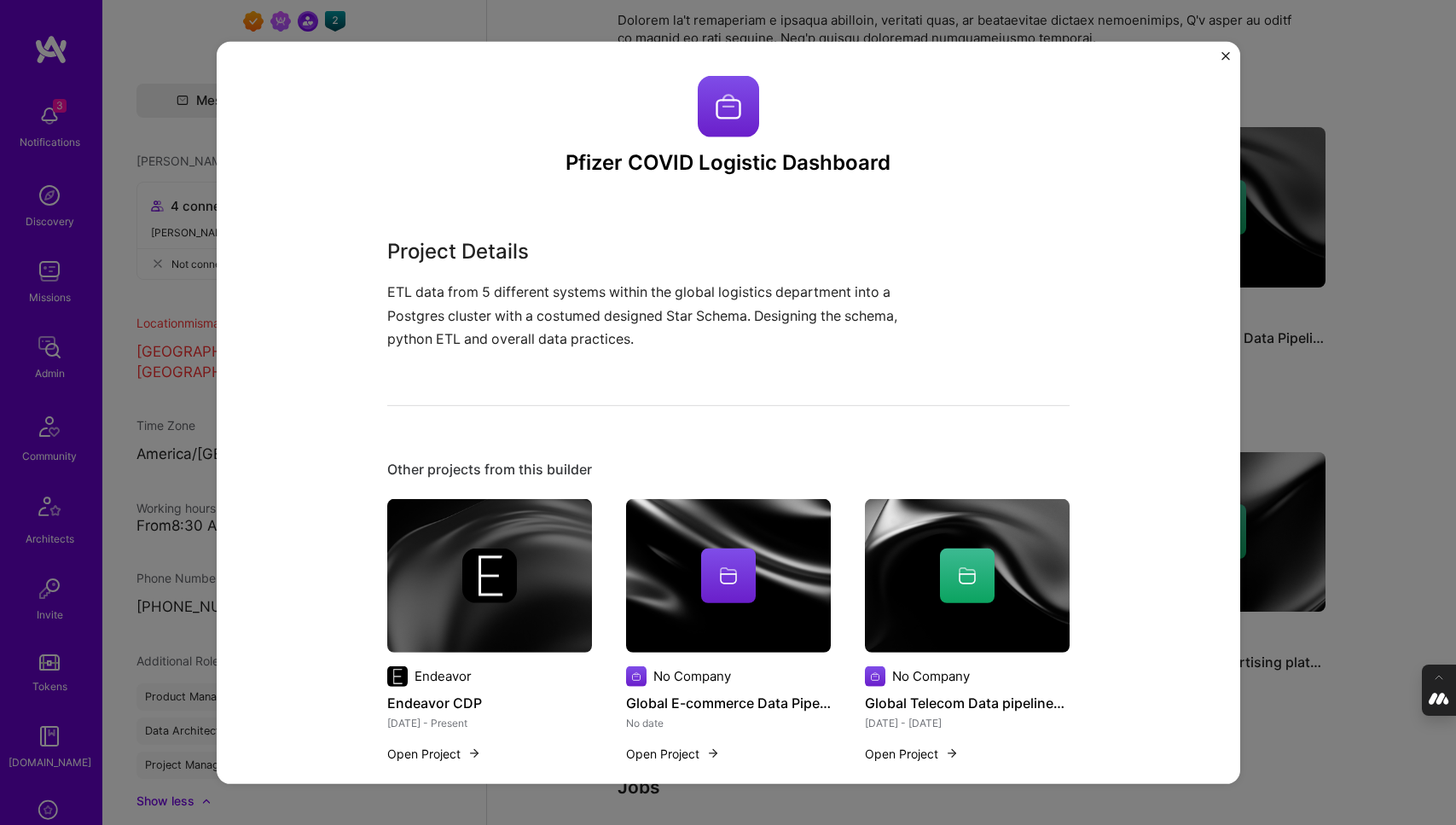
click at [1389, 327] on div "Pfizer COVID Logistic Dashboard Project Details ETL data from 5 different syste…" at bounding box center [728, 412] width 1456 height 825
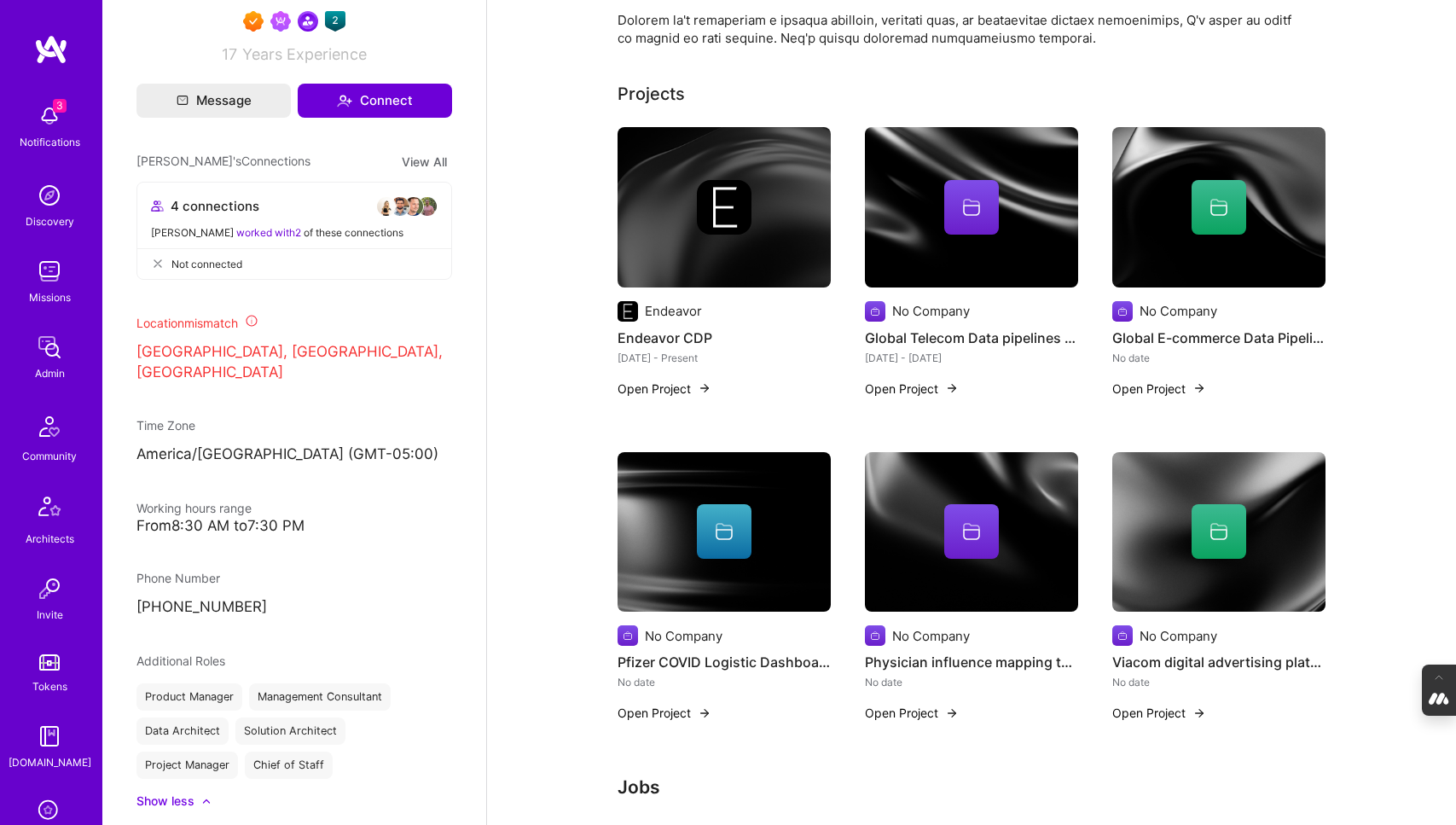
click at [935, 616] on div "No Company Physician influence mapping tool No date Open Project" at bounding box center [971, 572] width 213 height 240
click at [971, 573] on img at bounding box center [971, 531] width 213 height 160
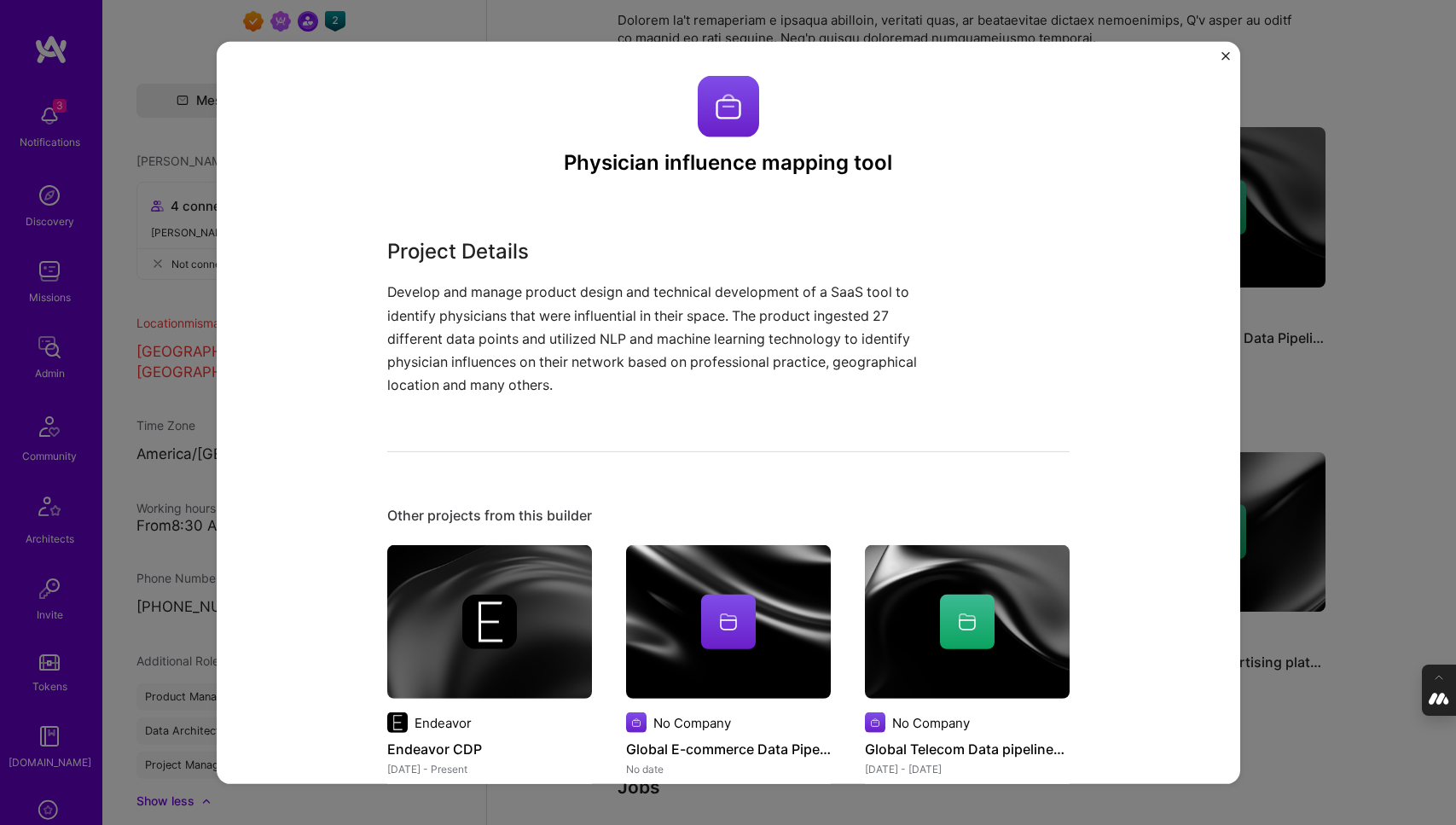
click at [1321, 392] on div "Physician influence mapping tool Project Details Develop and manage product des…" at bounding box center [728, 412] width 1456 height 825
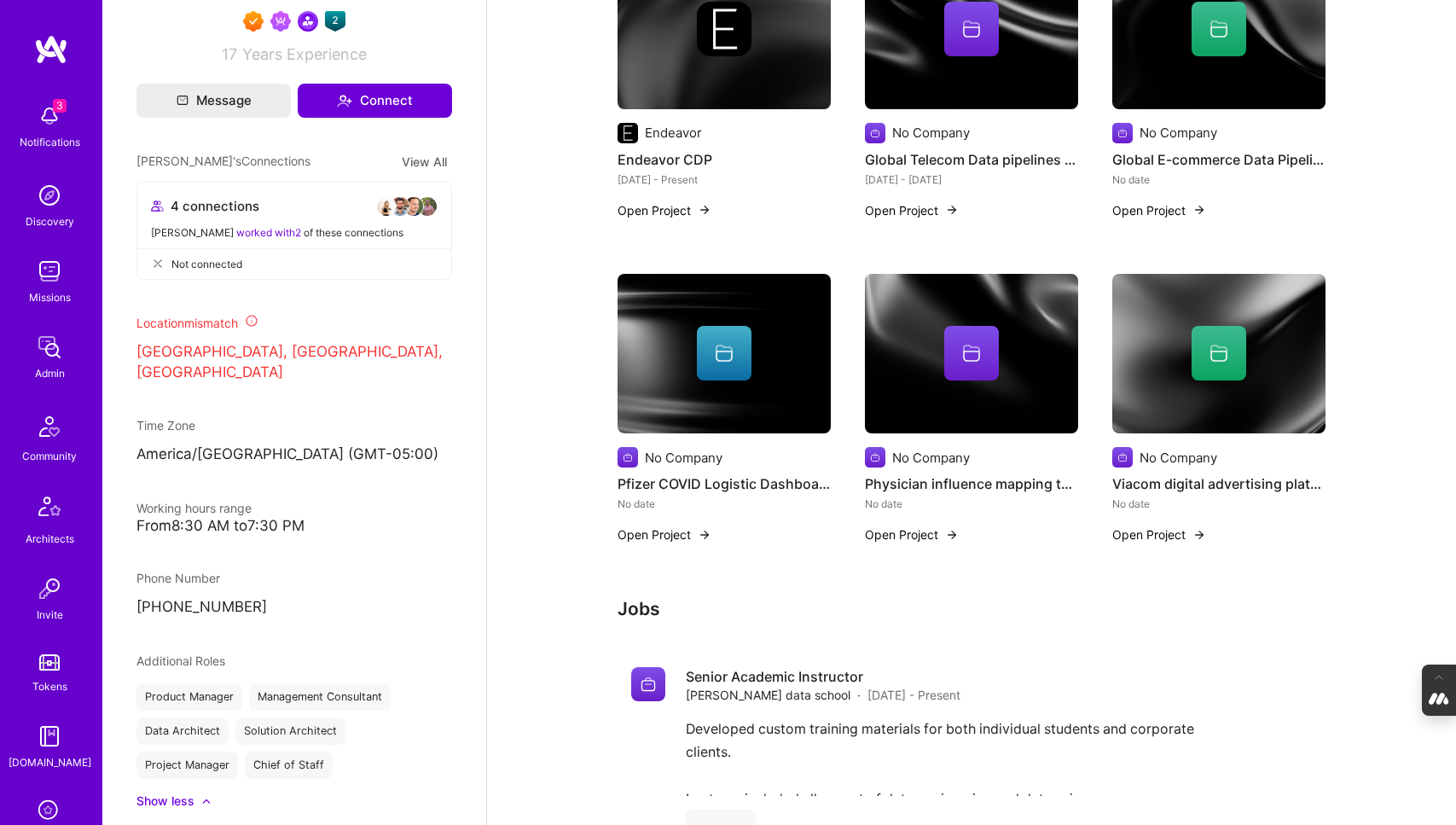
scroll to position [656, 0]
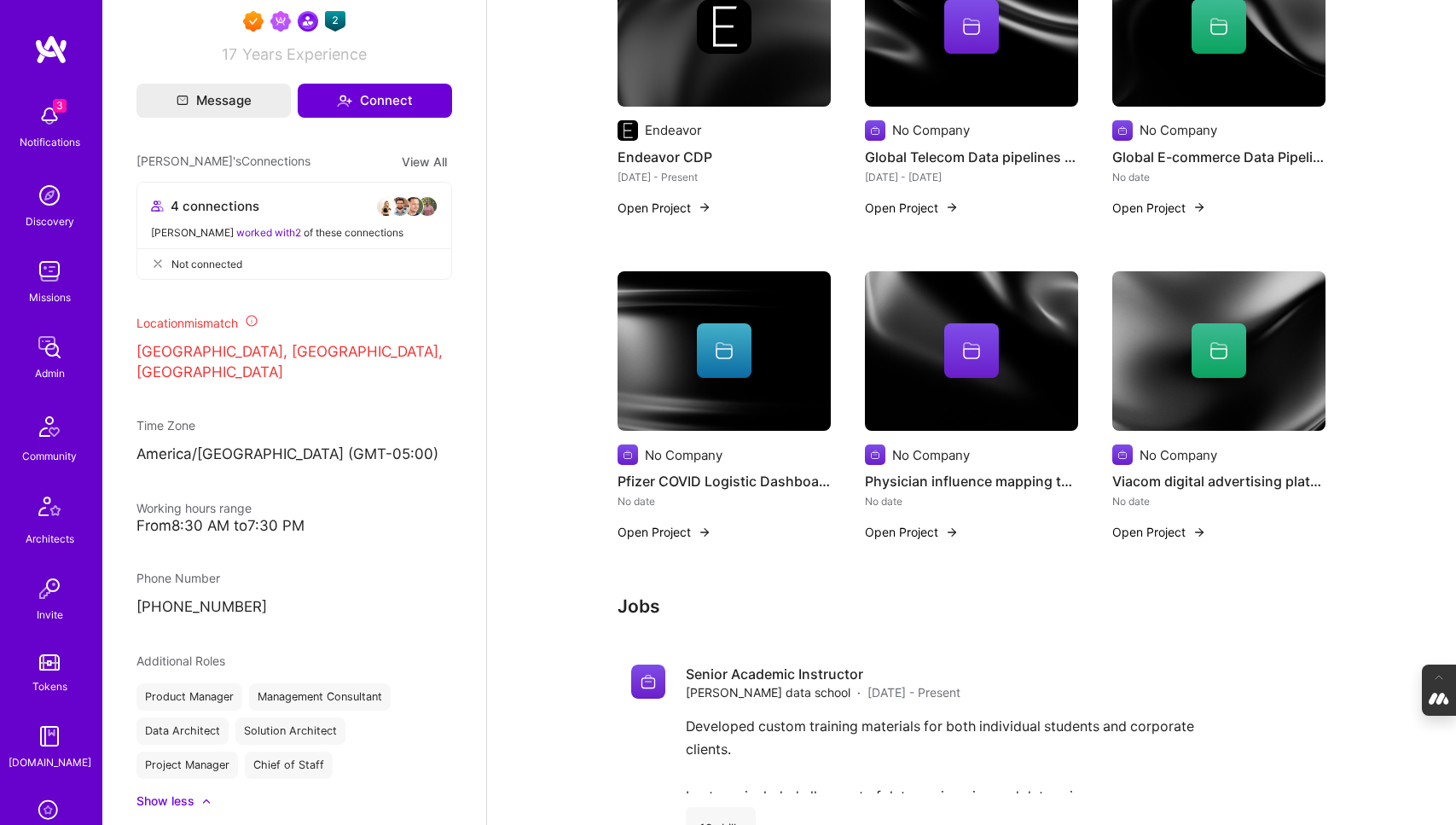
click at [1225, 385] on img at bounding box center [1218, 351] width 213 height 160
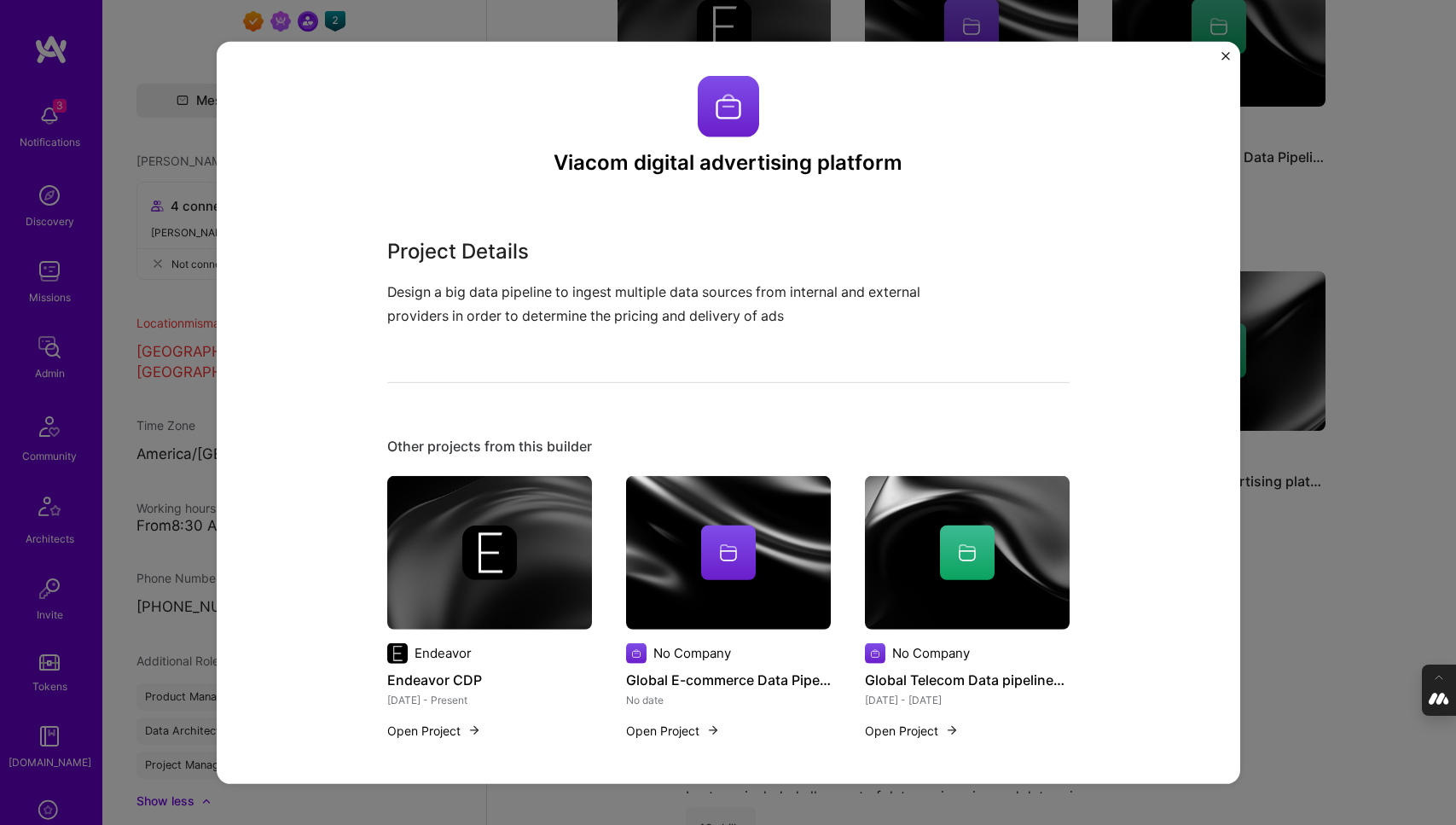
click at [1350, 255] on div "Viacom digital advertising platform Project Details Design a big data pipeline …" at bounding box center [728, 412] width 1456 height 825
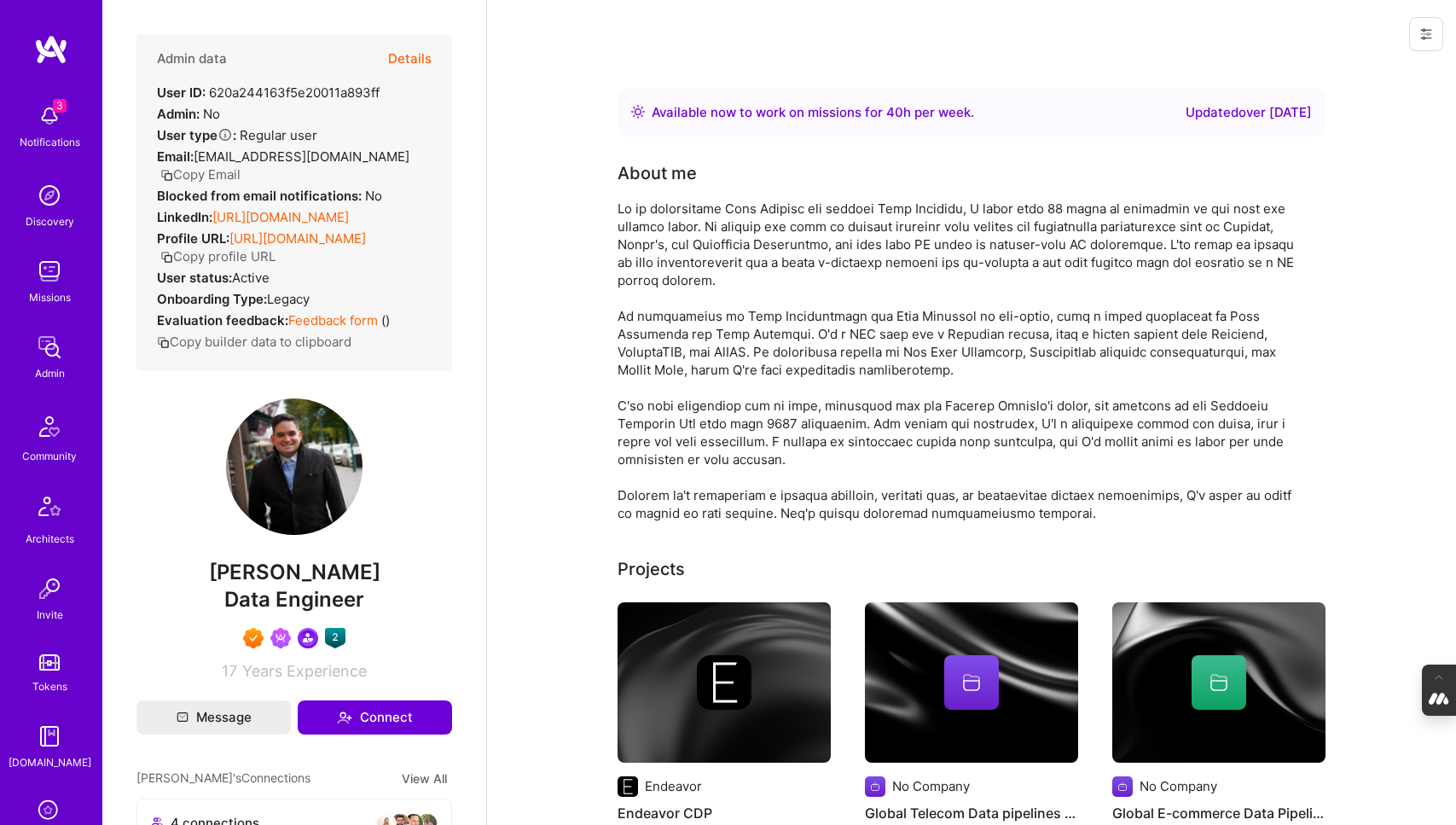
click at [408, 55] on button "Details" at bounding box center [410, 59] width 43 height 49
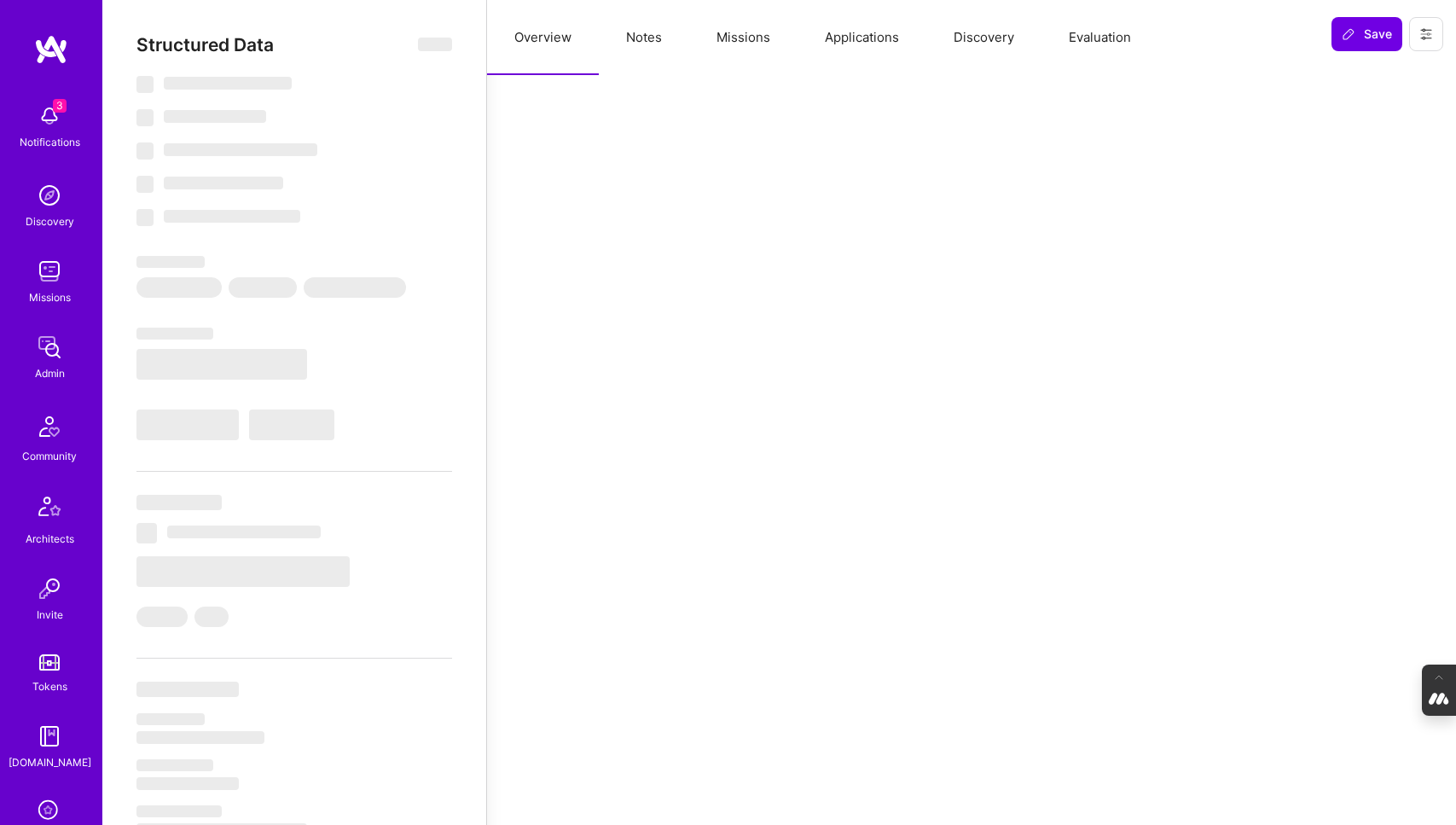
click at [1110, 35] on button "Evaluation" at bounding box center [1099, 37] width 117 height 75
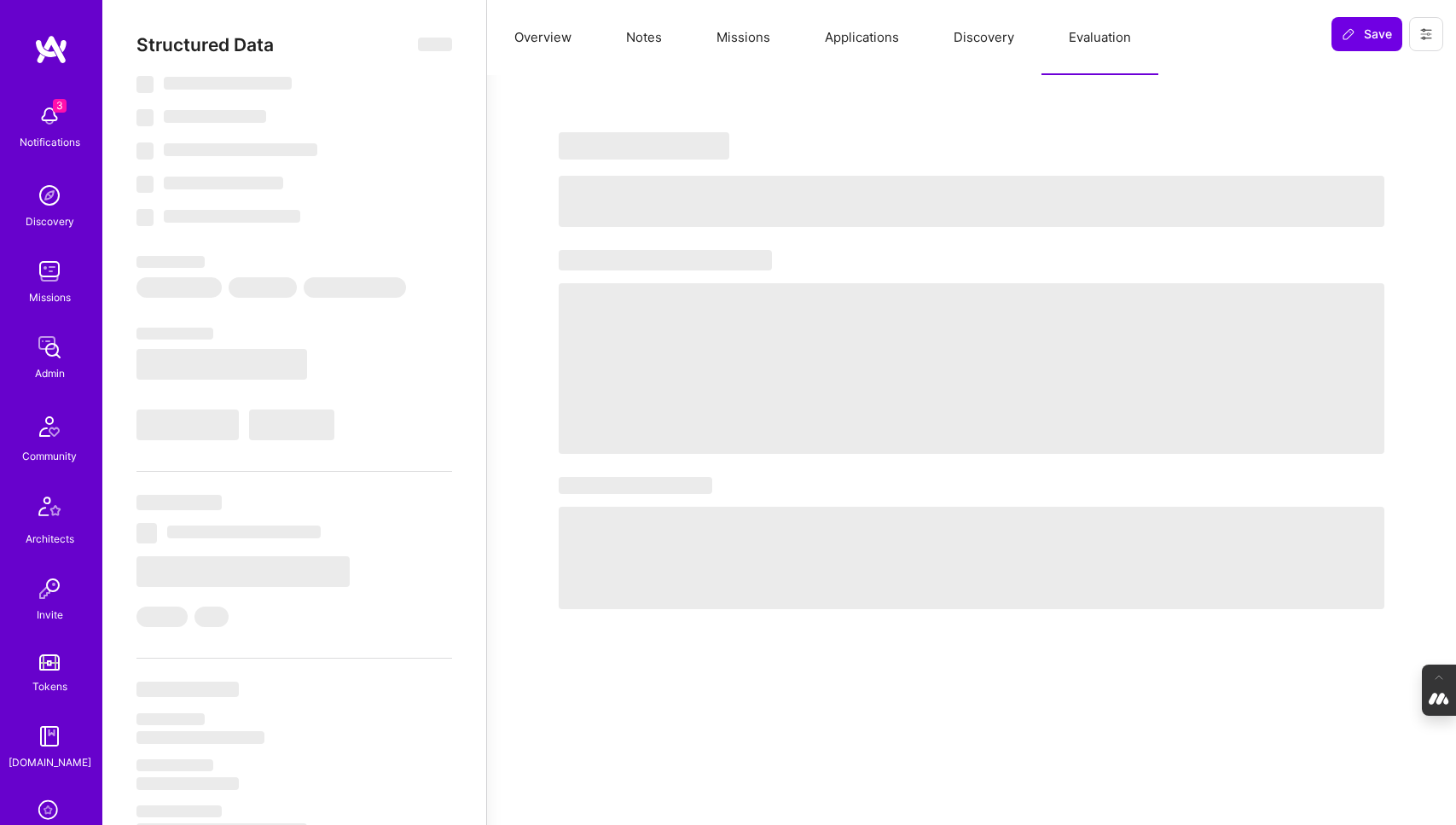
select select "Right Now"
select select "7"
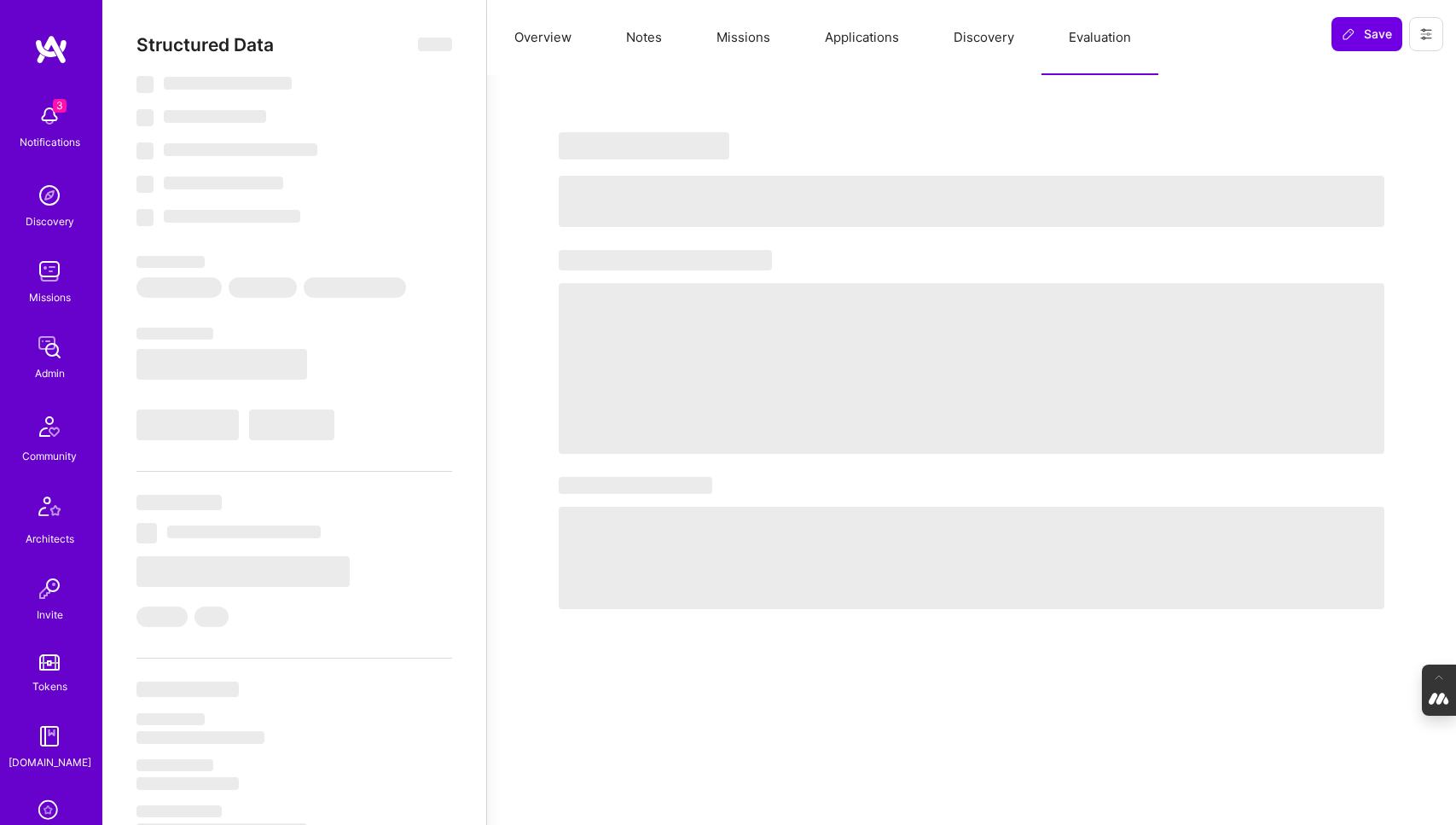
select select "CA"
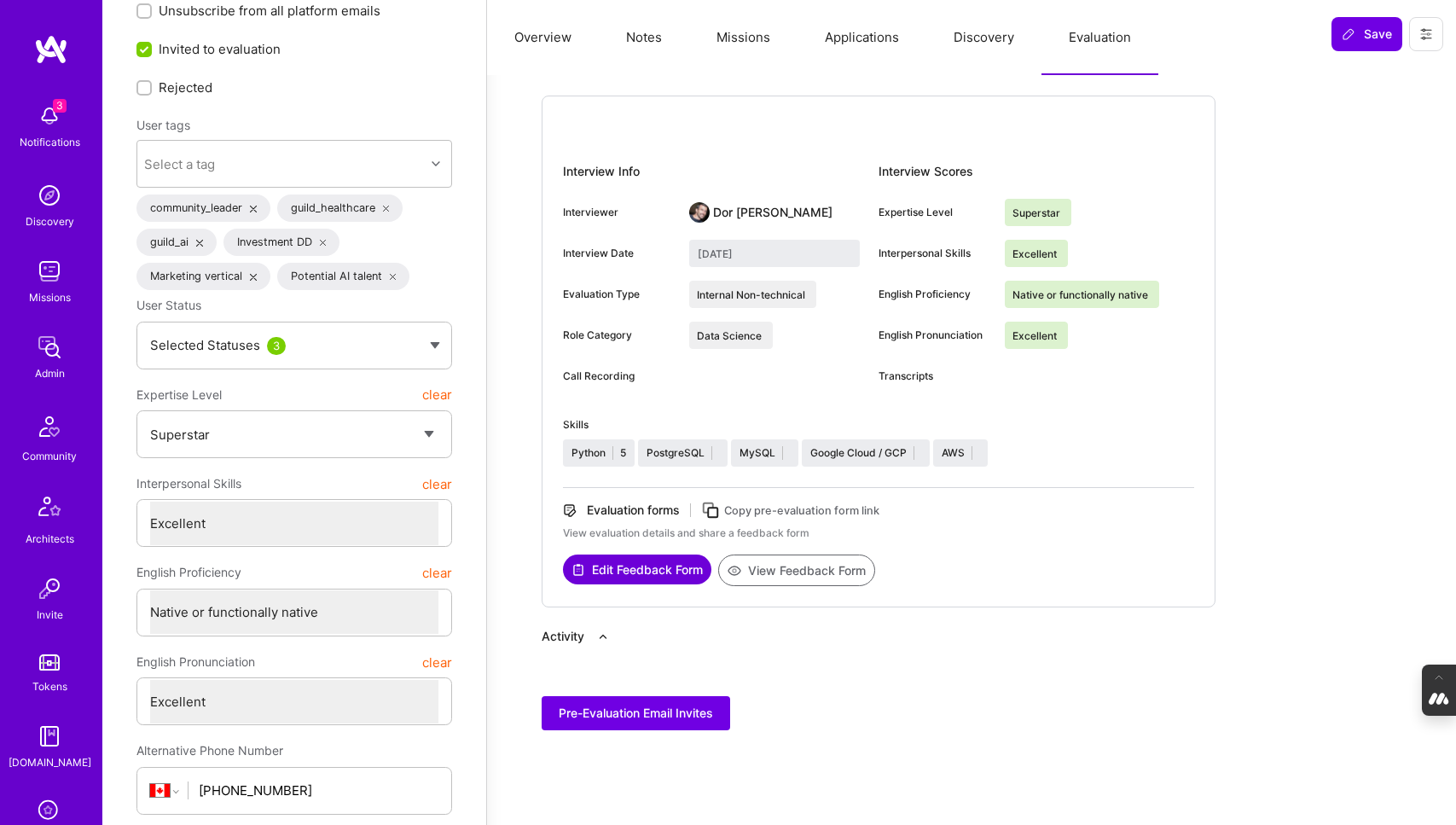
scroll to position [81, 0]
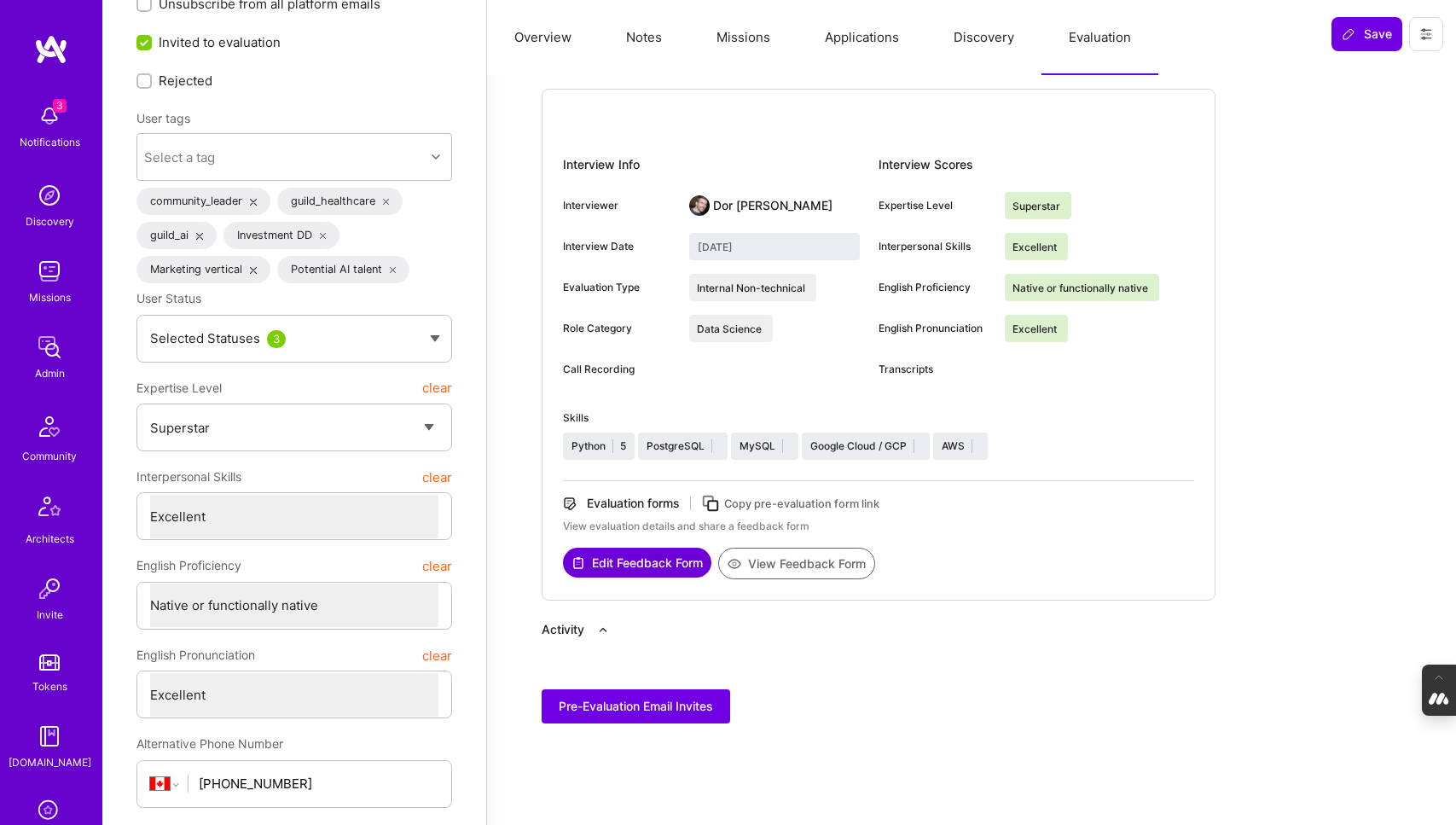
click at [776, 572] on button "View Feedback Form" at bounding box center [797, 563] width 157 height 31
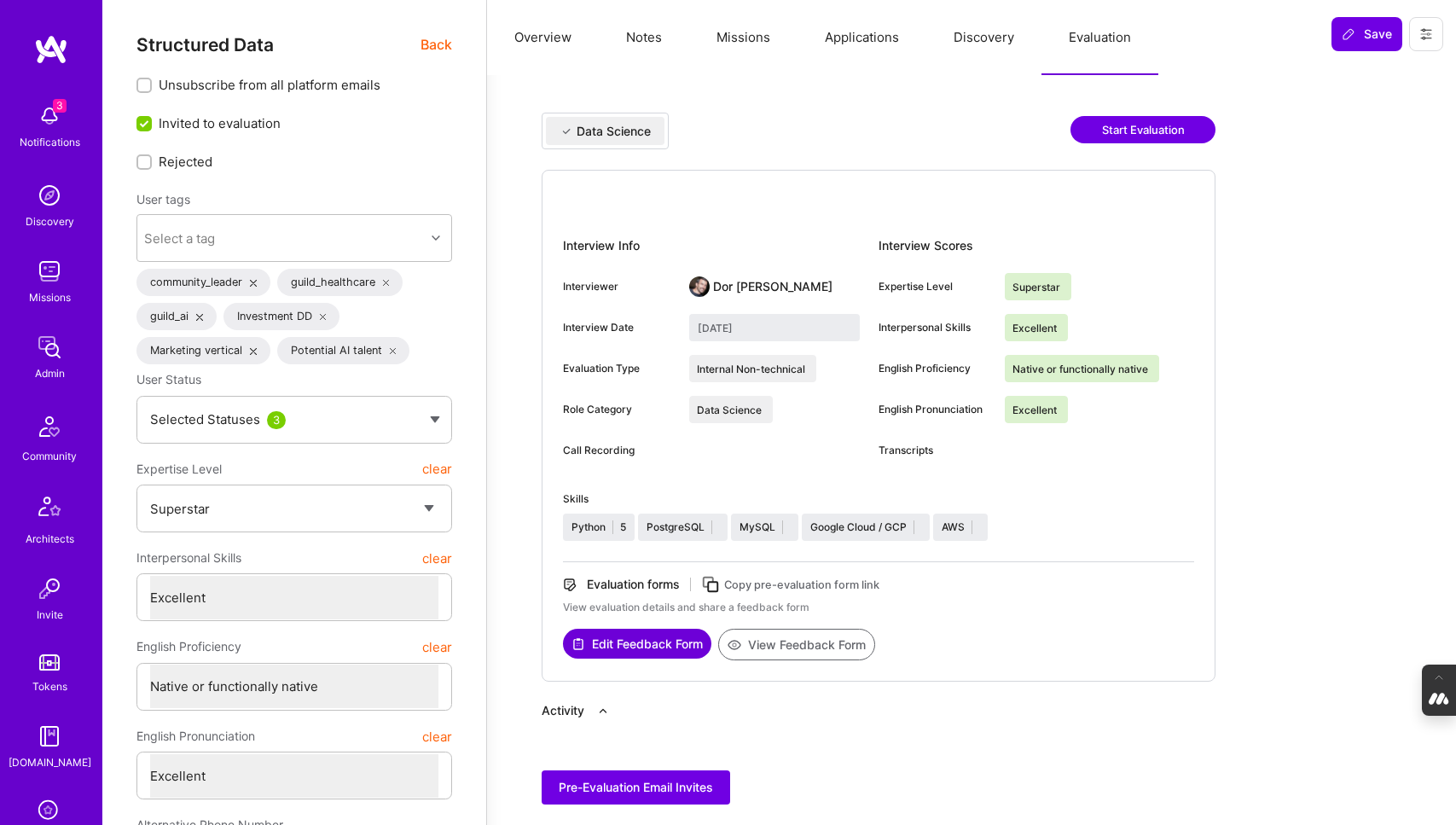
click at [764, 45] on button "Missions" at bounding box center [744, 37] width 108 height 75
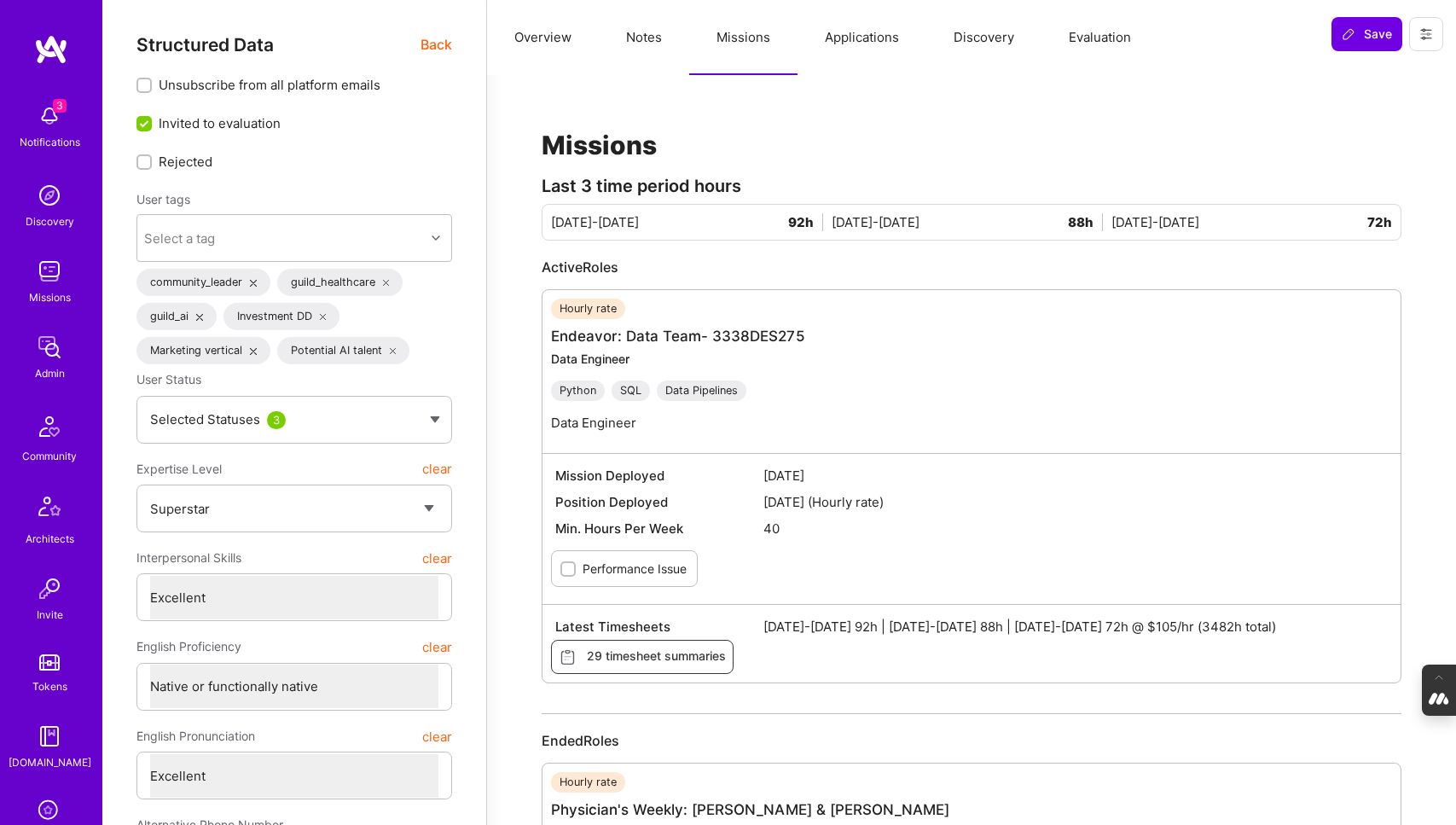
scroll to position [612, 0]
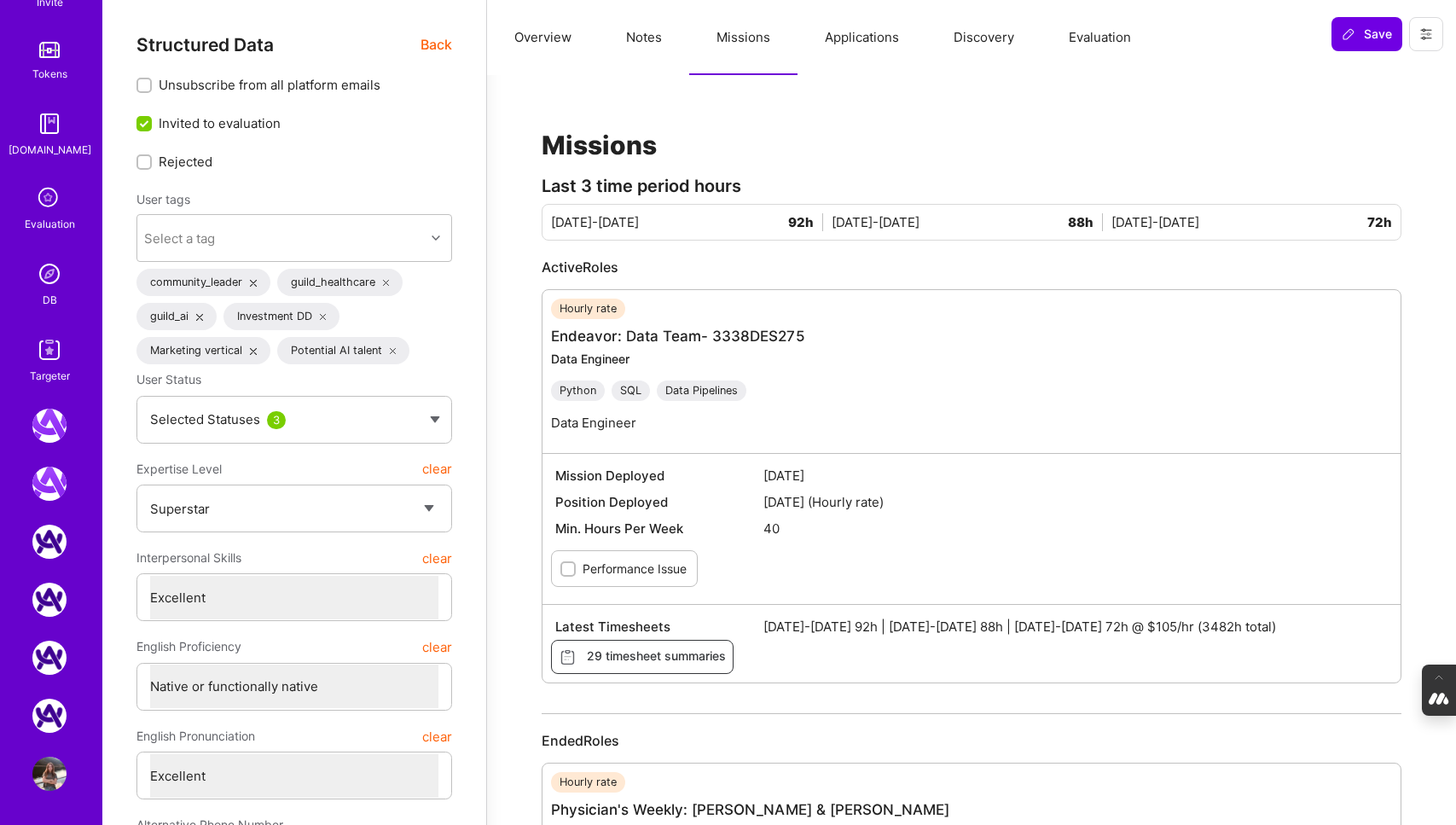
click at [46, 207] on icon at bounding box center [49, 198] width 32 height 32
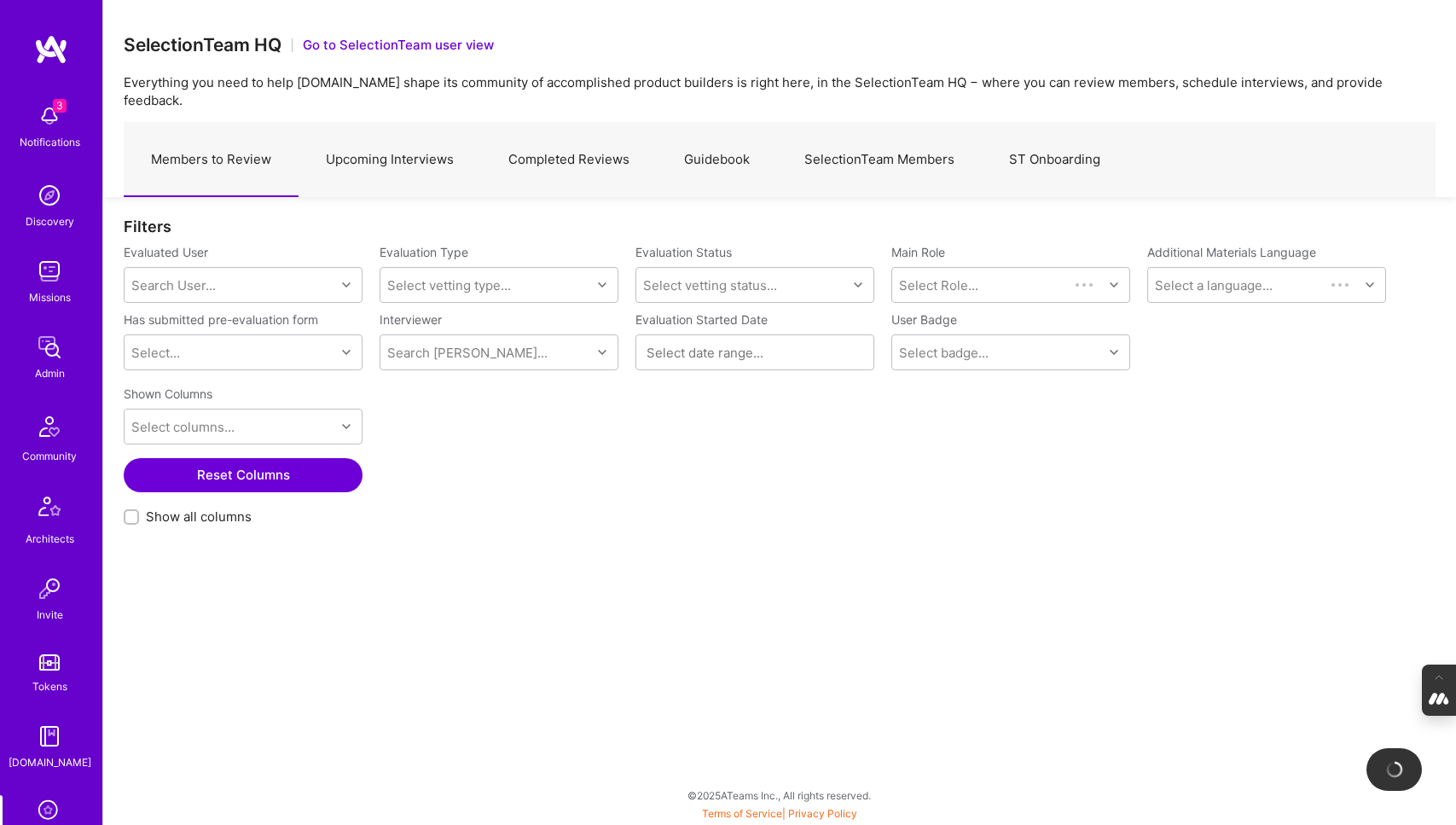
click at [423, 146] on link "Upcoming Interviews" at bounding box center [390, 160] width 183 height 75
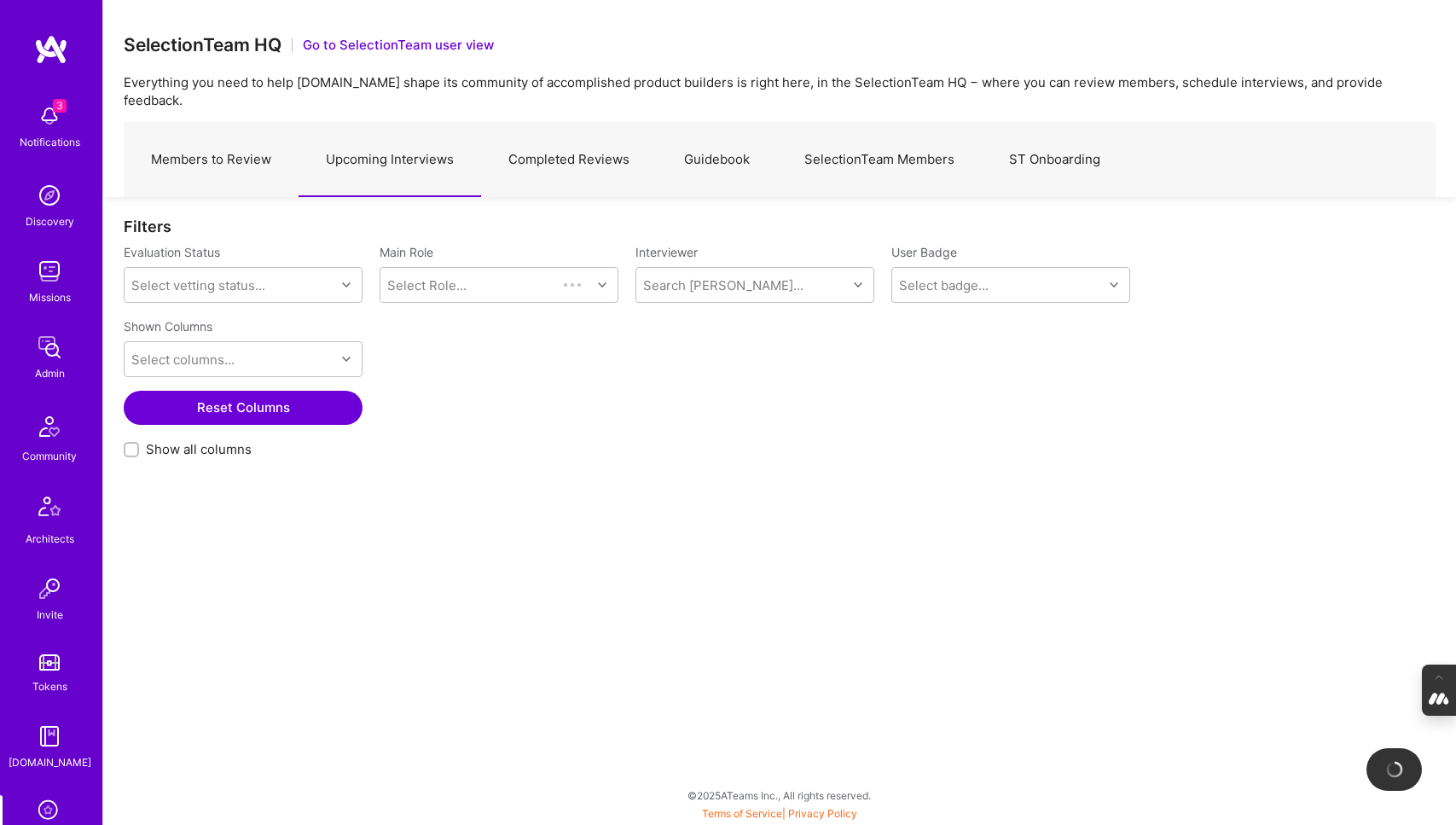
click at [684, 285] on div "Search Vetter..." at bounding box center [755, 285] width 239 height 35
click at [688, 276] on div "Search Vetter..." at bounding box center [723, 285] width 160 height 18
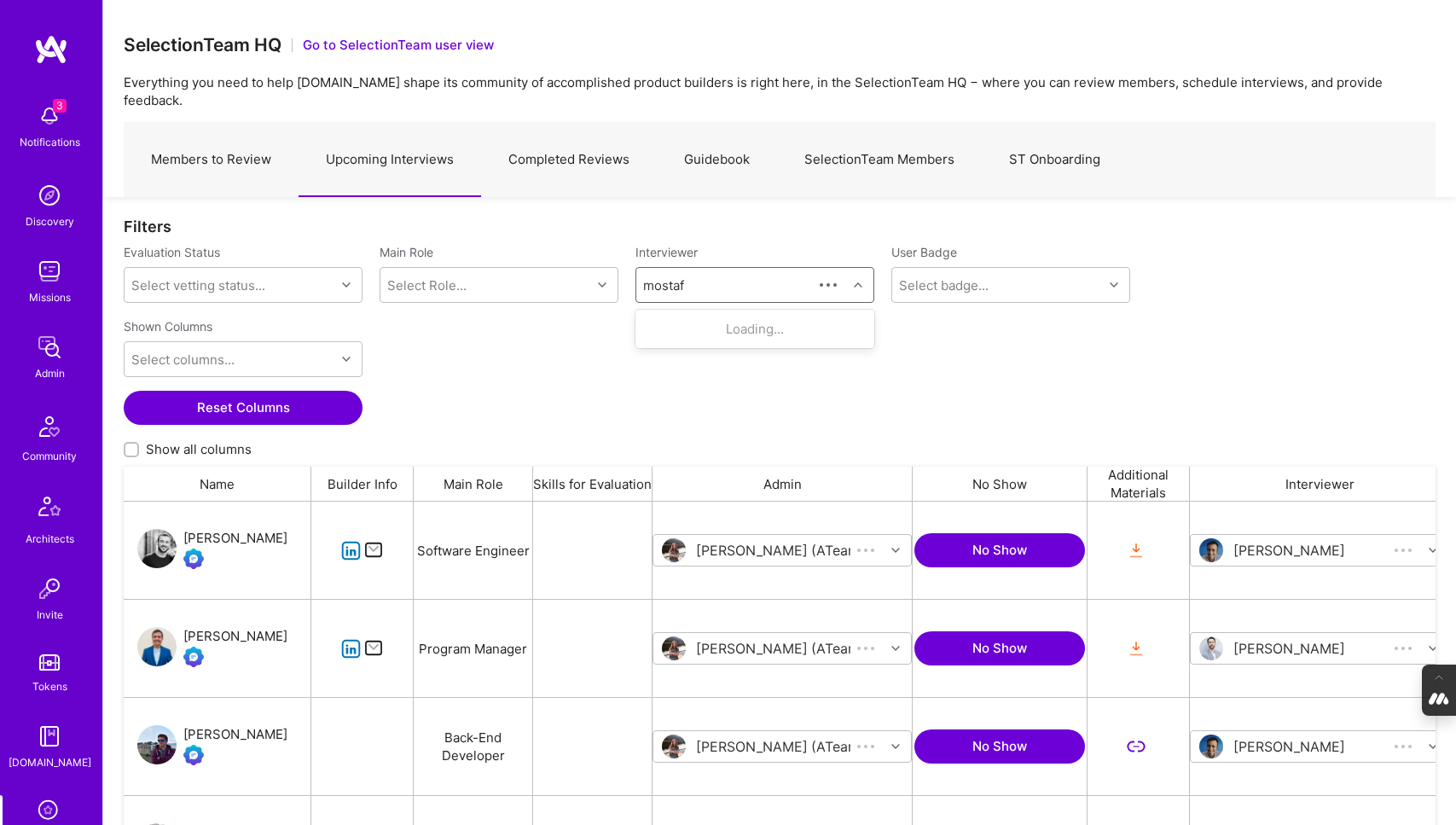
type input "mostafa"
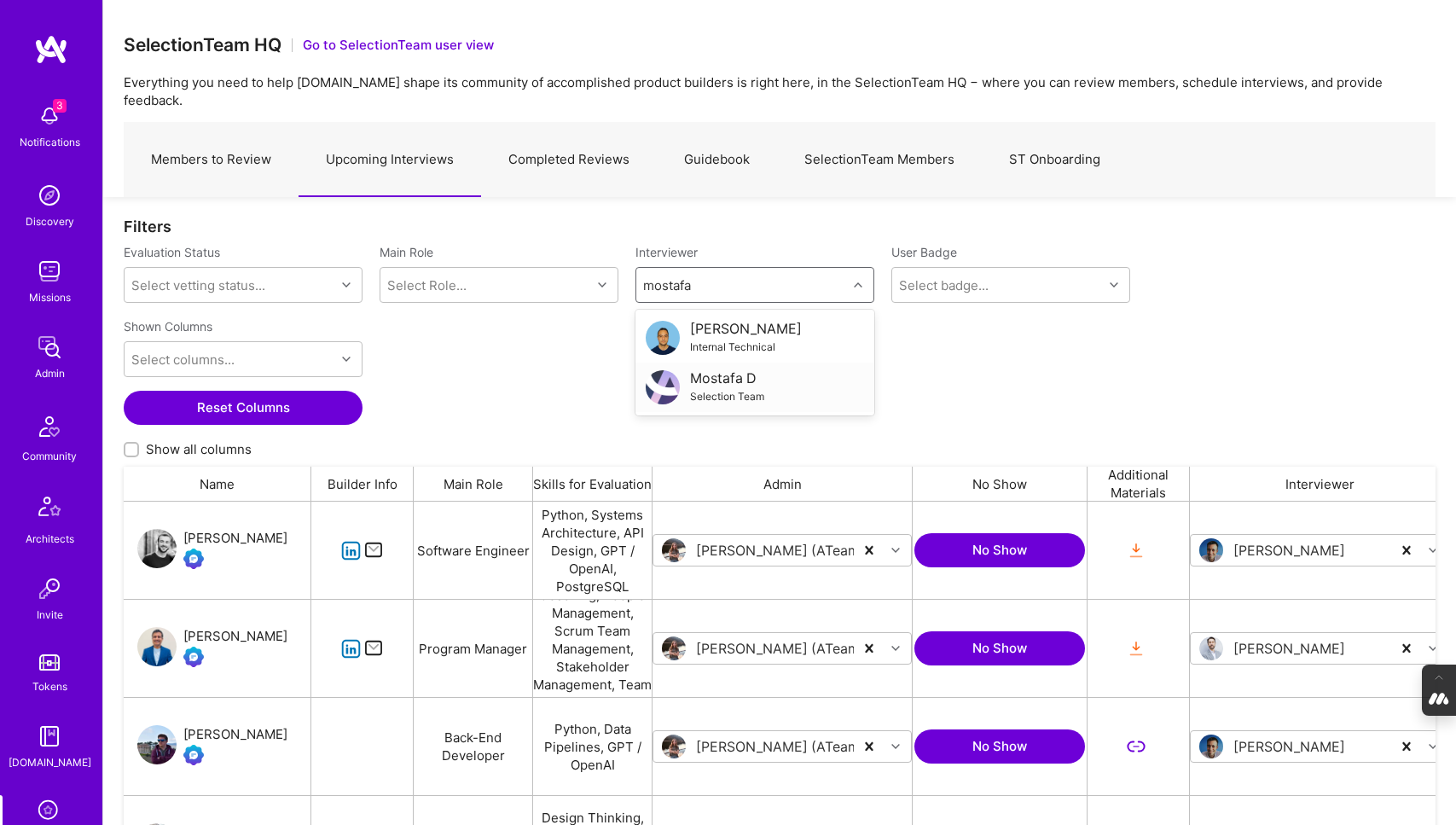
click at [693, 369] on div "Mostafa D" at bounding box center [727, 378] width 75 height 18
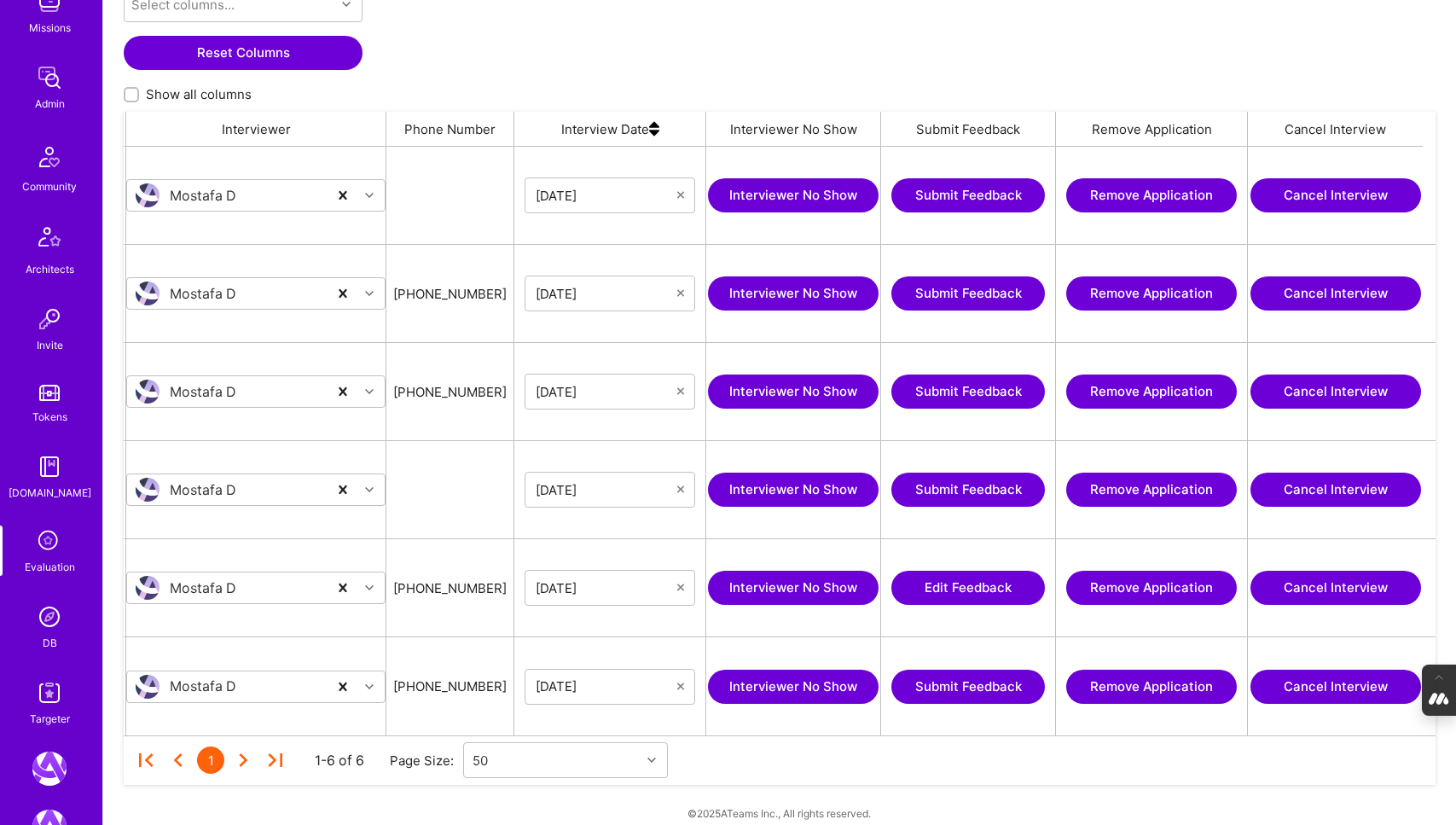
scroll to position [287, 0]
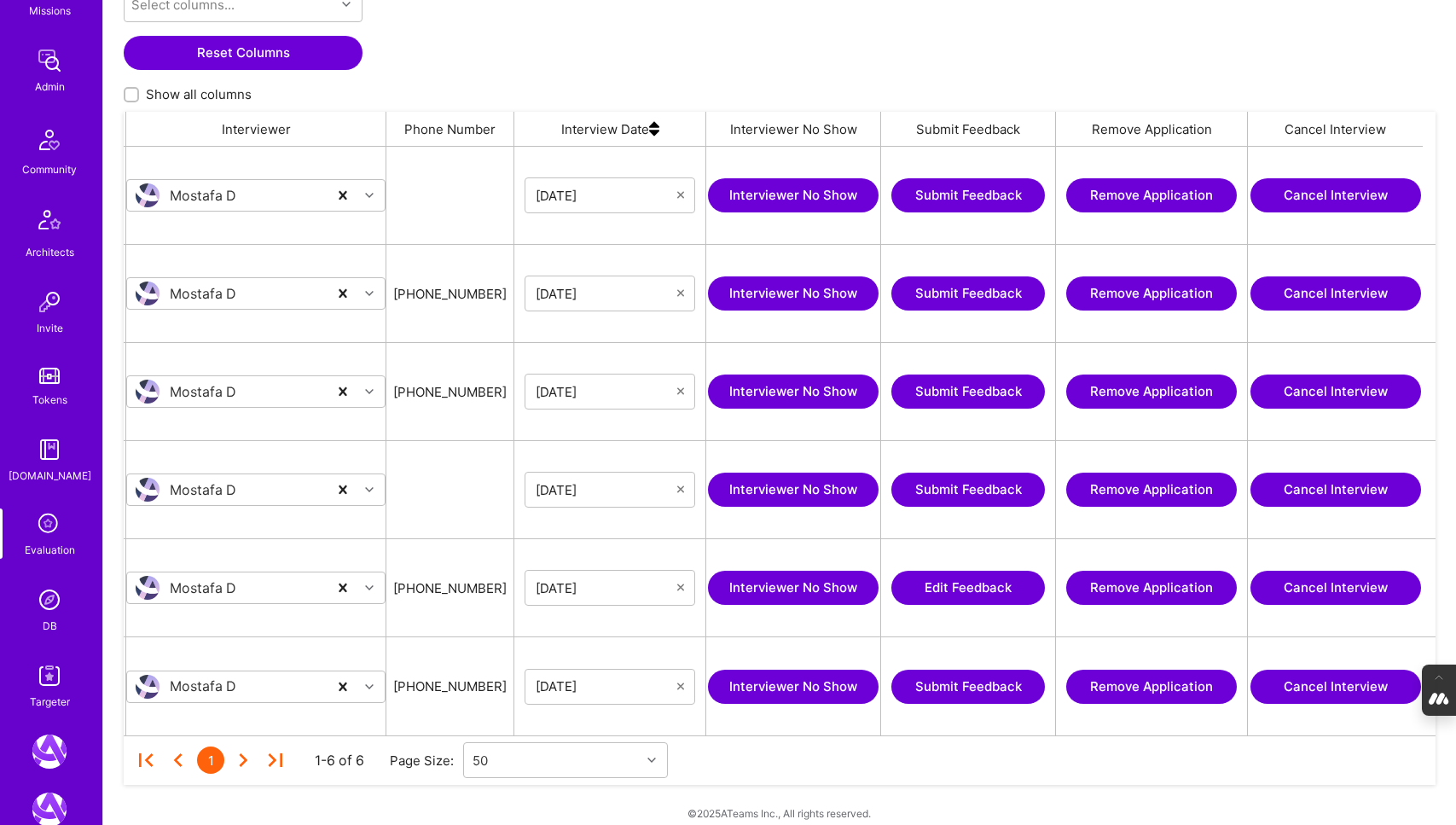
click at [53, 604] on img at bounding box center [49, 599] width 34 height 34
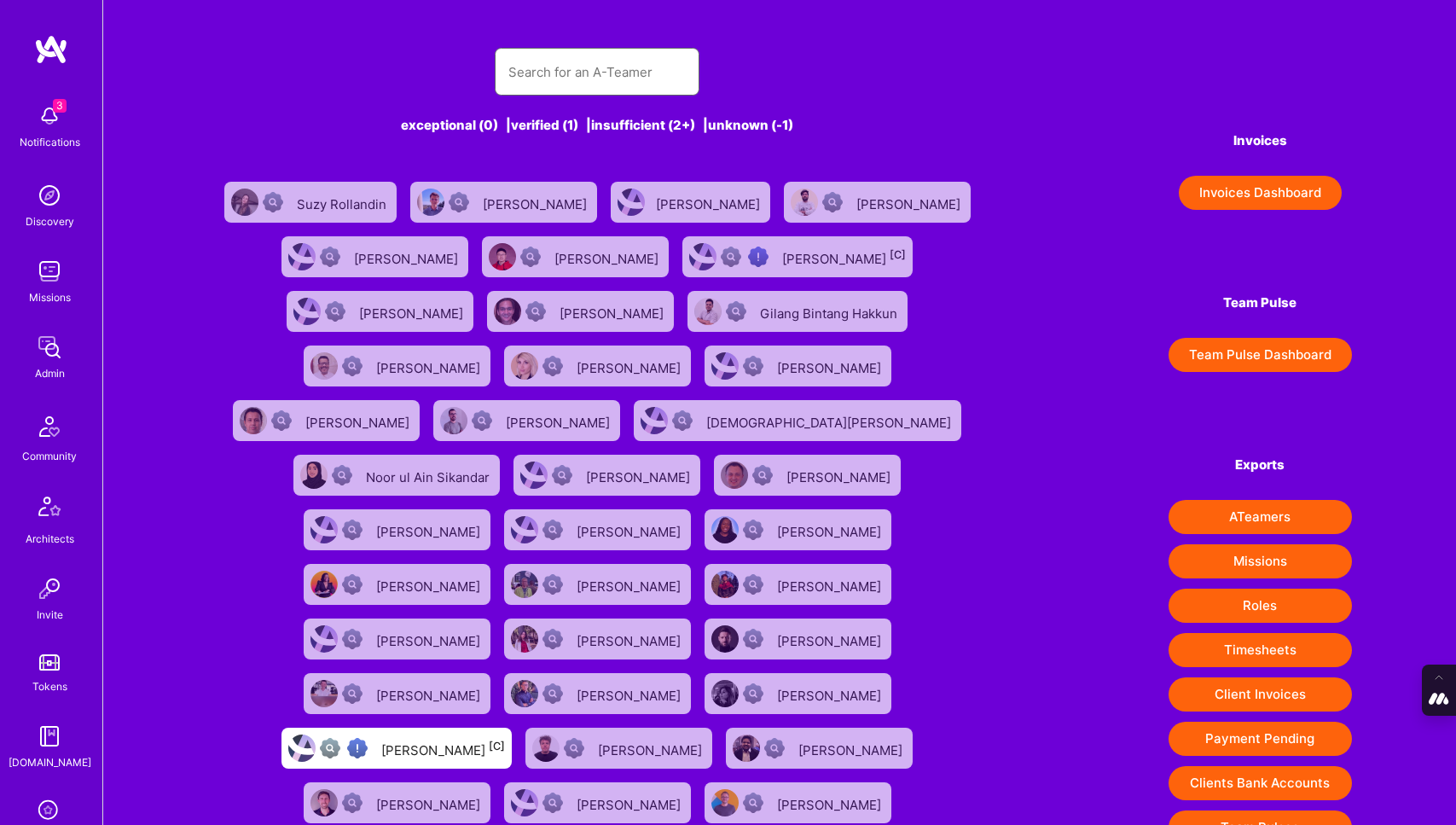
click at [603, 68] on input "text" at bounding box center [596, 72] width 178 height 43
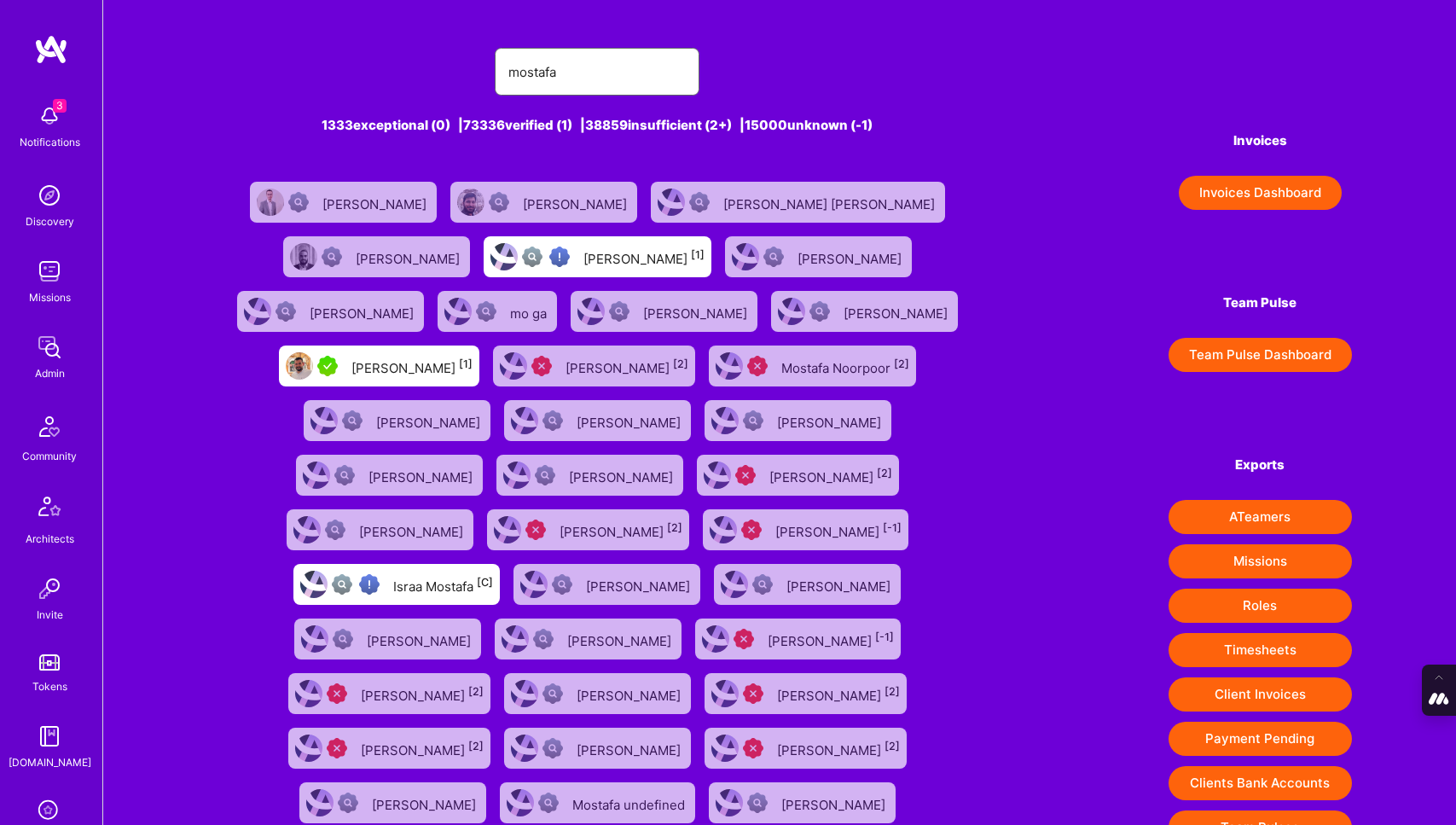
type input "mostafa@a.team"
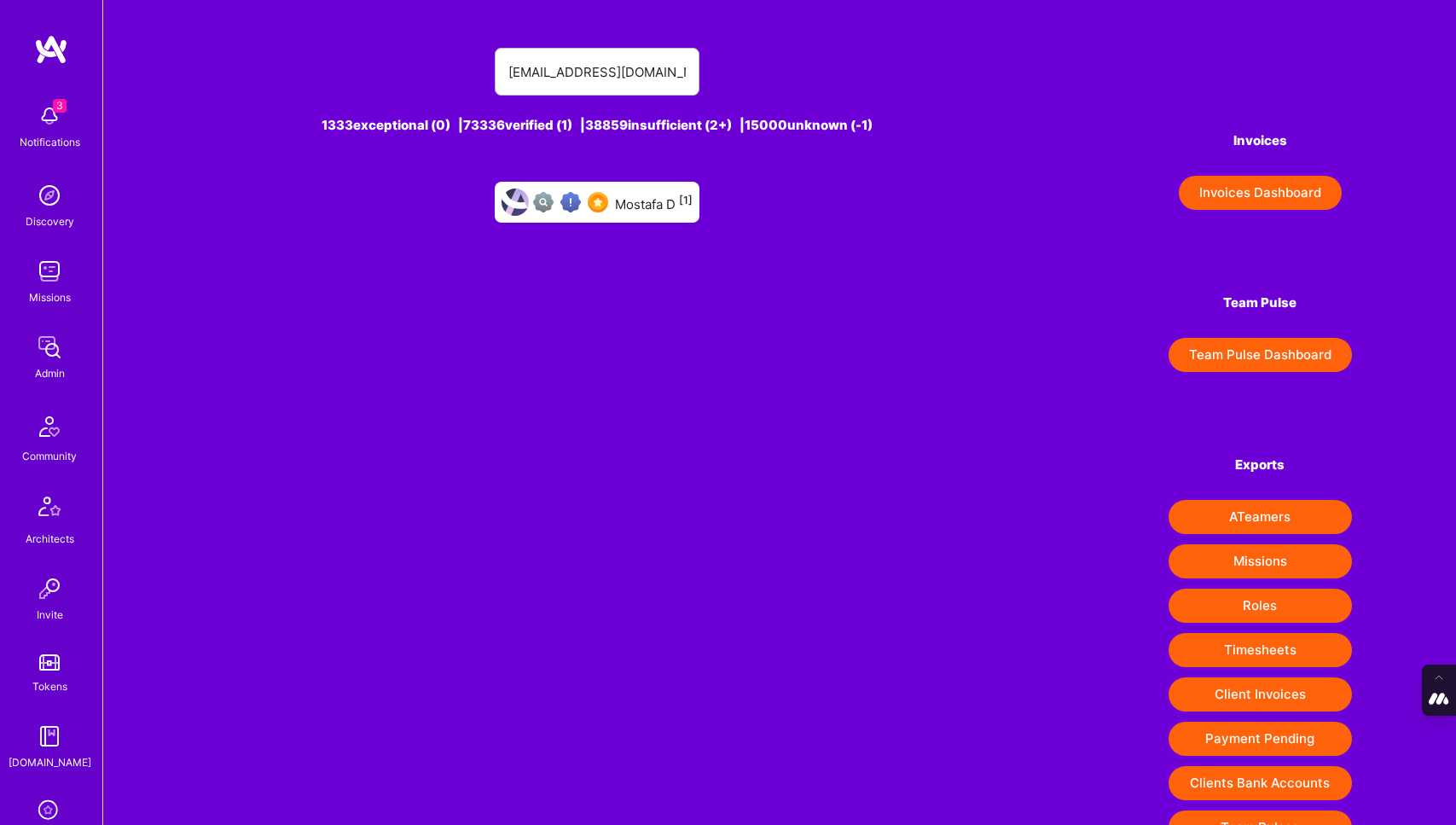
click at [640, 192] on div "Mostafa D [1]" at bounding box center [653, 201] width 78 height 23
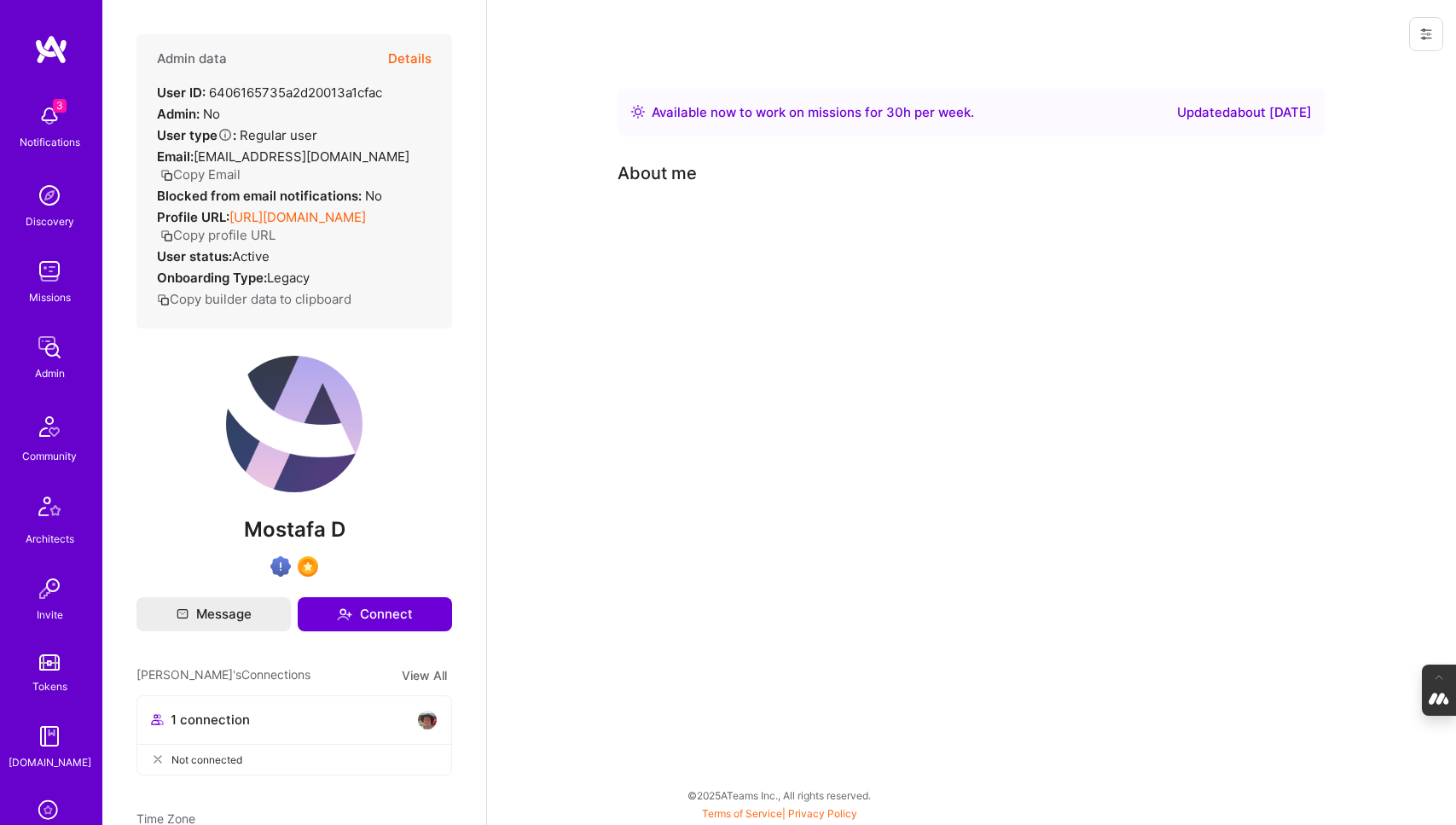
click at [1428, 39] on icon at bounding box center [1427, 34] width 14 height 14
click at [1376, 72] on button "Login as Mostafa" at bounding box center [1364, 73] width 158 height 43
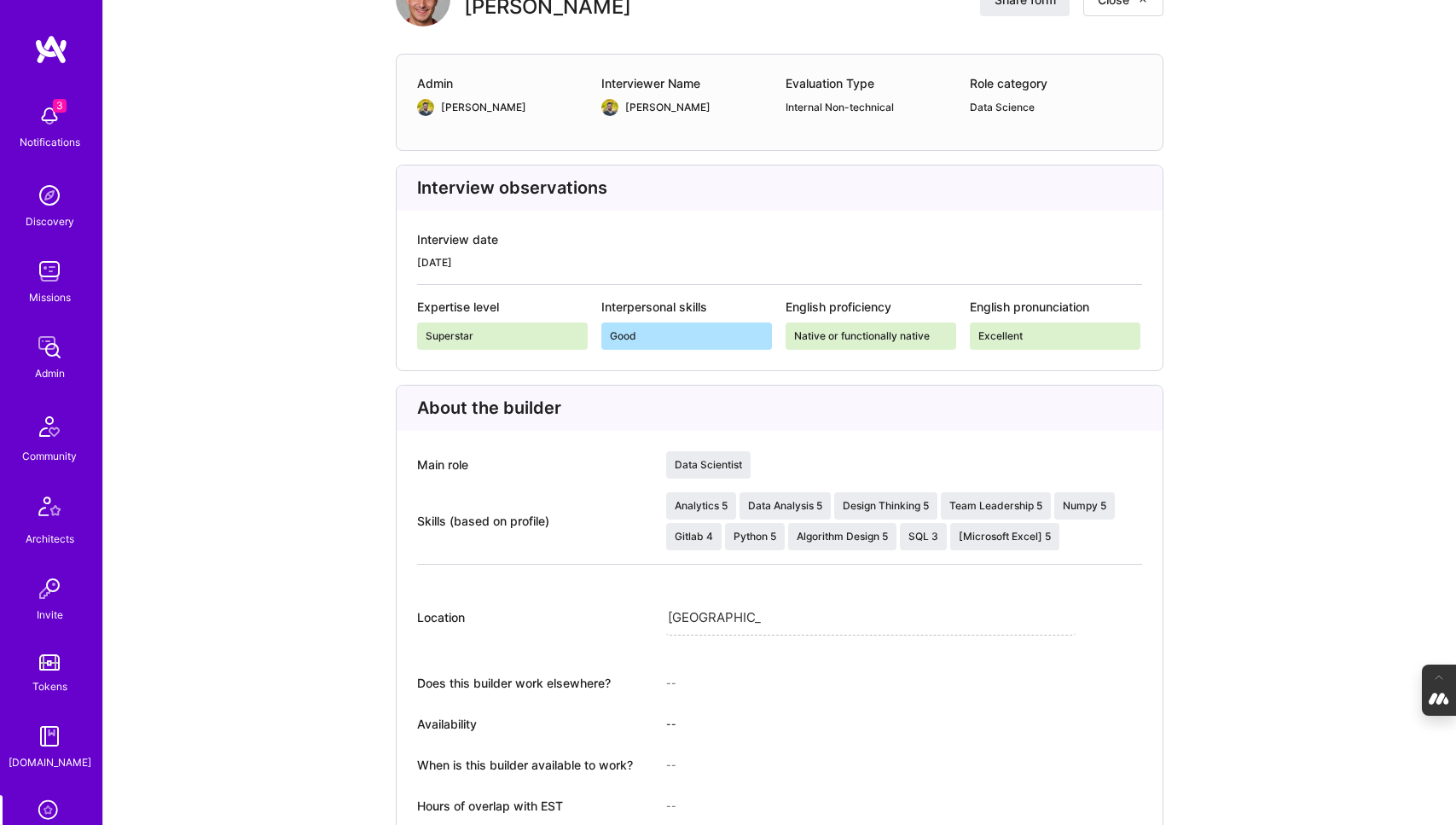
scroll to position [205, 0]
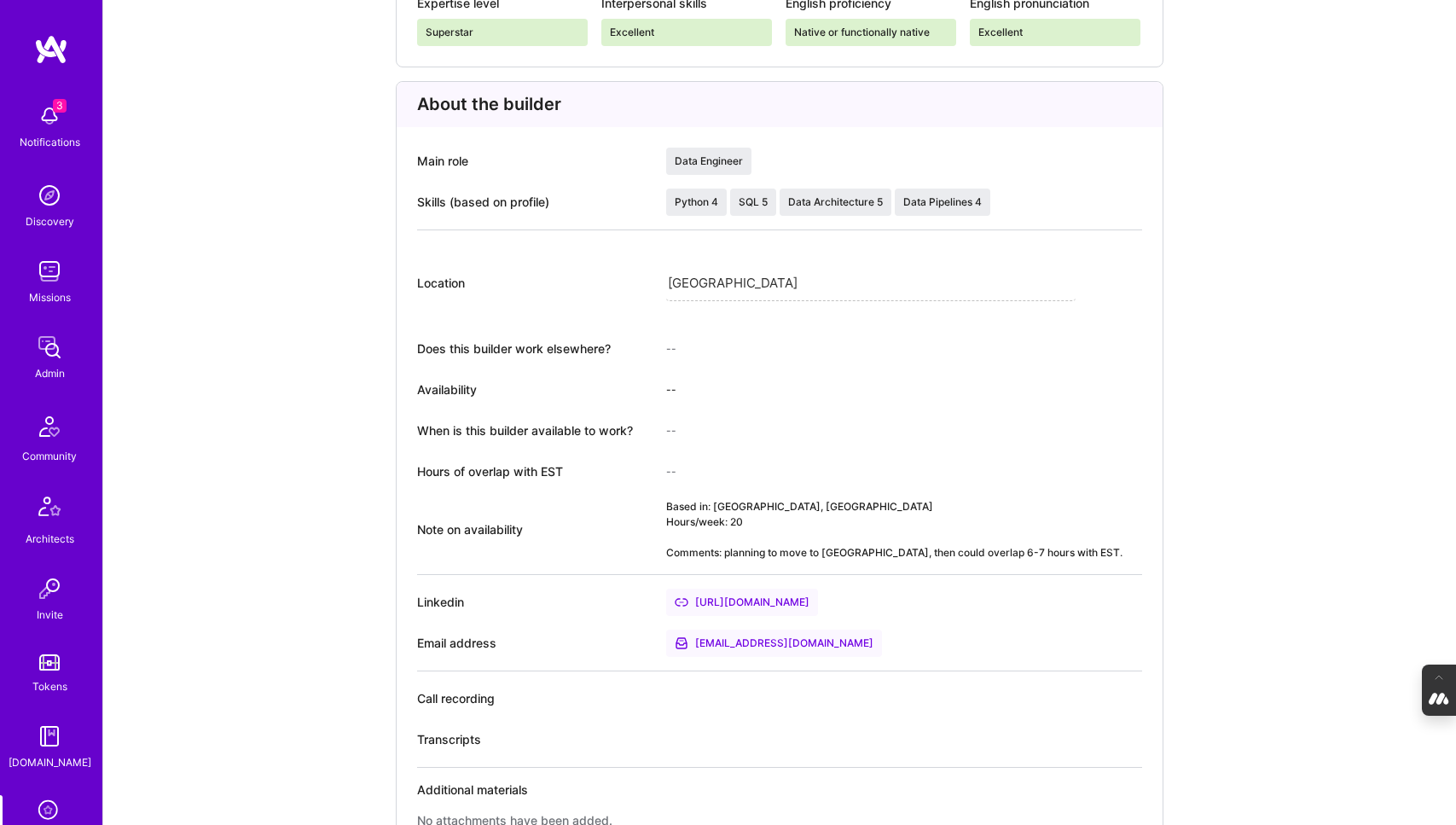
scroll to position [501, 0]
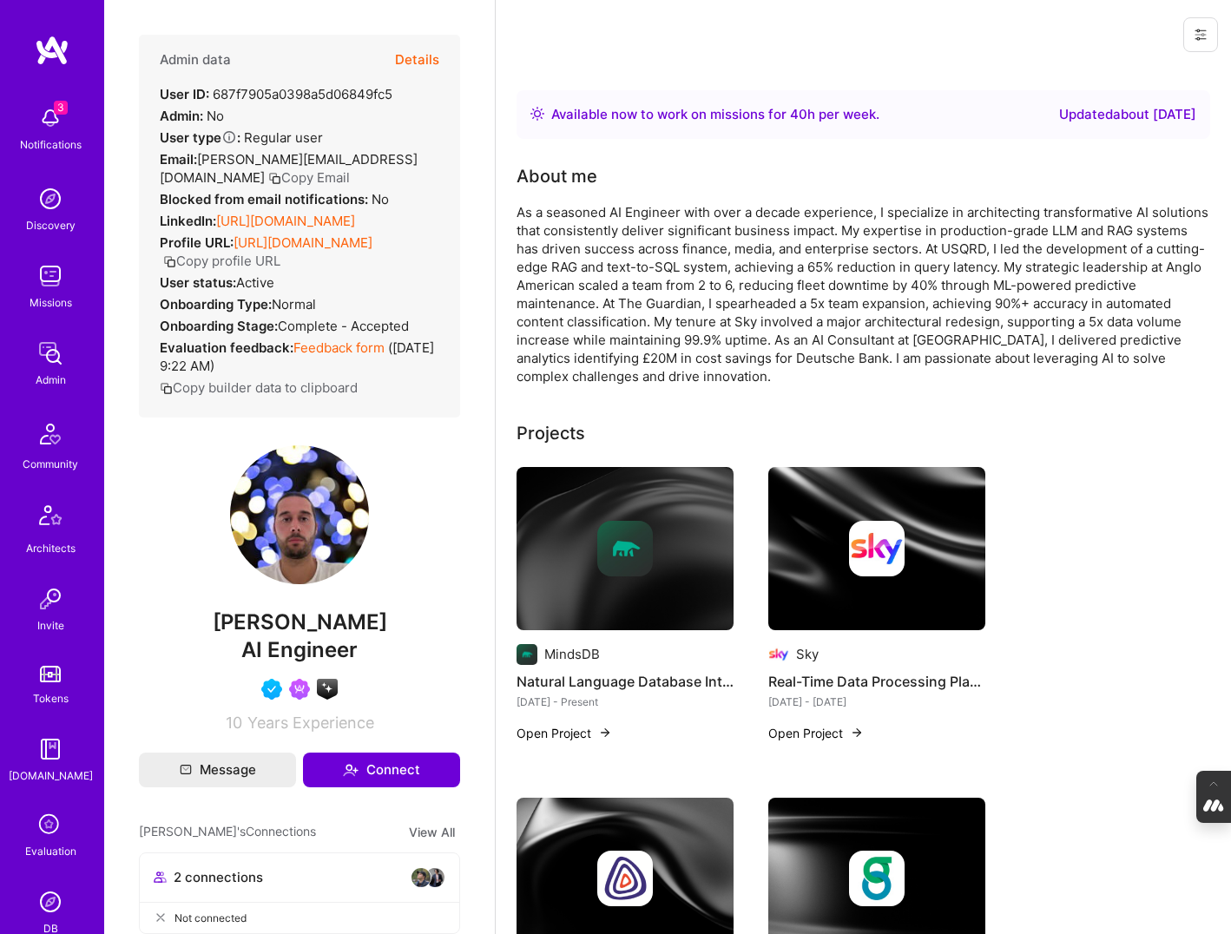
click at [419, 63] on button "Details" at bounding box center [417, 60] width 44 height 50
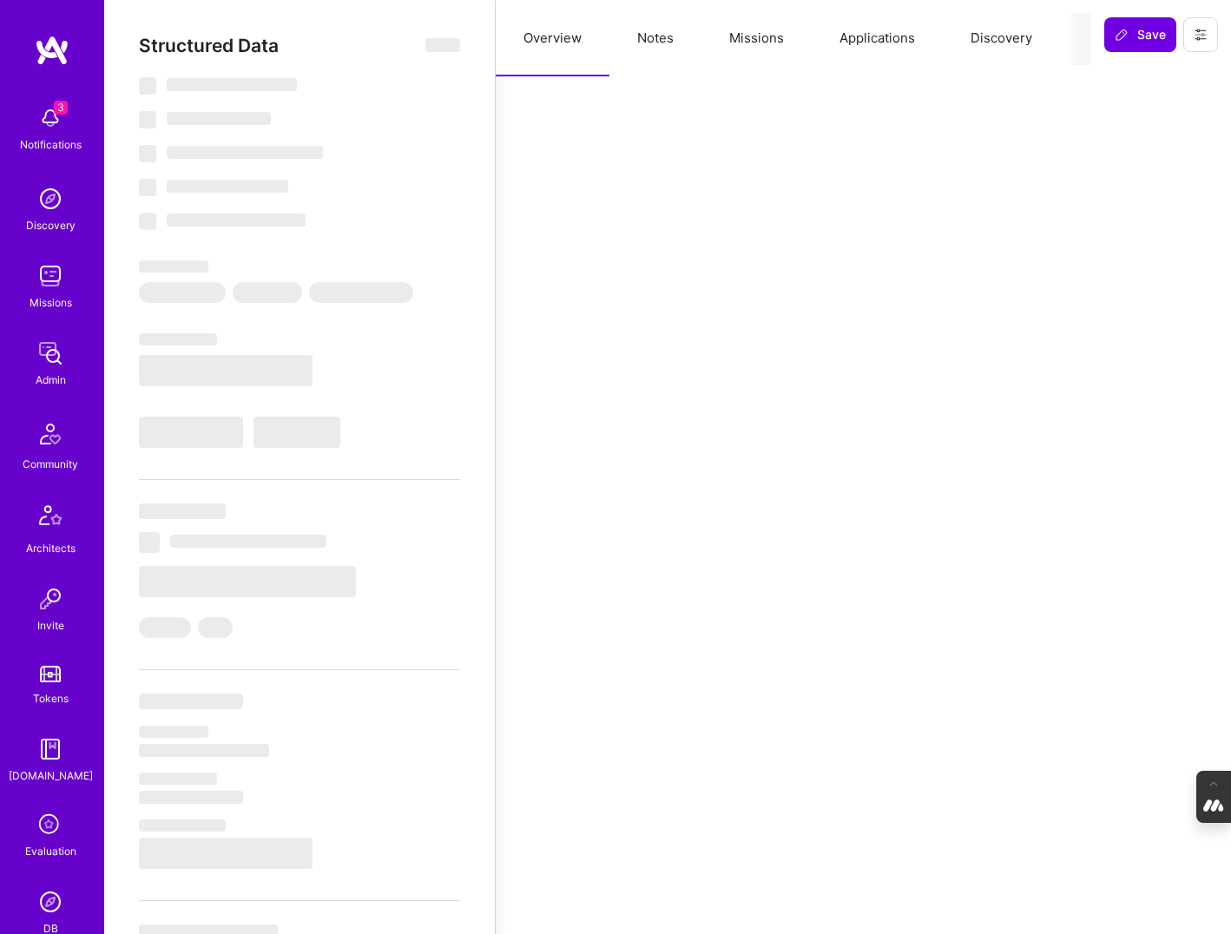
scroll to position [0, 86]
click at [1020, 41] on button "Evaluation" at bounding box center [1033, 38] width 119 height 76
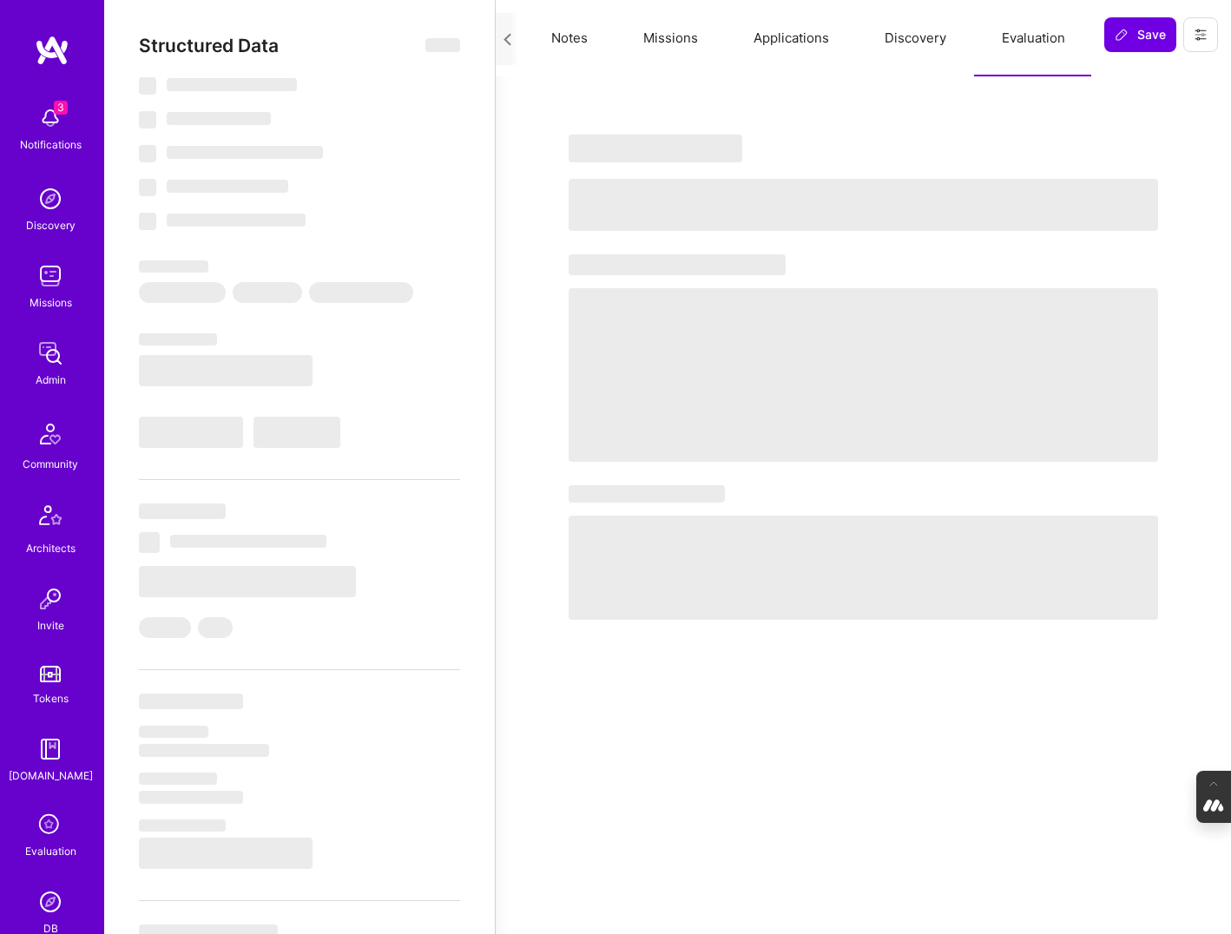
select select "Right Now"
select select "5"
select select "4"
select select "6"
select select "7"
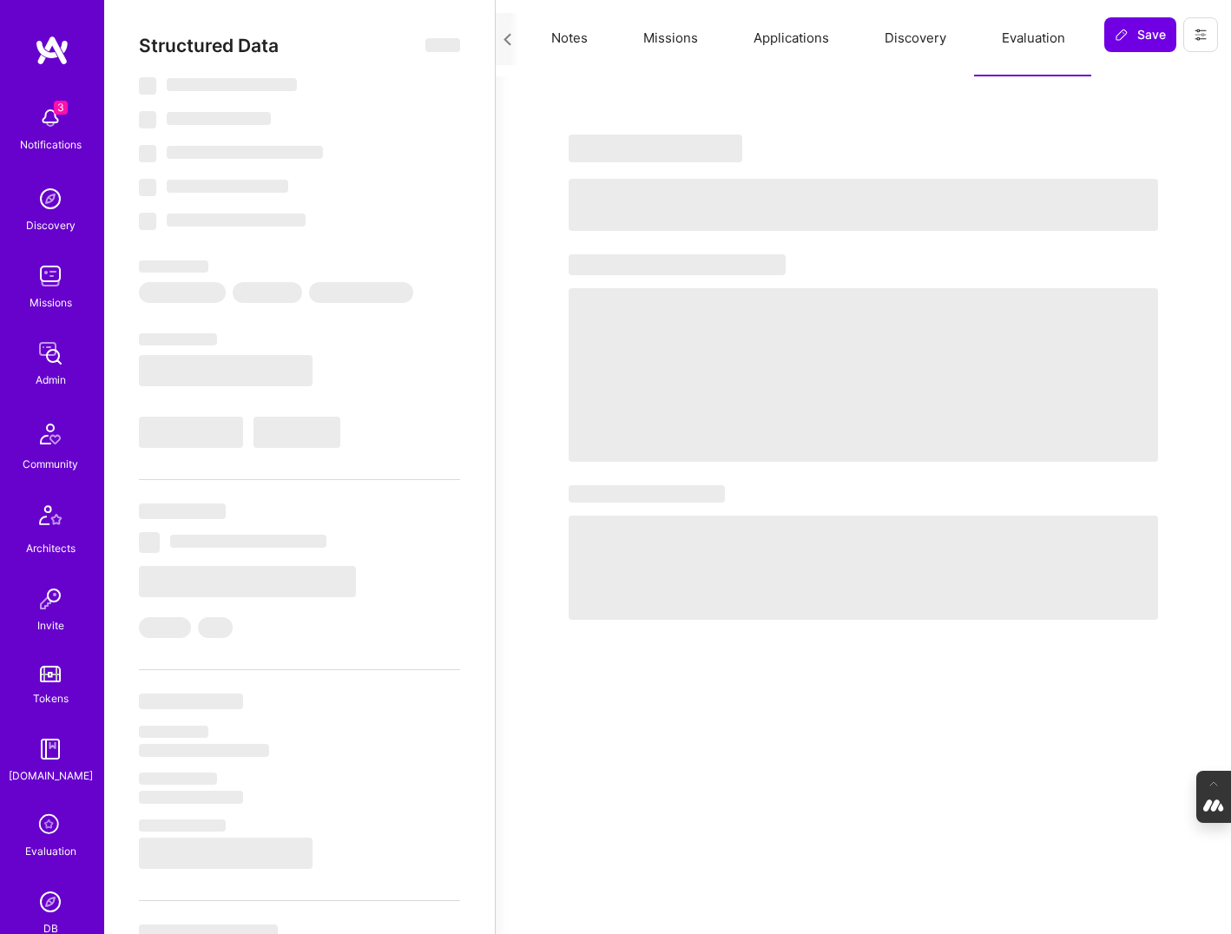
select select "GB"
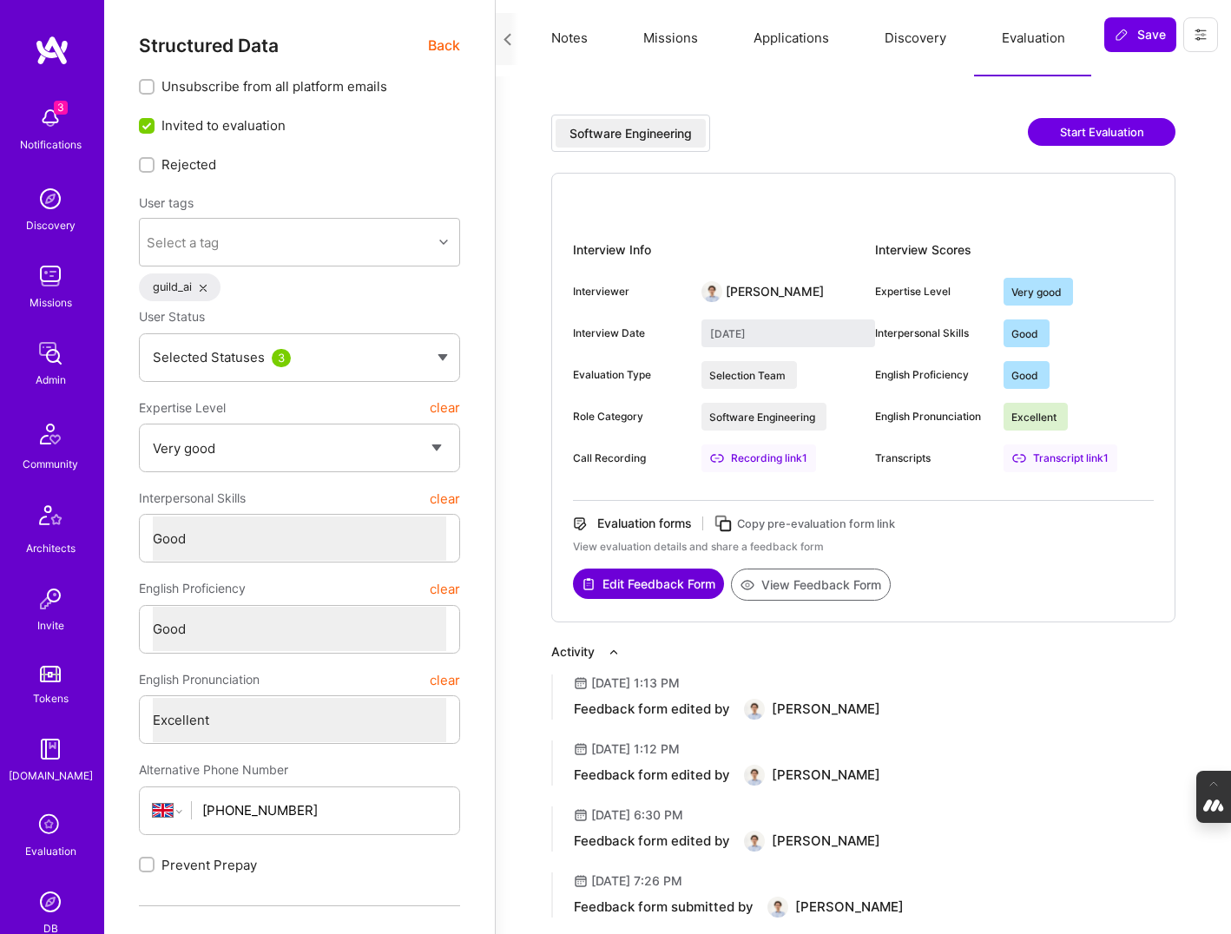
click at [807, 583] on button "View Feedback Form" at bounding box center [811, 585] width 160 height 32
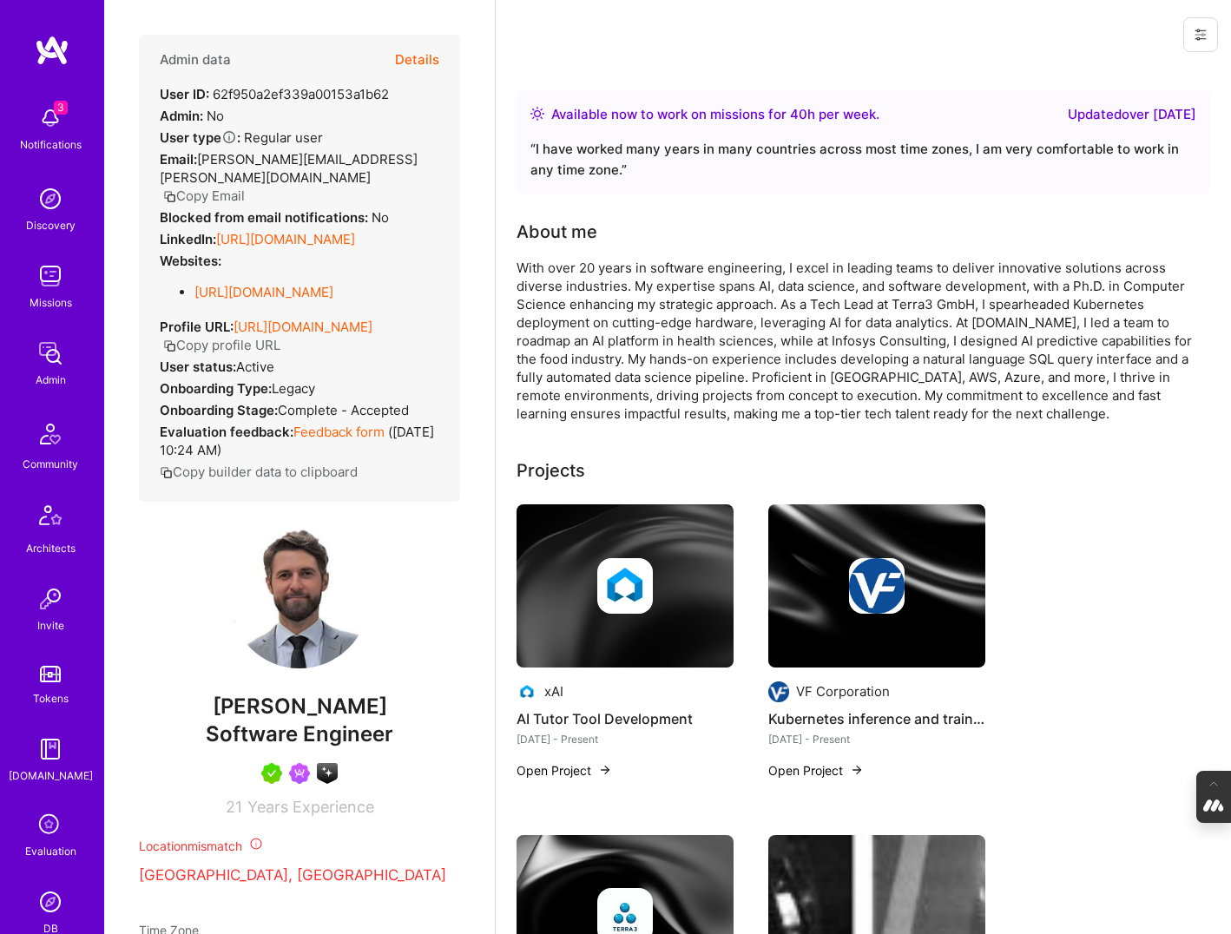
click at [426, 55] on button "Details" at bounding box center [417, 60] width 44 height 50
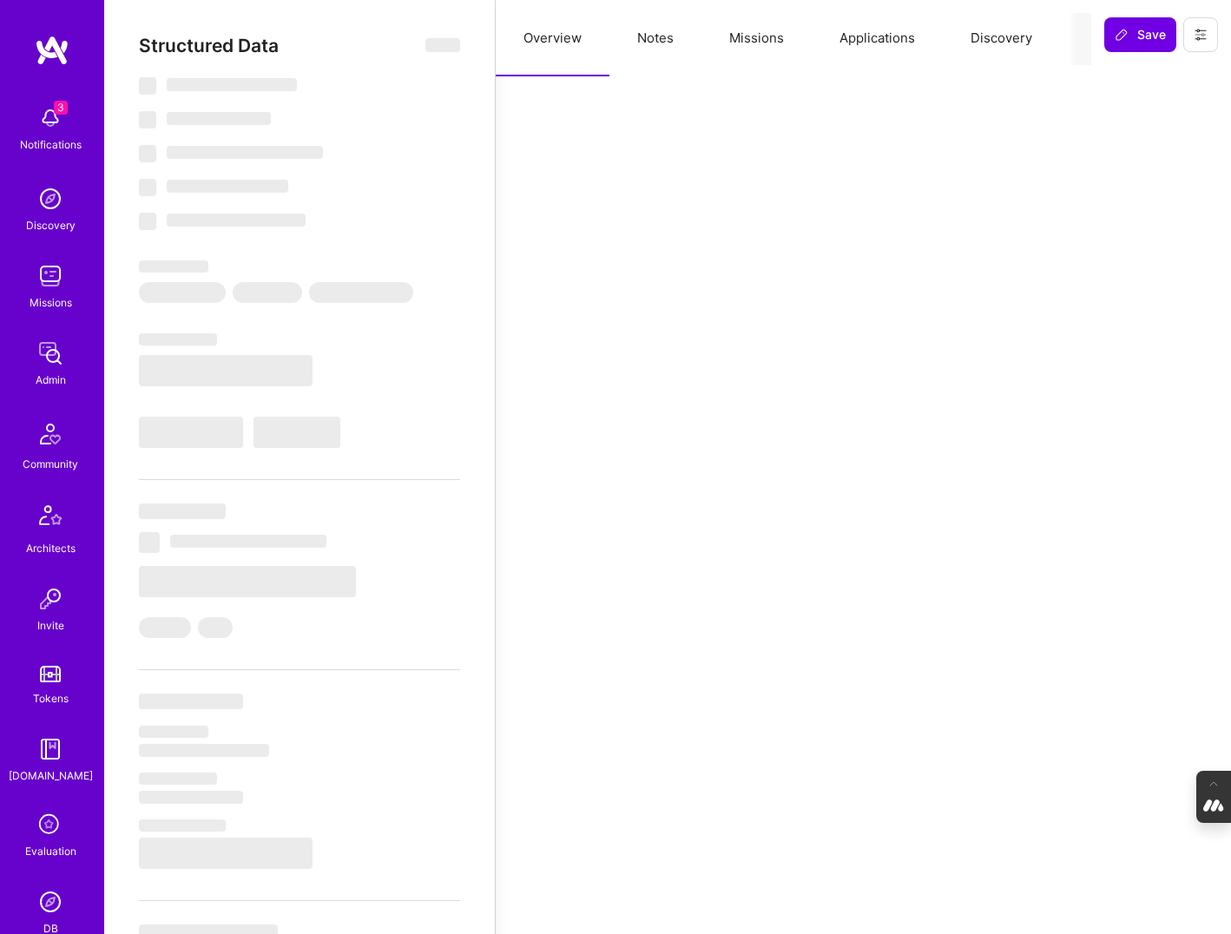
scroll to position [0, 86]
click at [1001, 44] on button "Evaluation" at bounding box center [1033, 38] width 119 height 76
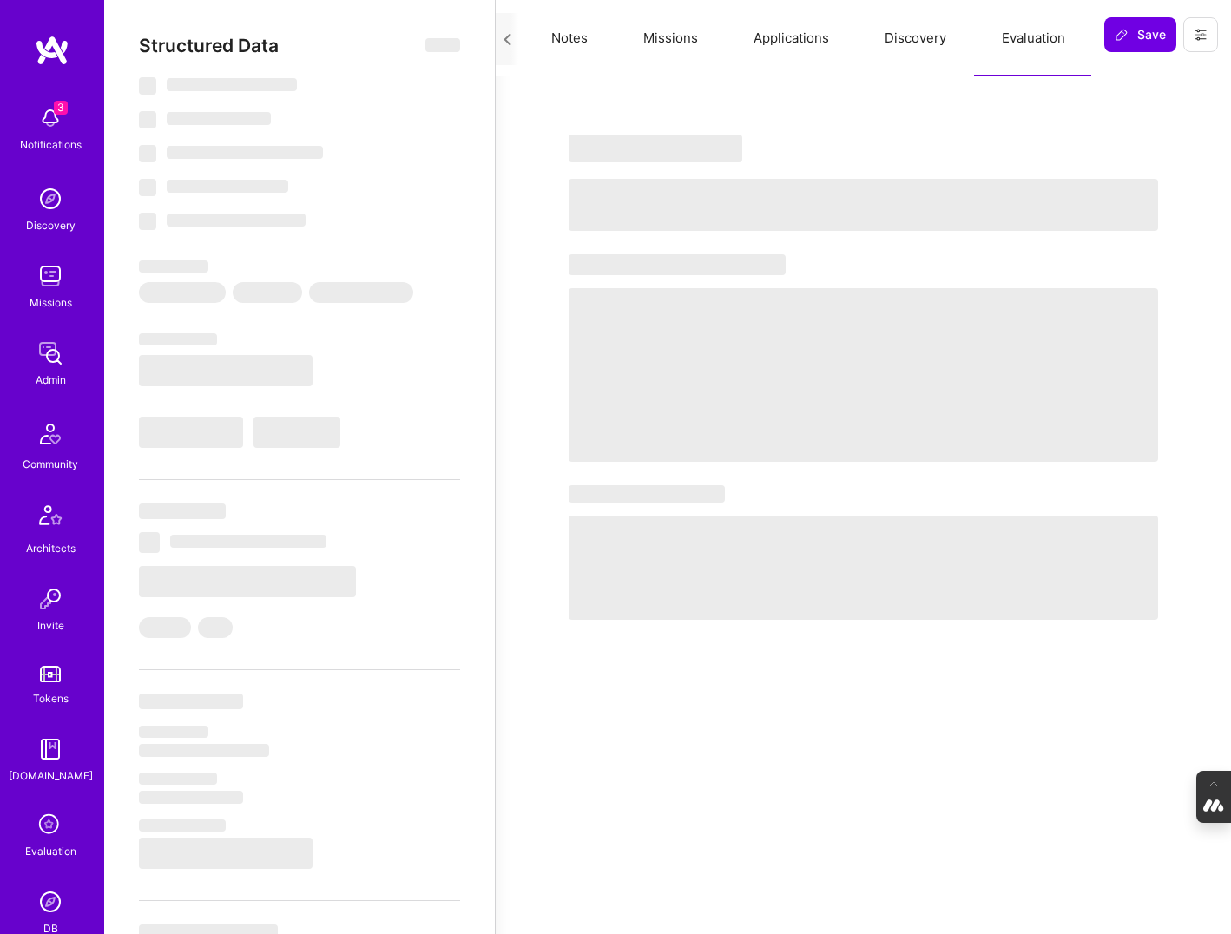
scroll to position [0, 78]
select select "Right Now"
select select "5"
select select "4"
select select "7"
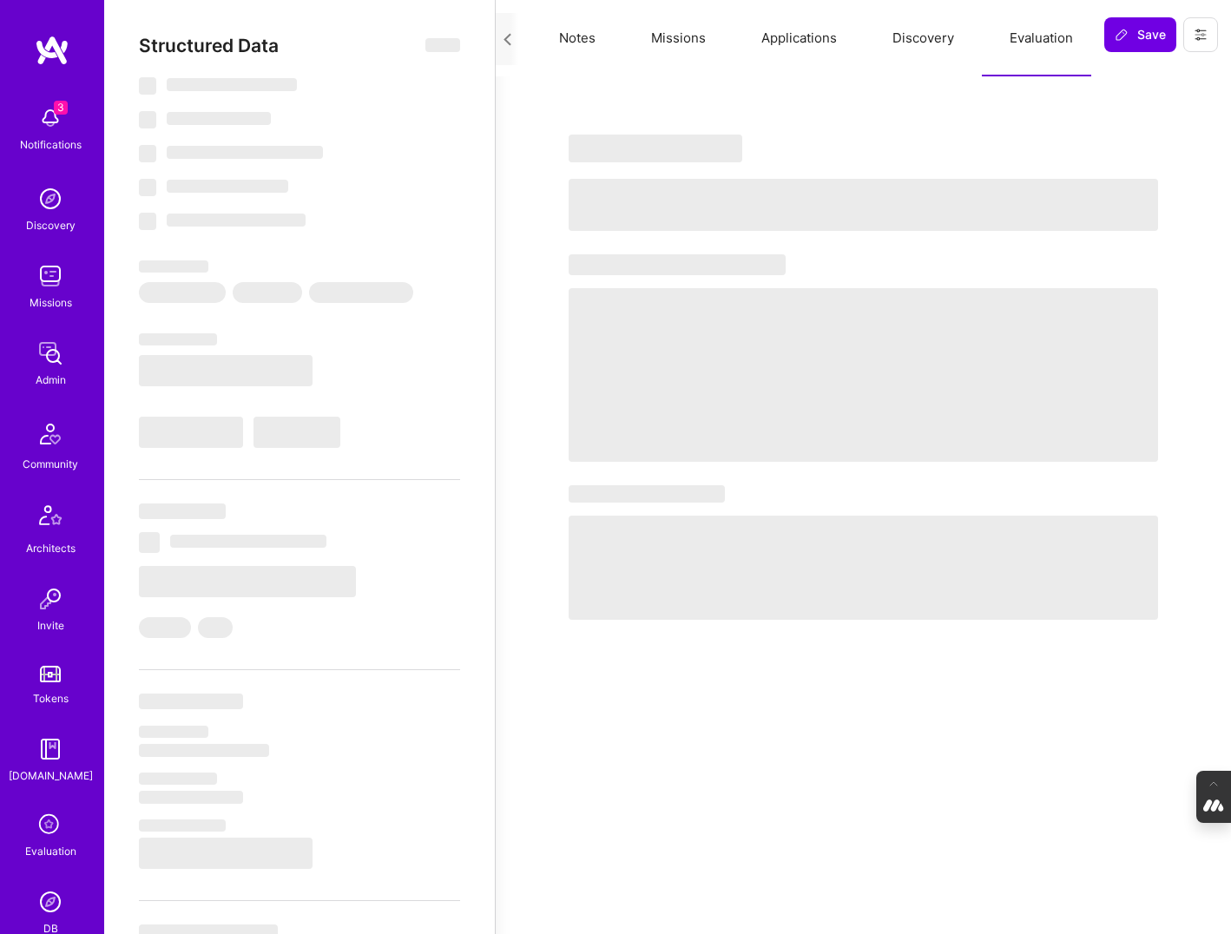
select select "7"
select select "CH"
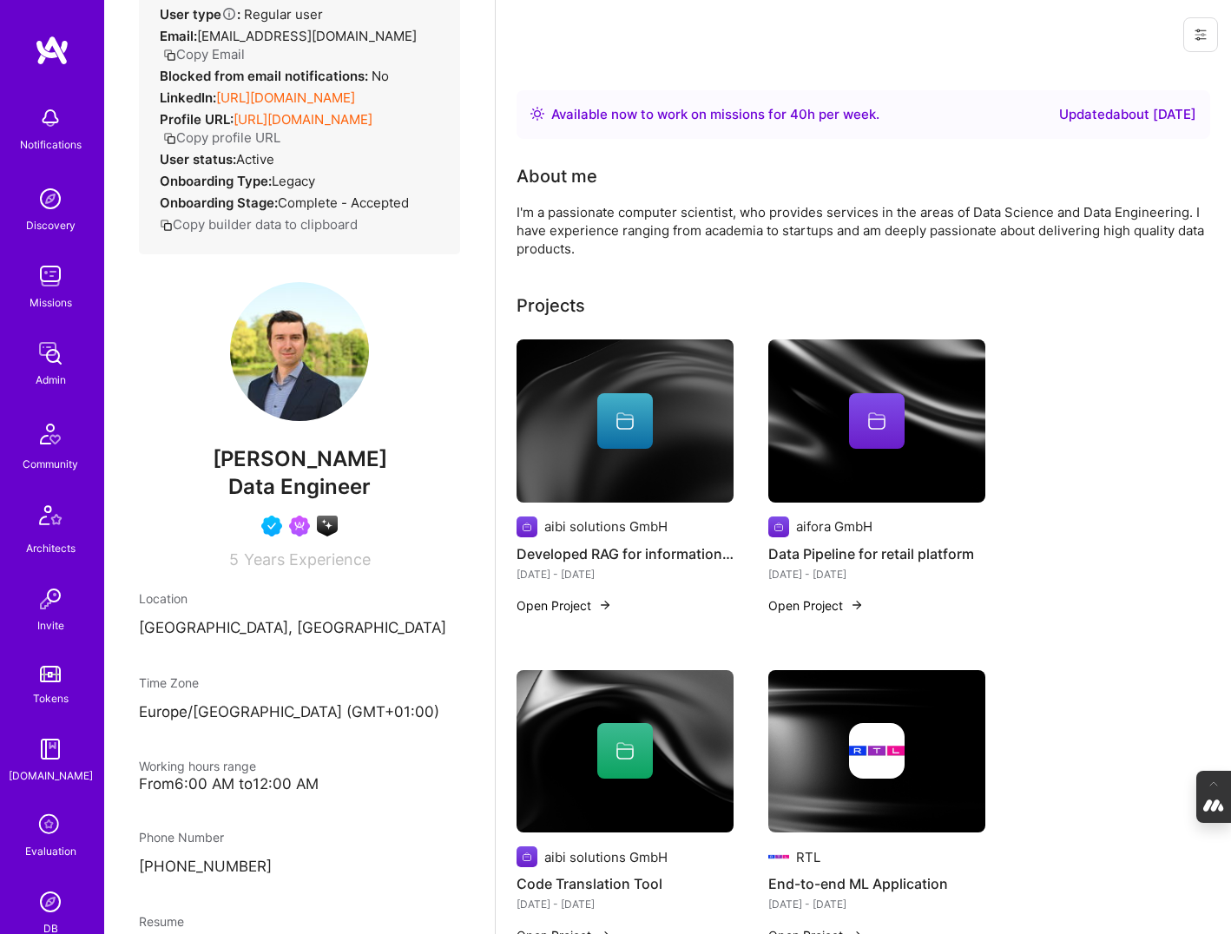
scroll to position [123, 0]
drag, startPoint x: 378, startPoint y: 478, endPoint x: 148, endPoint y: 479, distance: 229.2
click at [148, 472] on span "Kiril Ralinovski" at bounding box center [299, 459] width 321 height 26
copy span "Kiril Ralinovski"
